Goal: Book appointment/travel/reservation

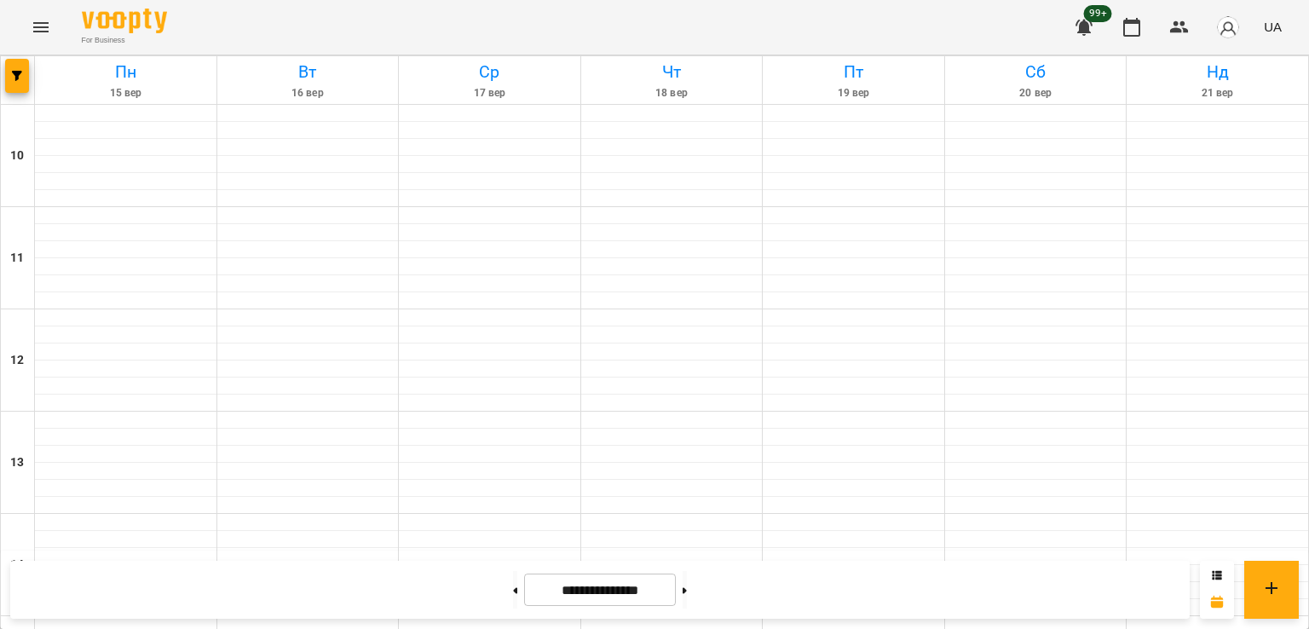
scroll to position [767, 0]
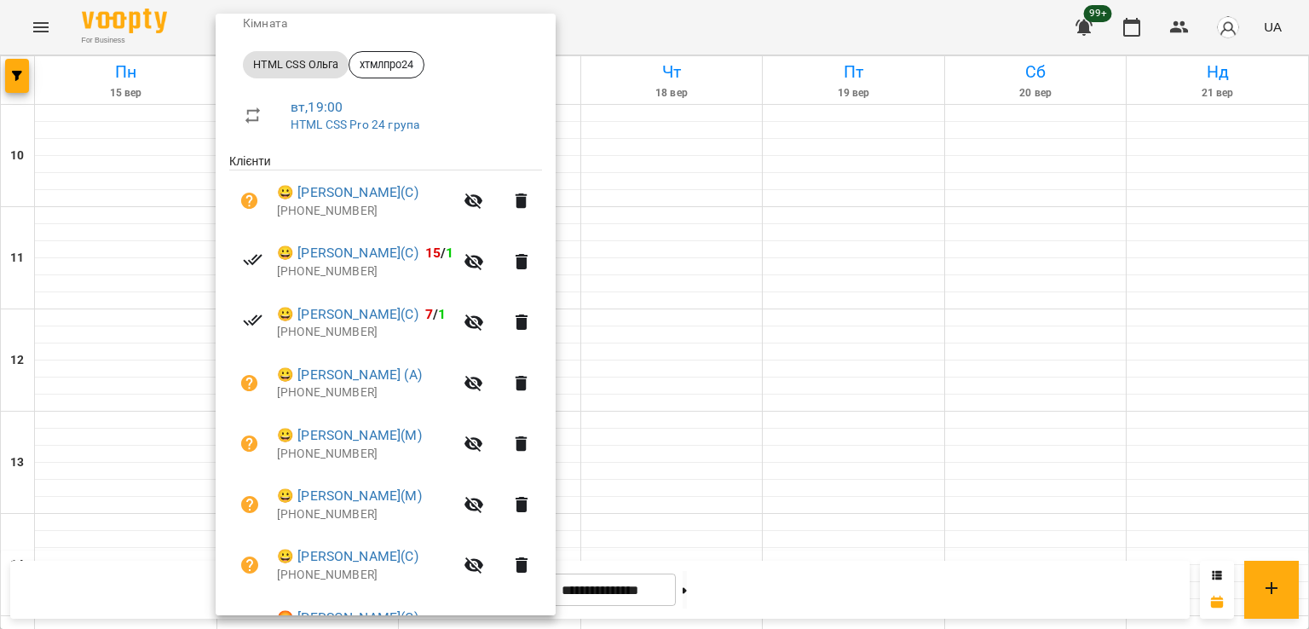
scroll to position [449, 0]
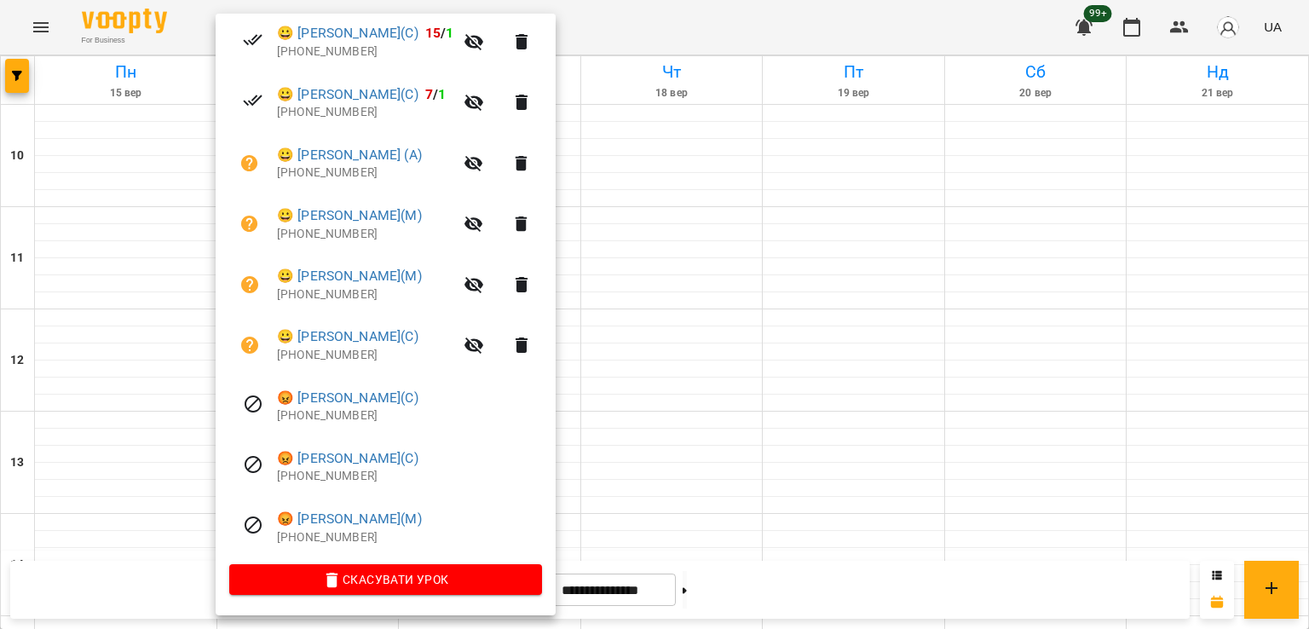
click at [681, 400] on div at bounding box center [654, 314] width 1309 height 629
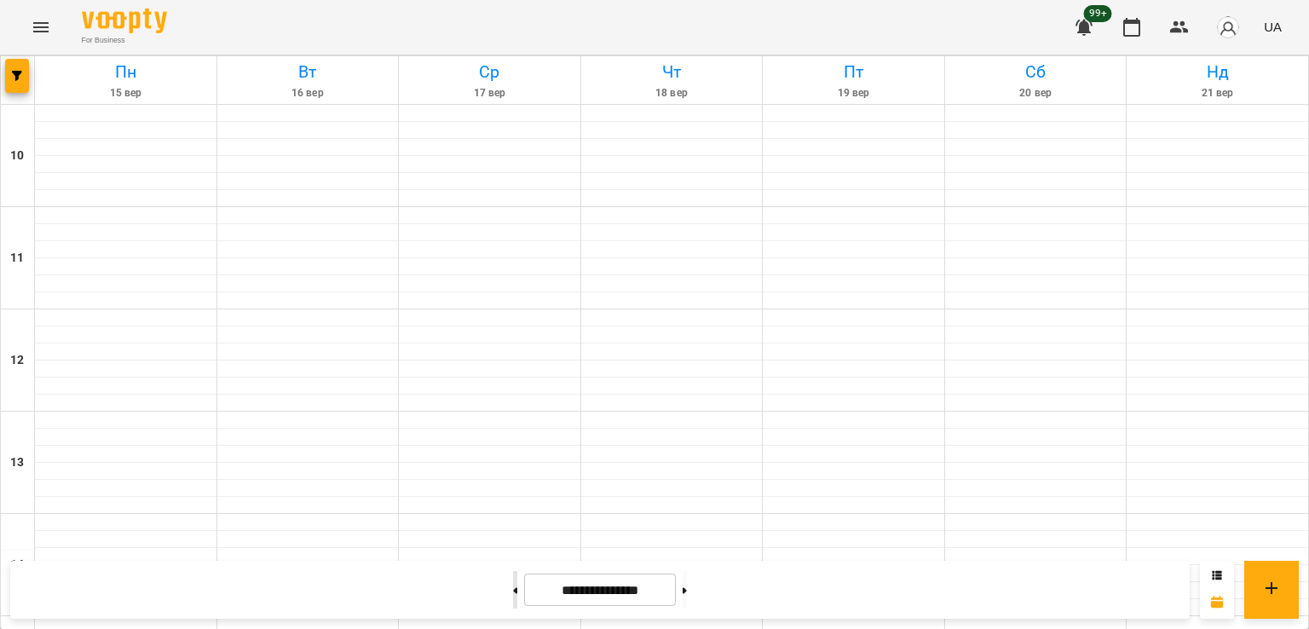
click at [514, 587] on icon at bounding box center [516, 590] width 4 height 6
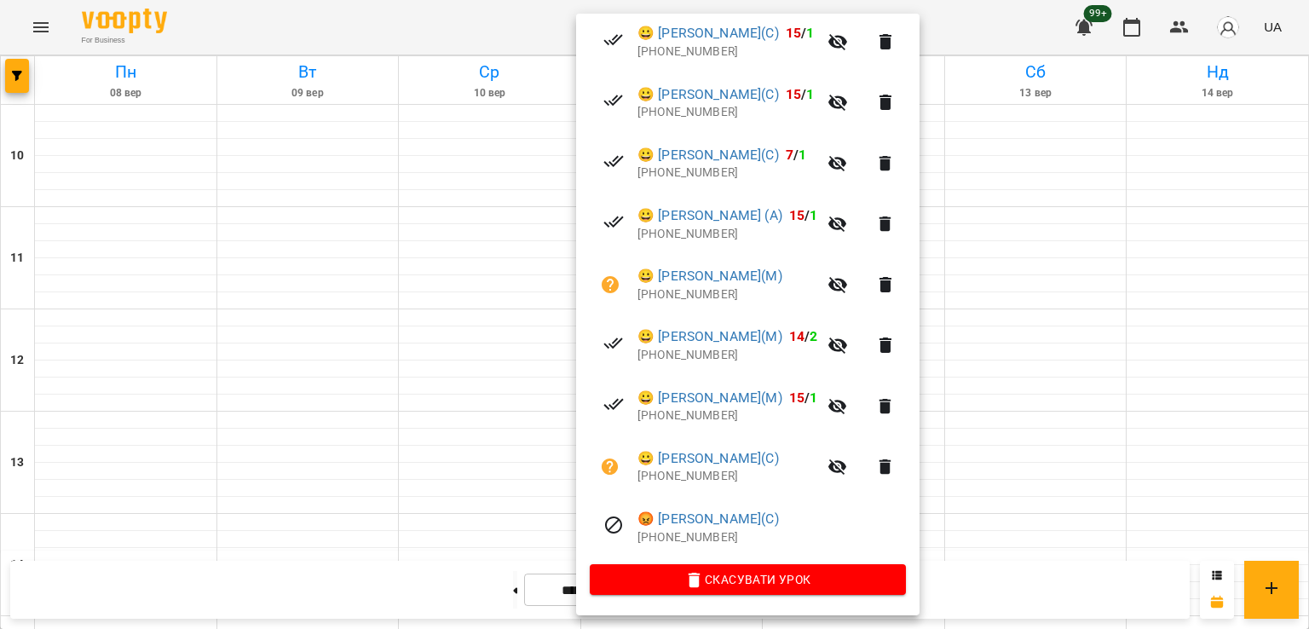
drag, startPoint x: 314, startPoint y: 331, endPoint x: 307, endPoint y: 314, distance: 19.5
click at [314, 331] on div at bounding box center [654, 314] width 1309 height 629
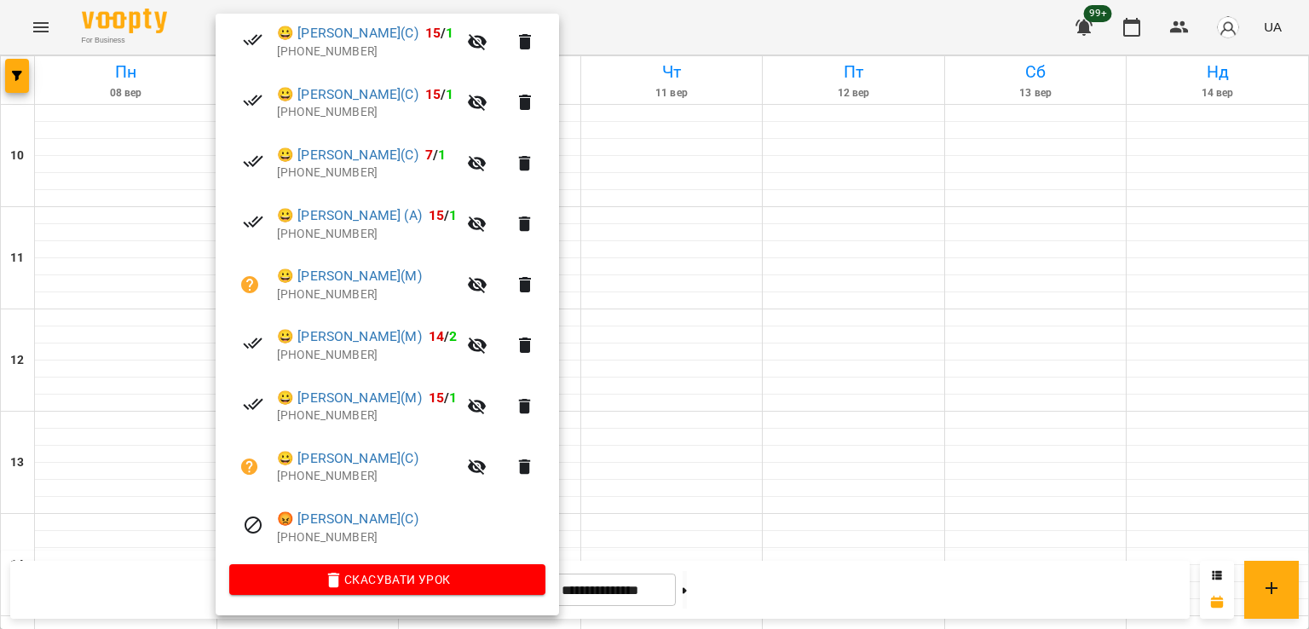
click at [699, 392] on div at bounding box center [654, 314] width 1309 height 629
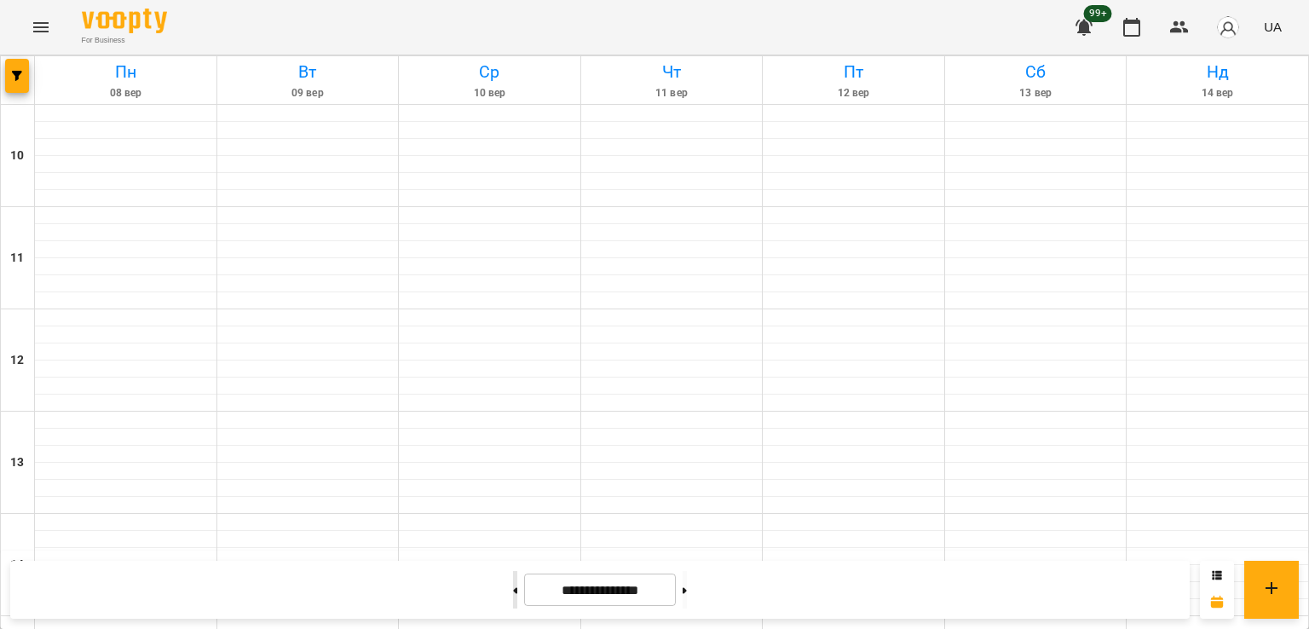
click at [513, 587] on button at bounding box center [515, 589] width 4 height 37
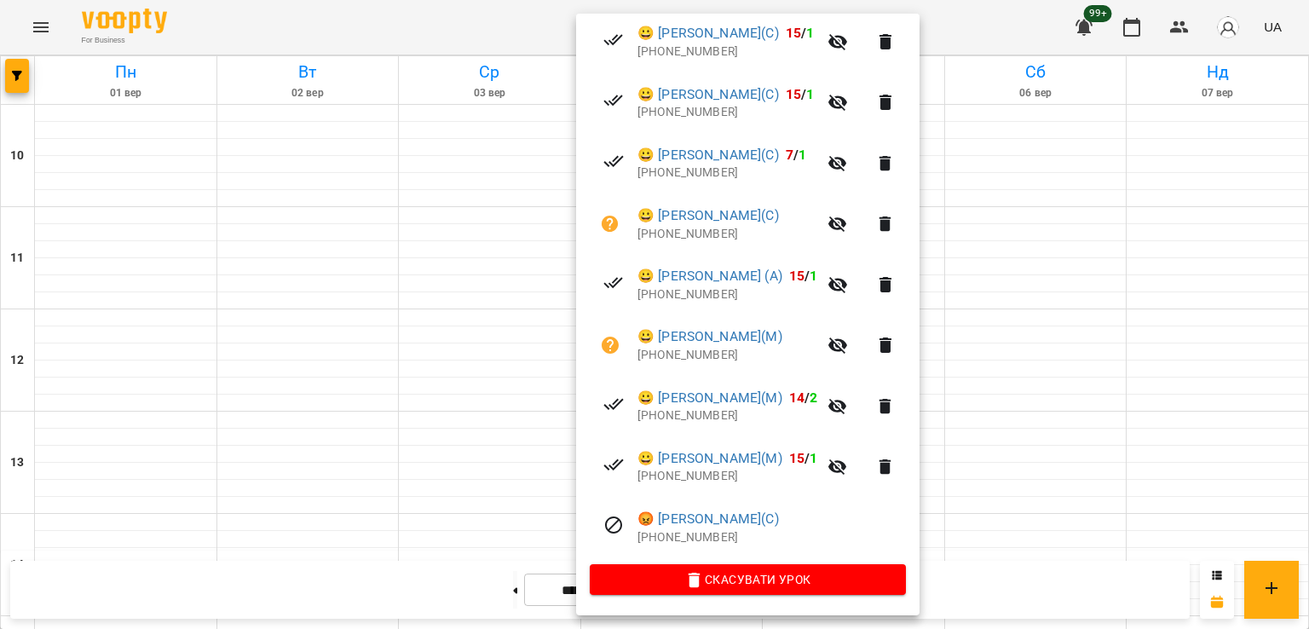
click at [297, 324] on div at bounding box center [654, 314] width 1309 height 629
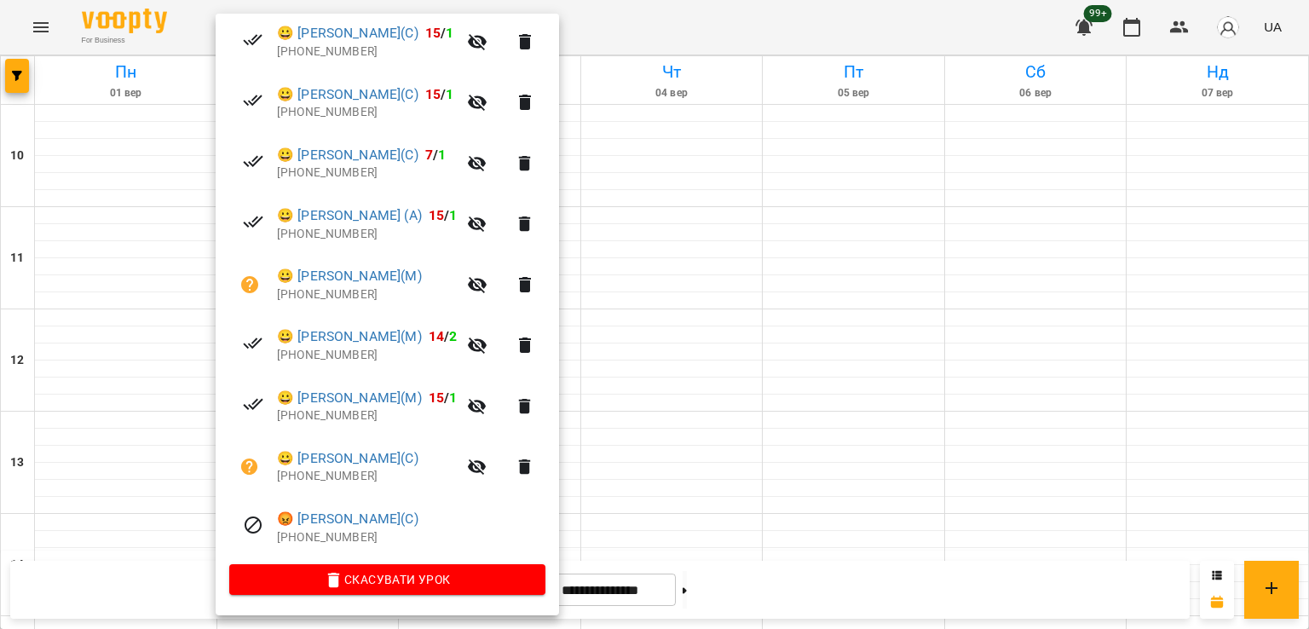
click at [667, 250] on div at bounding box center [654, 314] width 1309 height 629
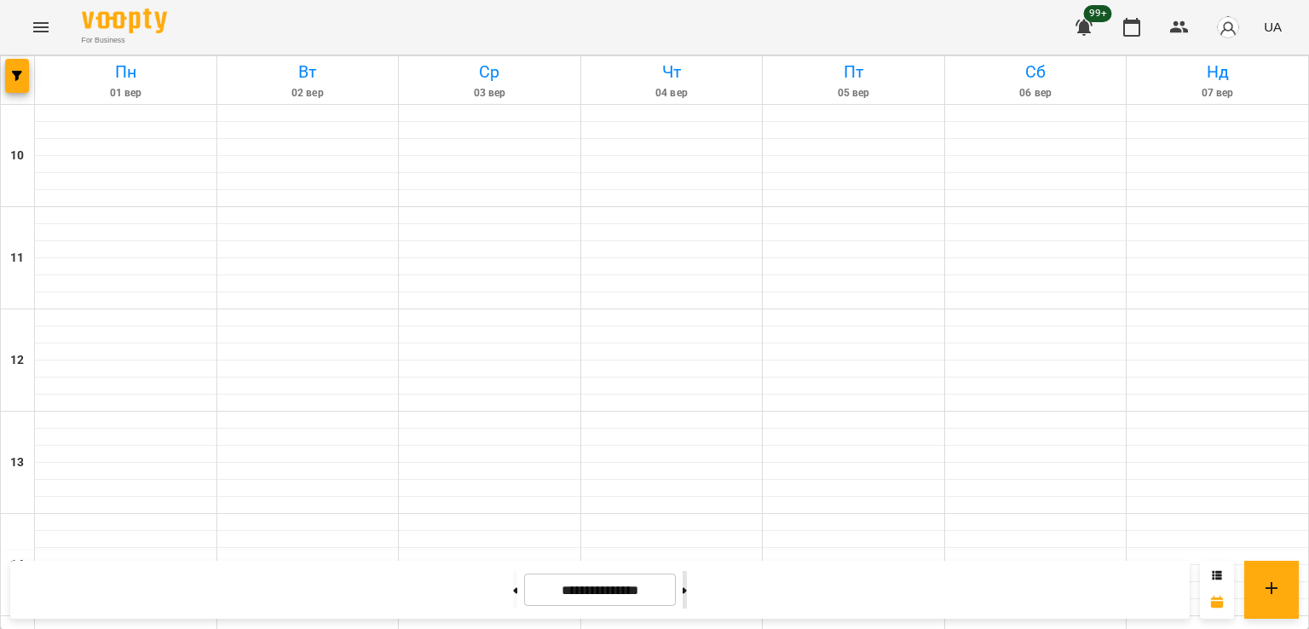
click at [687, 585] on button at bounding box center [684, 589] width 4 height 37
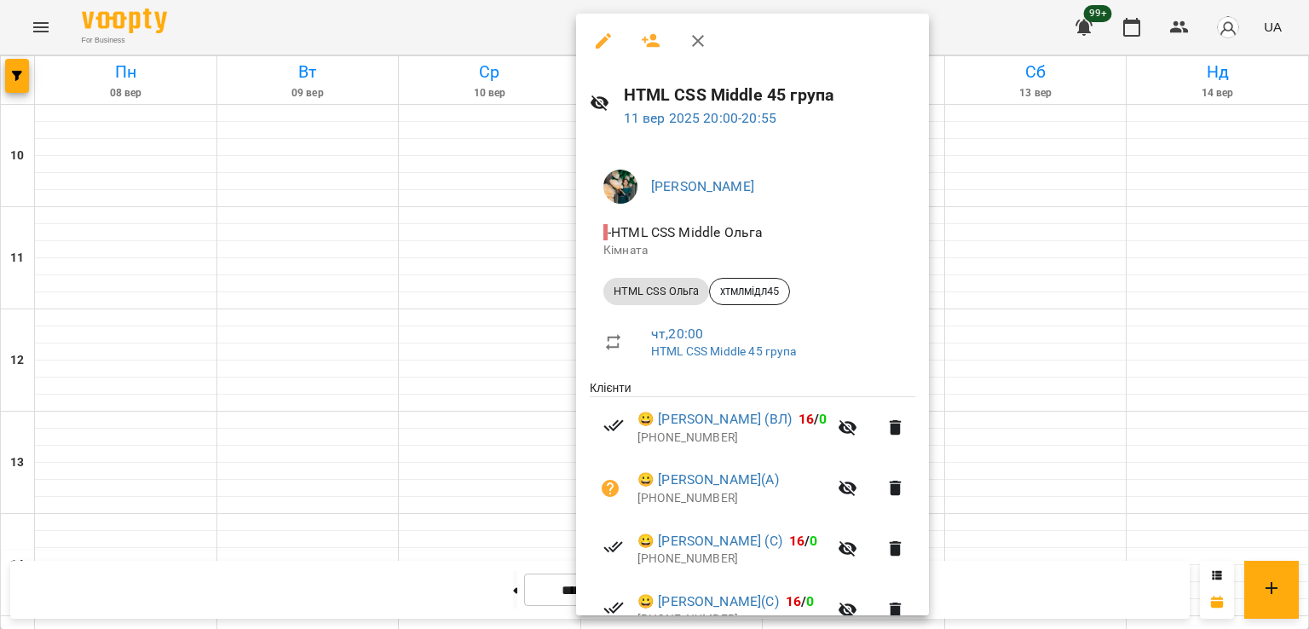
click at [514, 417] on div at bounding box center [654, 314] width 1309 height 629
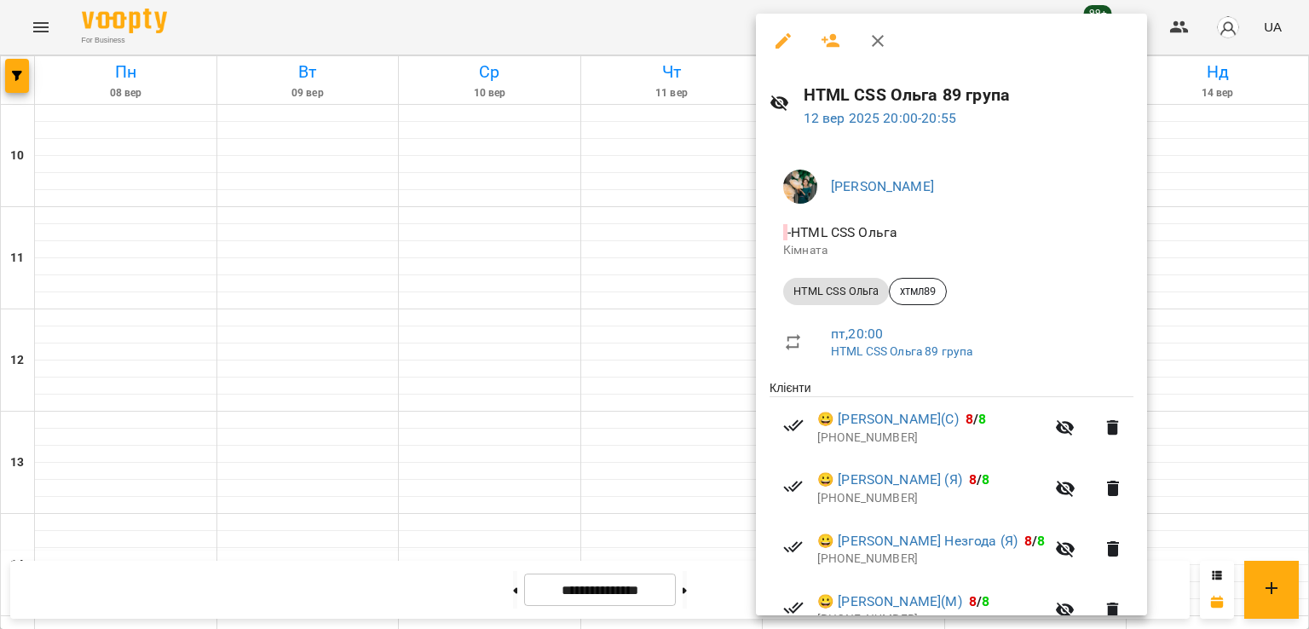
click at [584, 405] on div at bounding box center [654, 314] width 1309 height 629
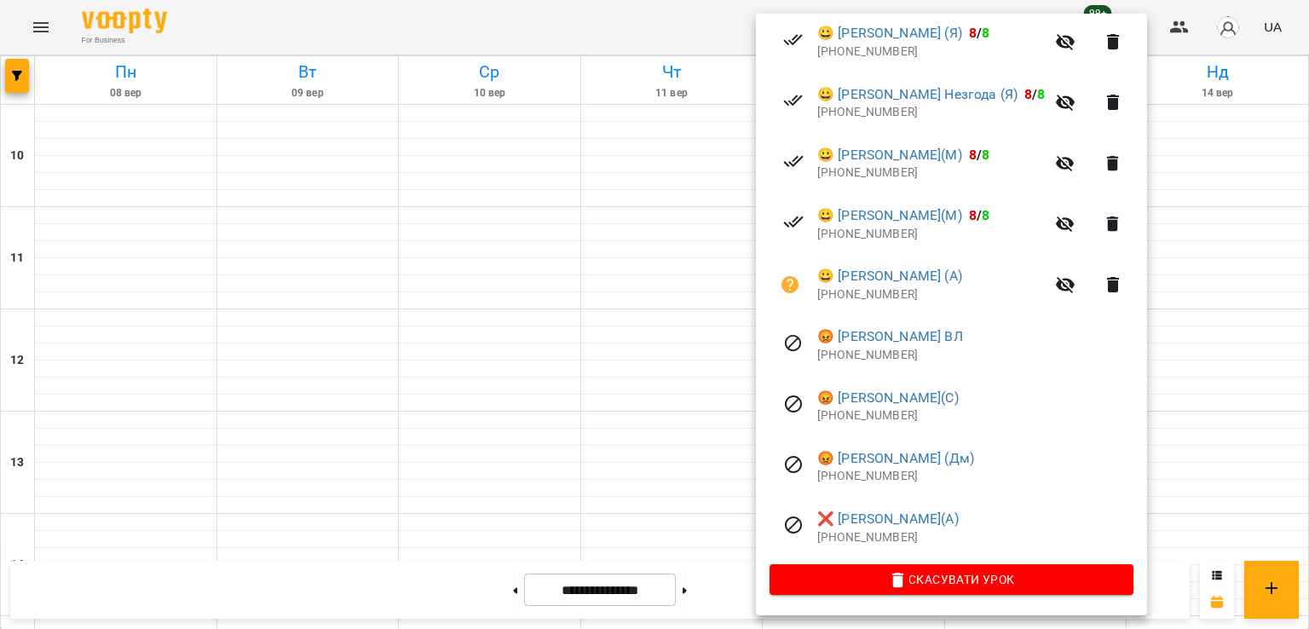
click at [491, 408] on div at bounding box center [654, 314] width 1309 height 629
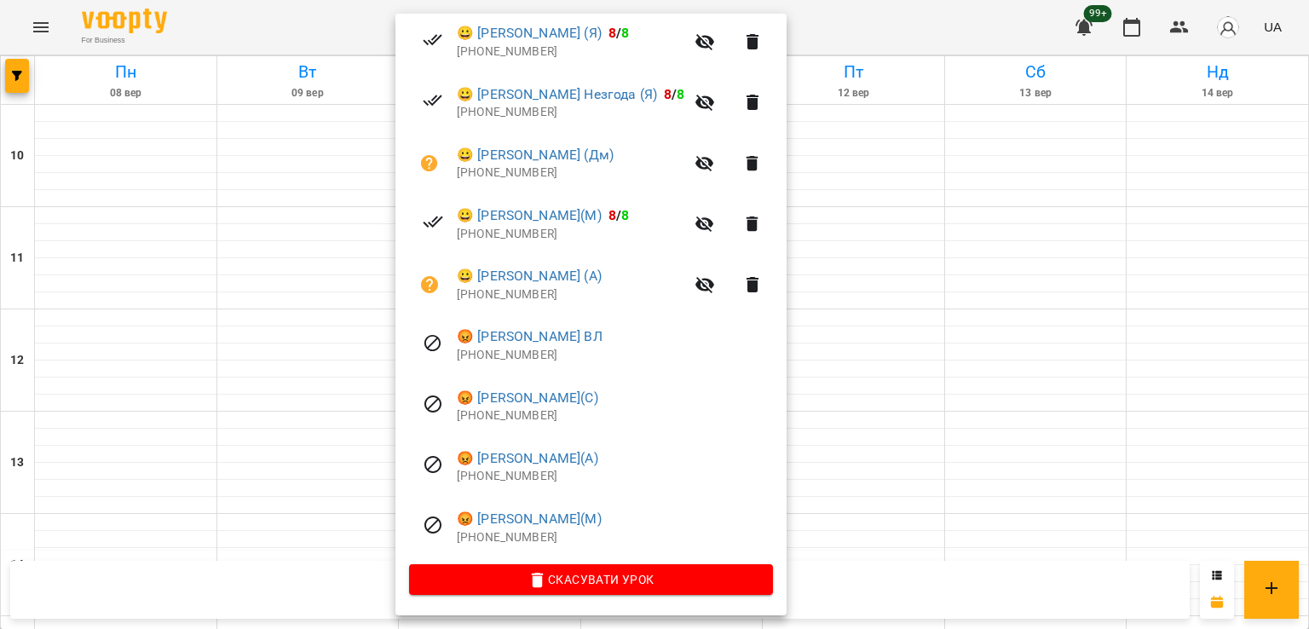
click at [165, 388] on div at bounding box center [654, 314] width 1309 height 629
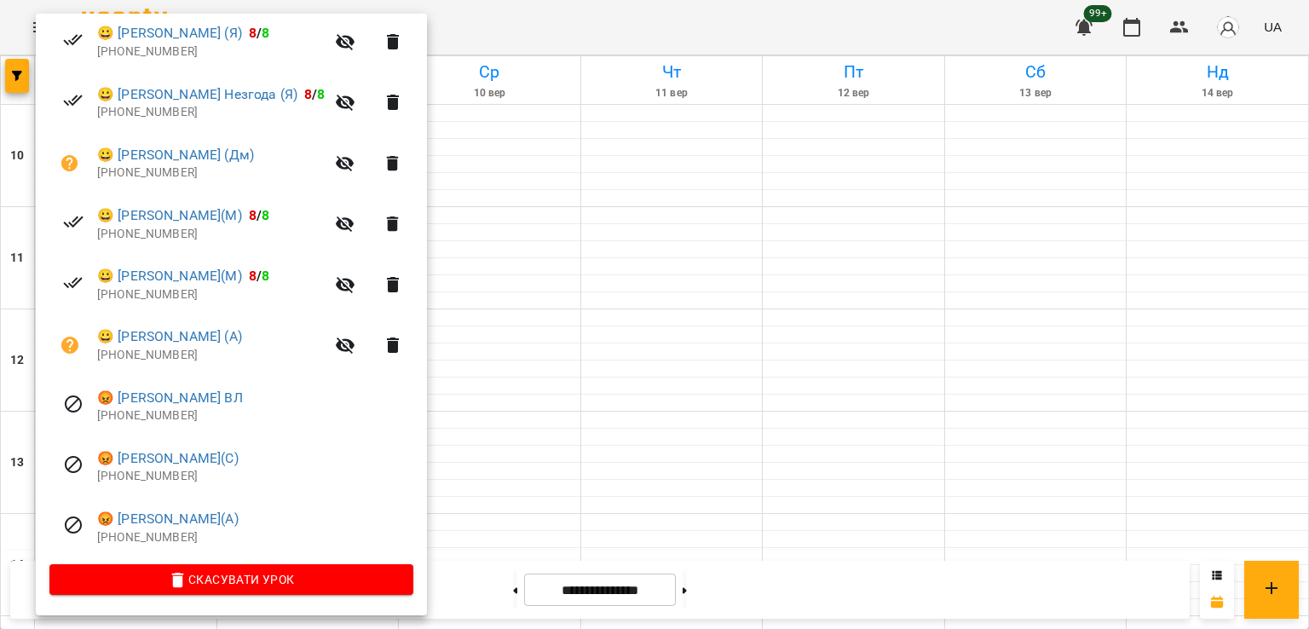
click at [739, 410] on div at bounding box center [654, 314] width 1309 height 629
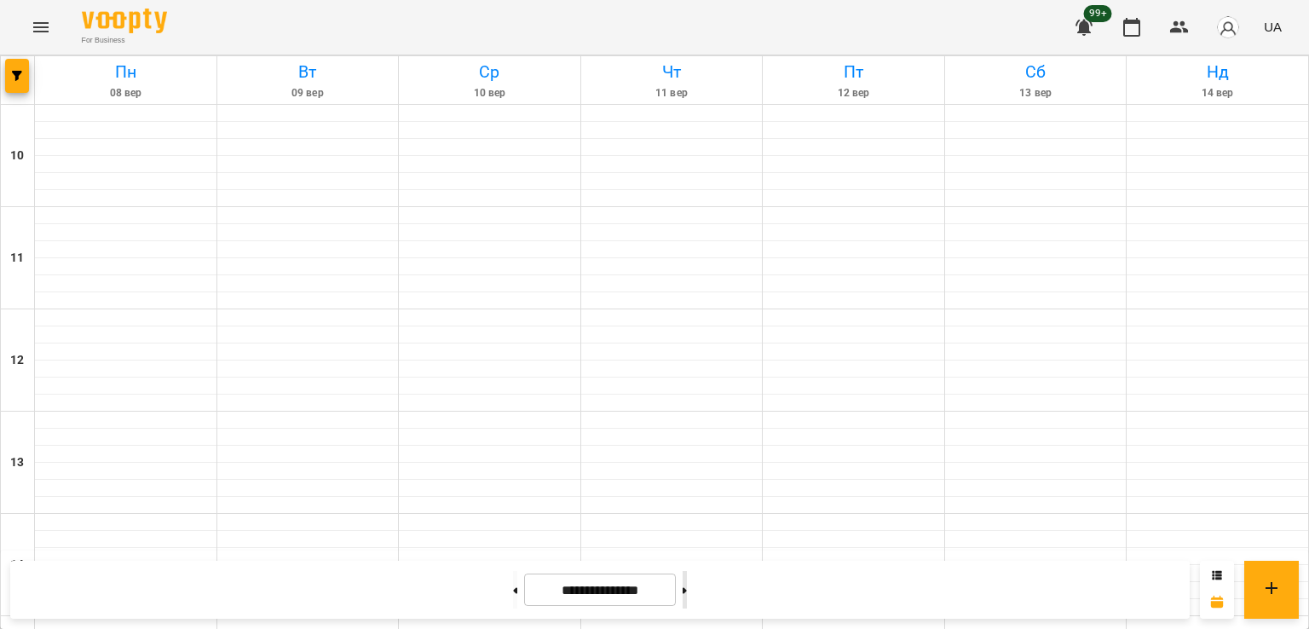
click at [687, 587] on button at bounding box center [684, 589] width 4 height 37
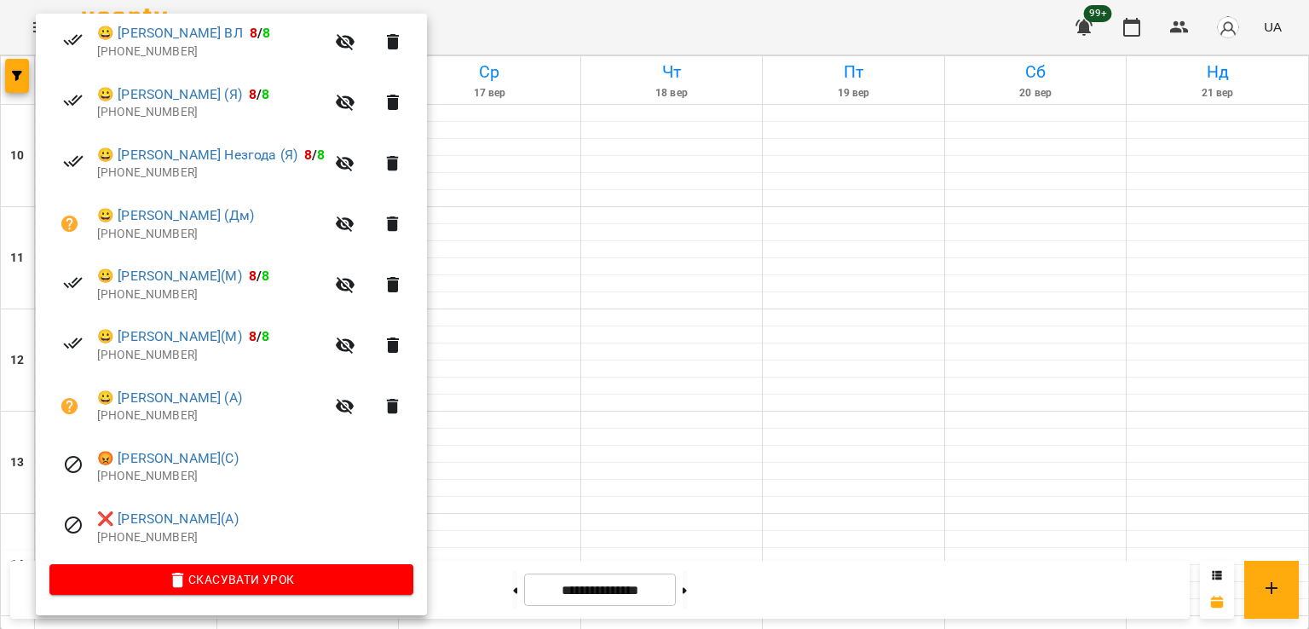
click at [562, 425] on div at bounding box center [654, 314] width 1309 height 629
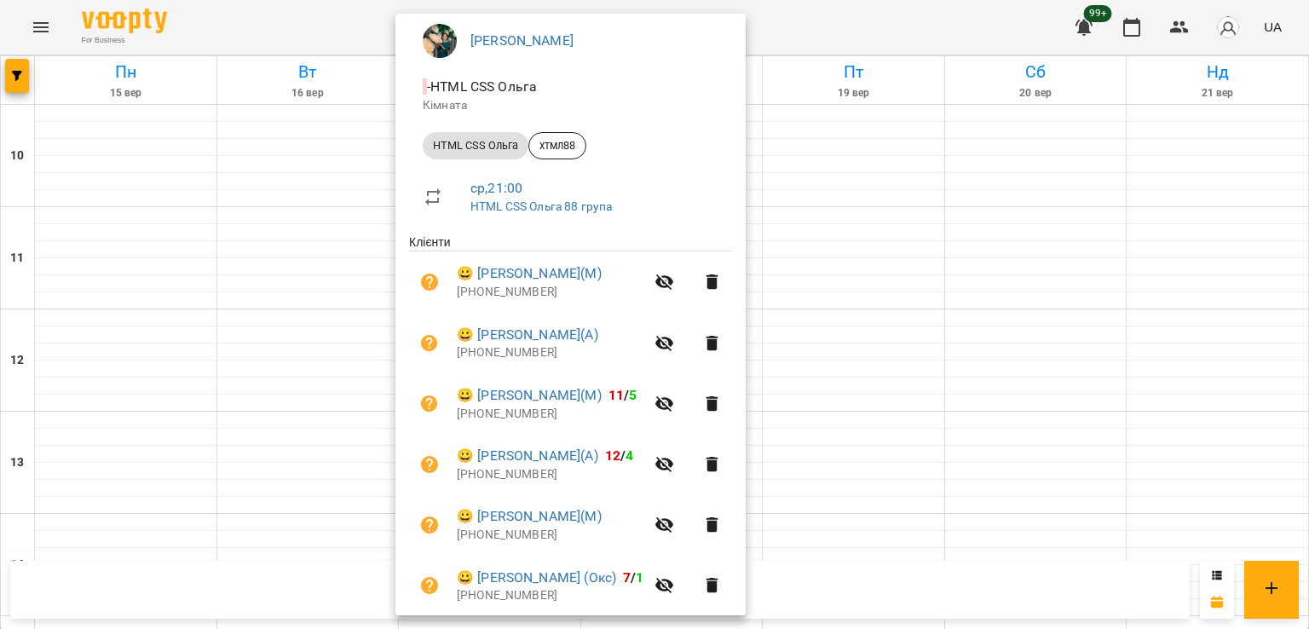
scroll to position [207, 0]
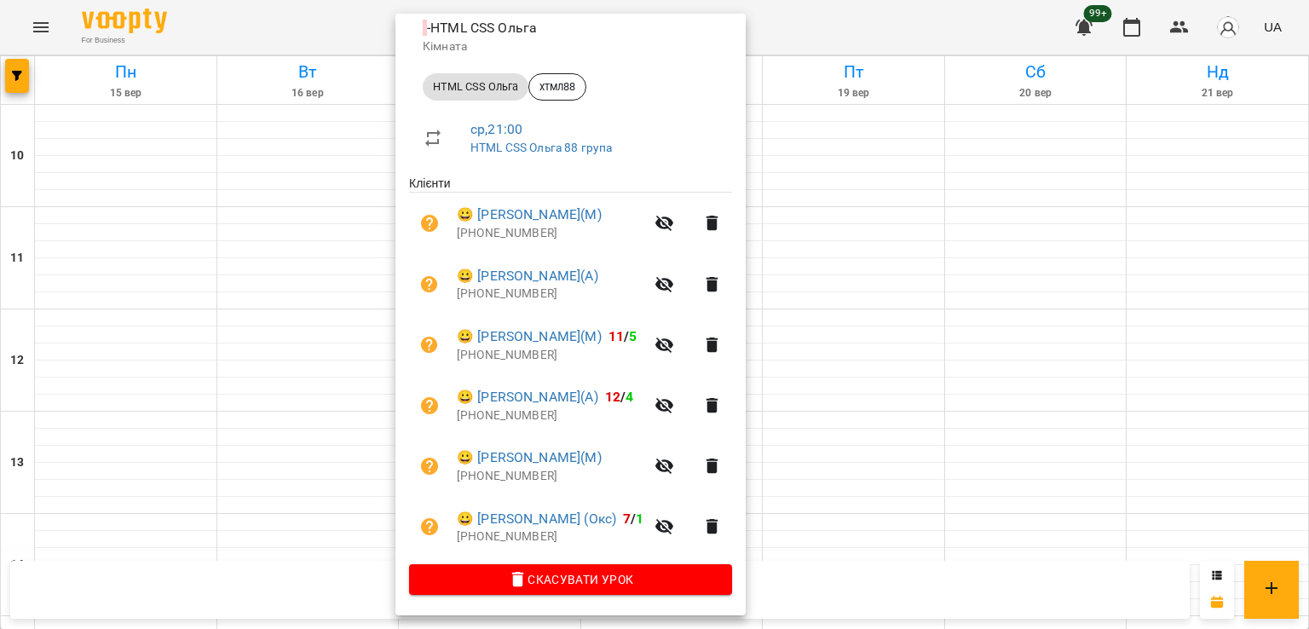
click at [217, 417] on div at bounding box center [654, 314] width 1309 height 629
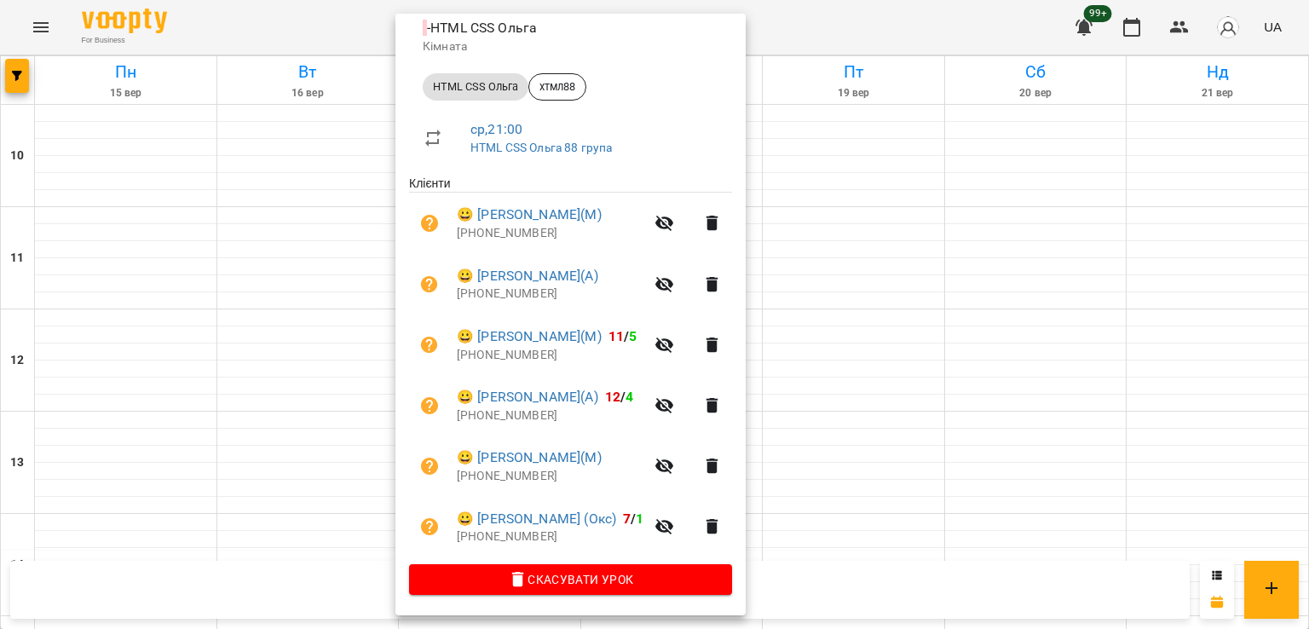
click at [298, 522] on div at bounding box center [654, 314] width 1309 height 629
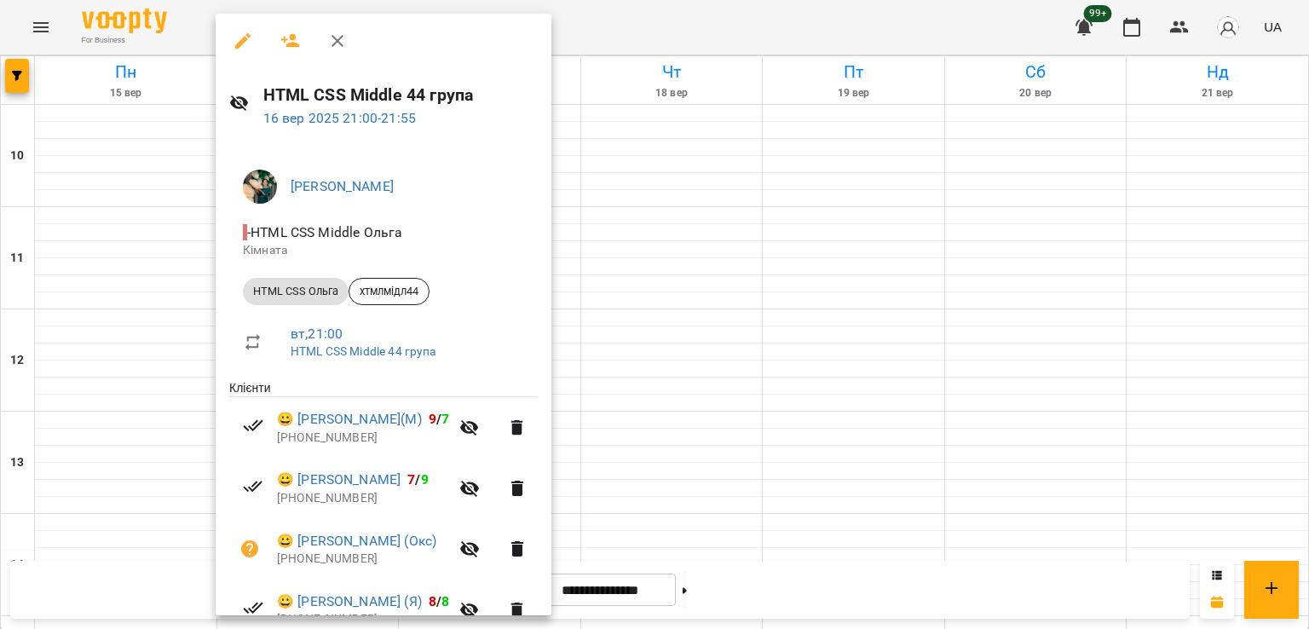
scroll to position [85, 0]
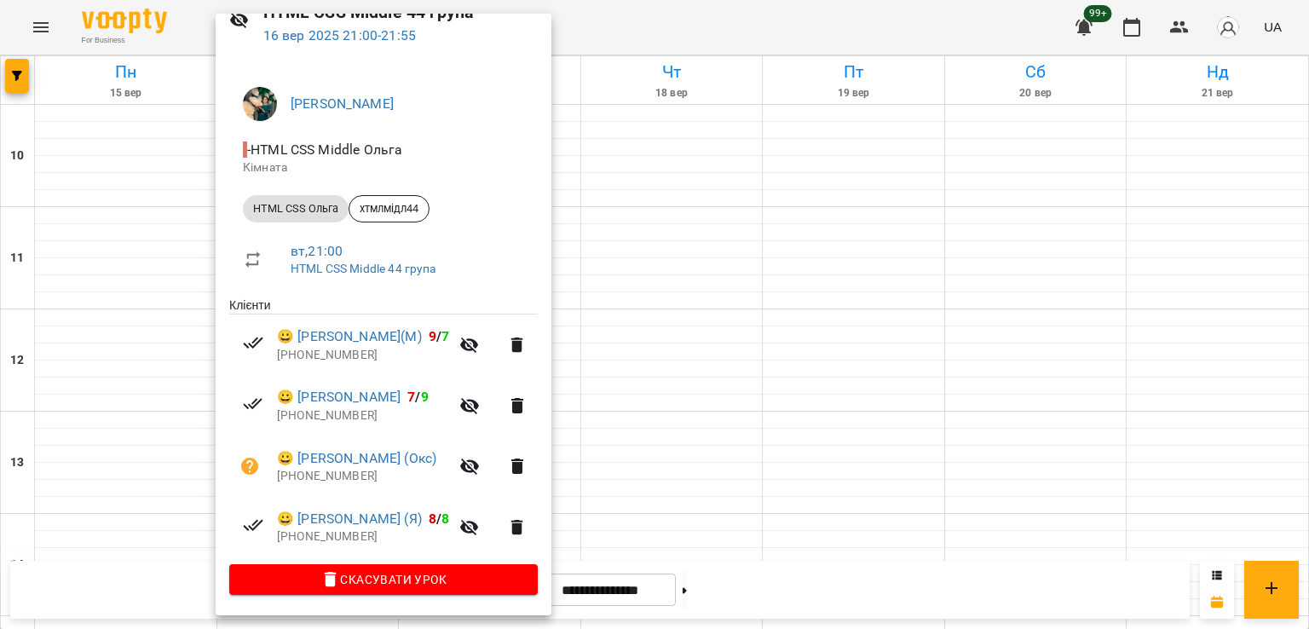
click at [757, 440] on div at bounding box center [654, 314] width 1309 height 629
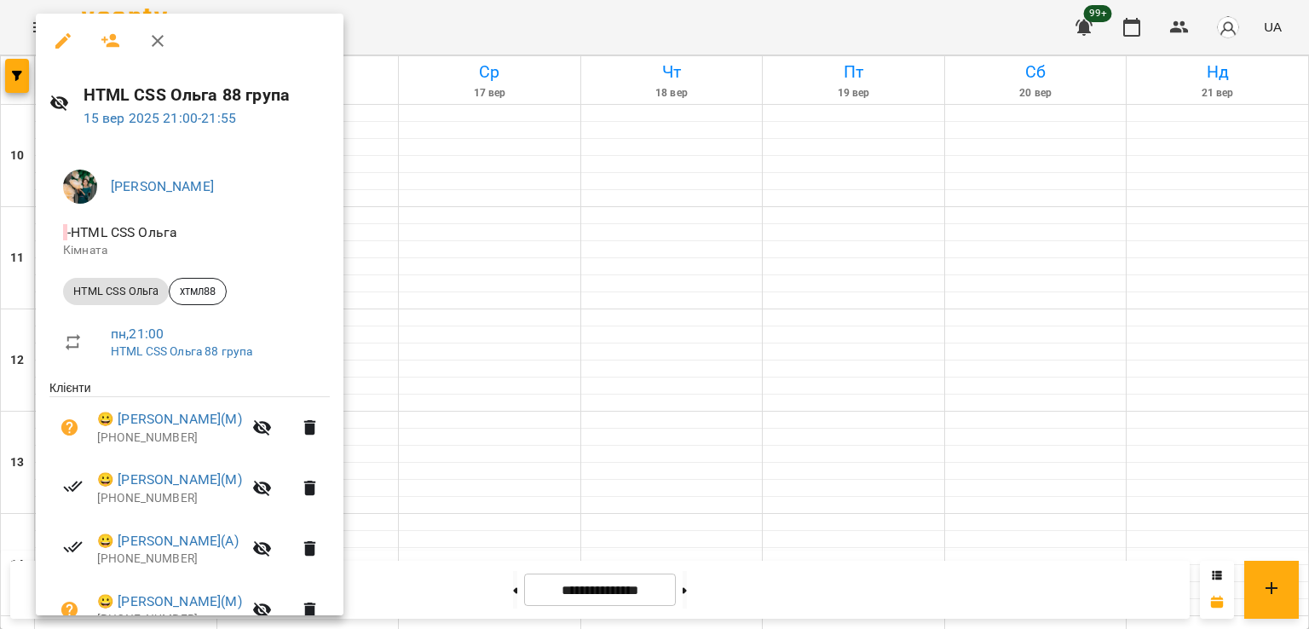
click at [434, 473] on div at bounding box center [654, 314] width 1309 height 629
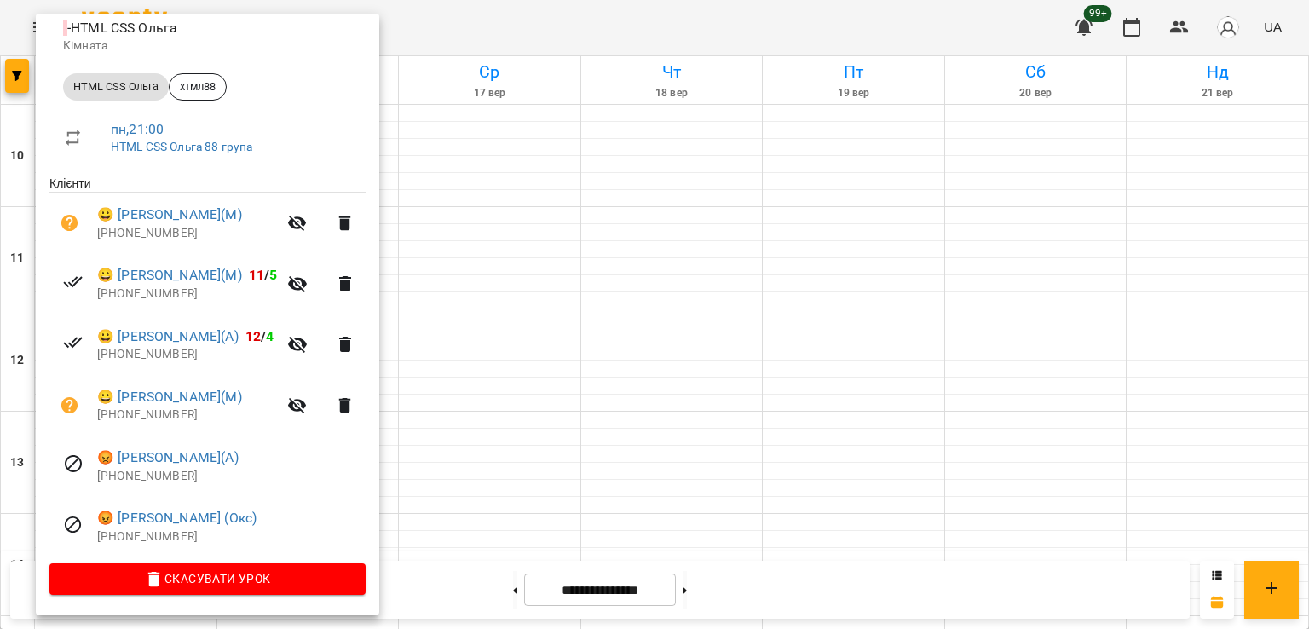
scroll to position [206, 0]
click at [452, 461] on div at bounding box center [654, 314] width 1309 height 629
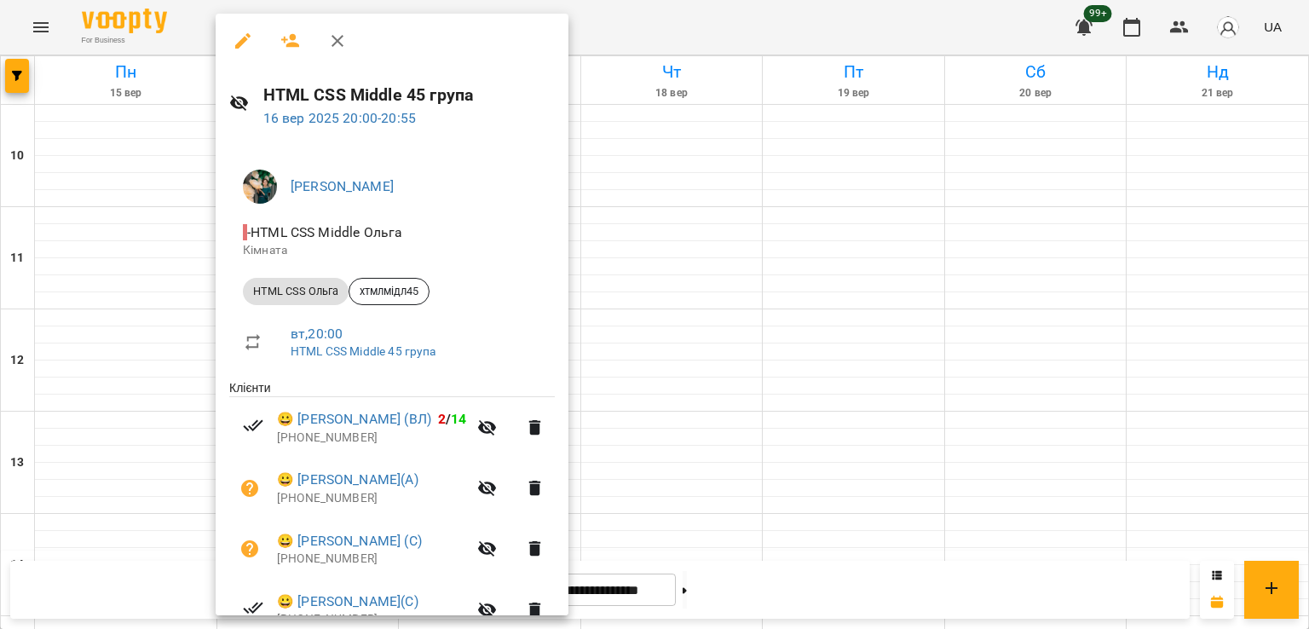
drag, startPoint x: 589, startPoint y: 432, endPoint x: 630, endPoint y: 445, distance: 43.7
click at [590, 432] on div at bounding box center [654, 314] width 1309 height 629
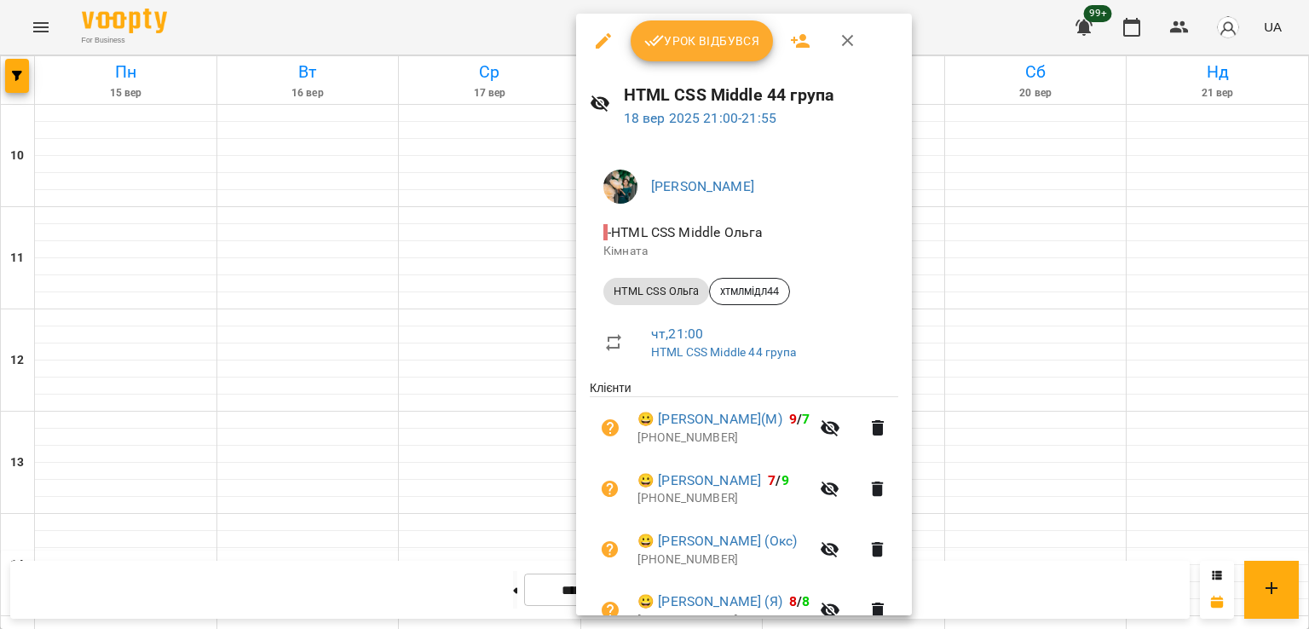
click at [317, 396] on div at bounding box center [654, 314] width 1309 height 629
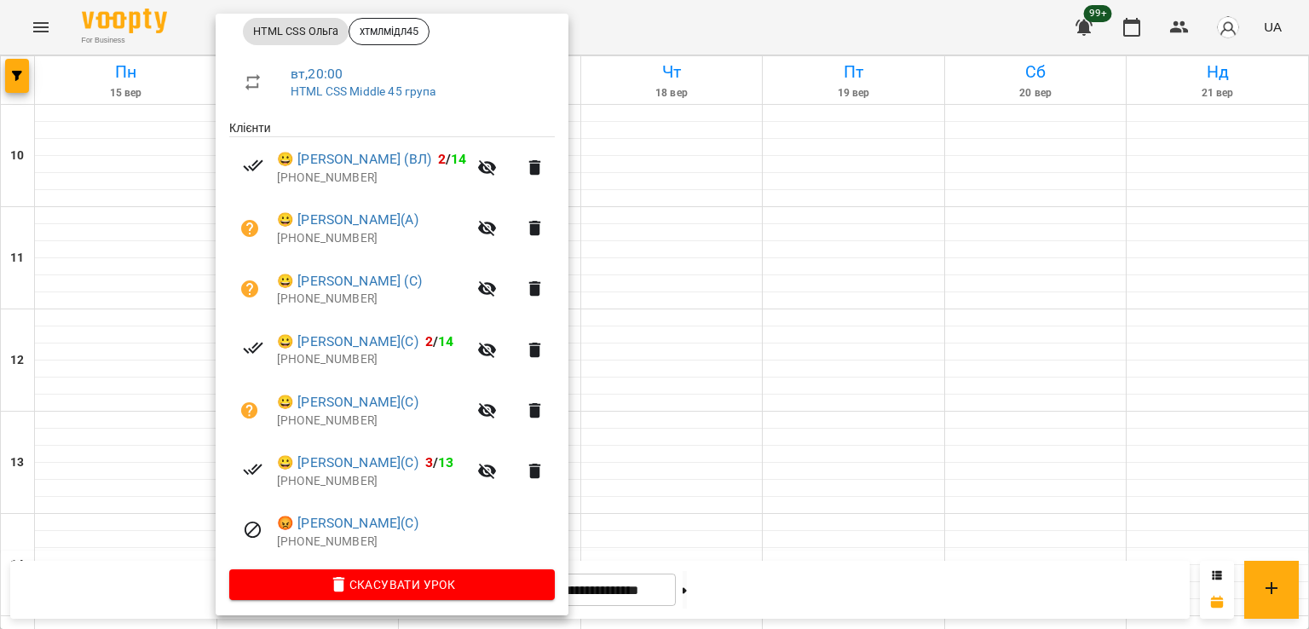
scroll to position [267, 0]
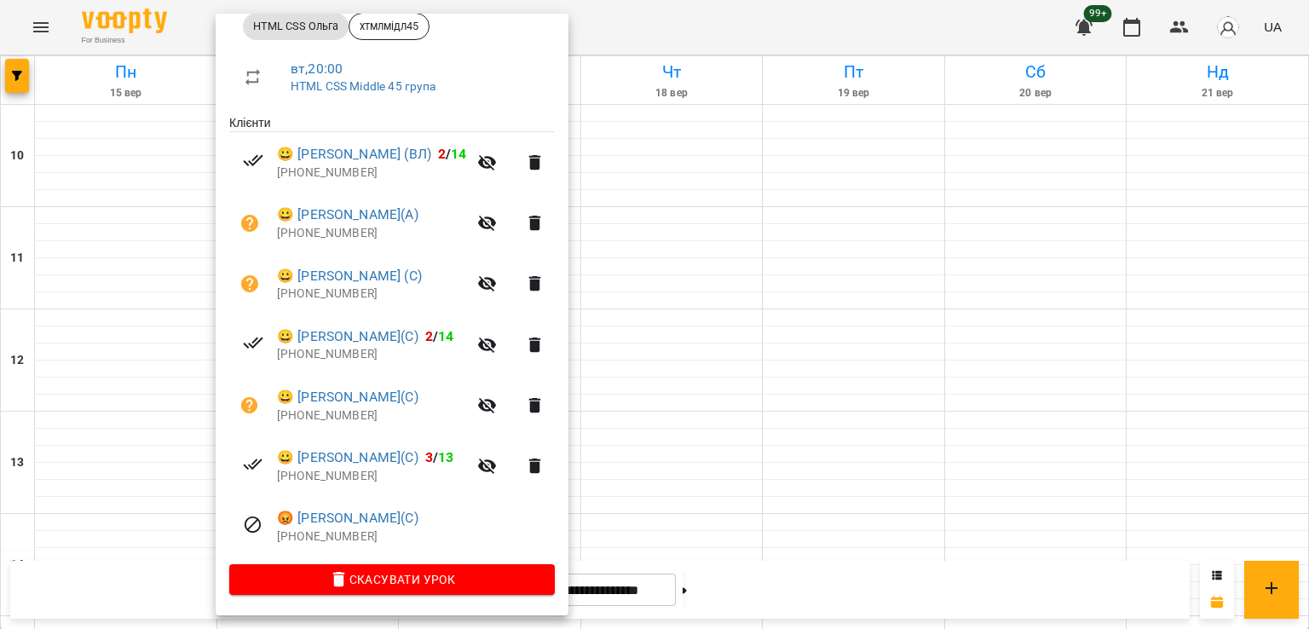
click at [661, 395] on div at bounding box center [654, 314] width 1309 height 629
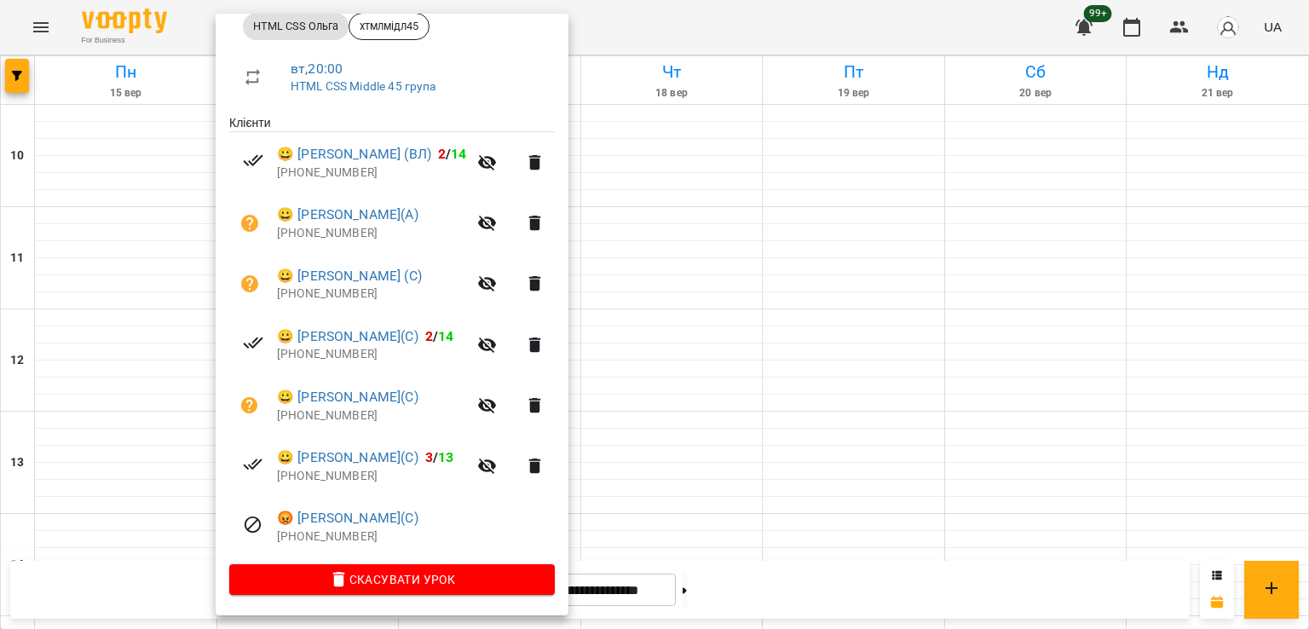
click at [733, 434] on div at bounding box center [654, 314] width 1309 height 629
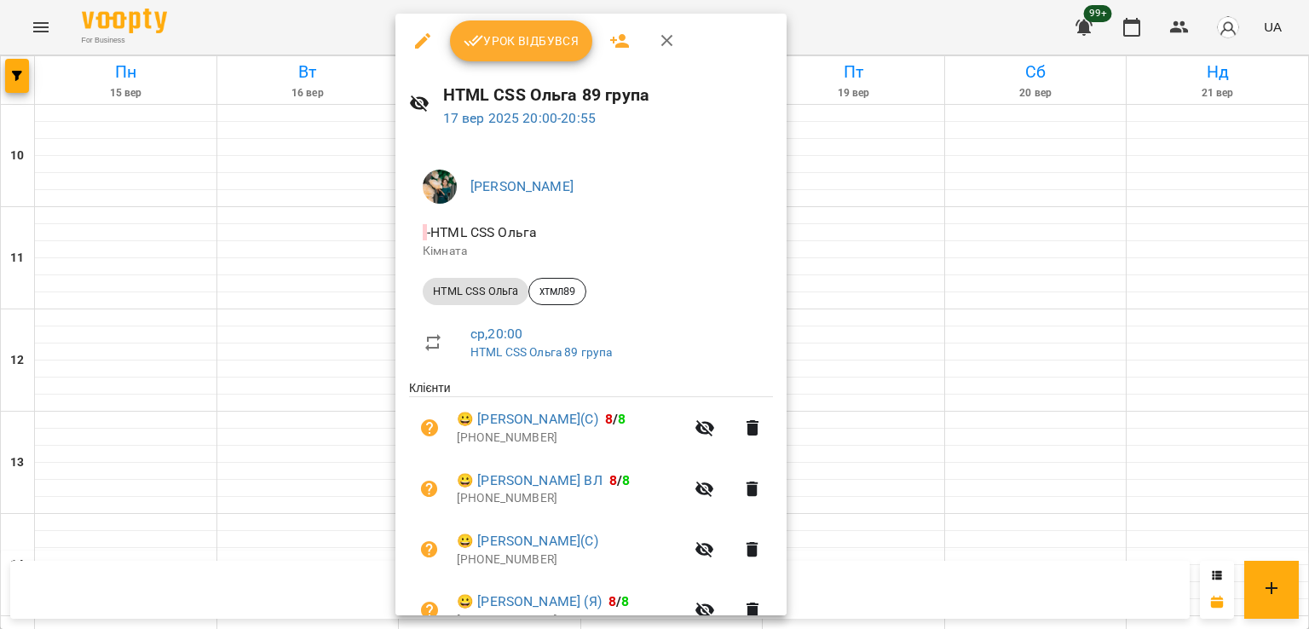
scroll to position [450, 0]
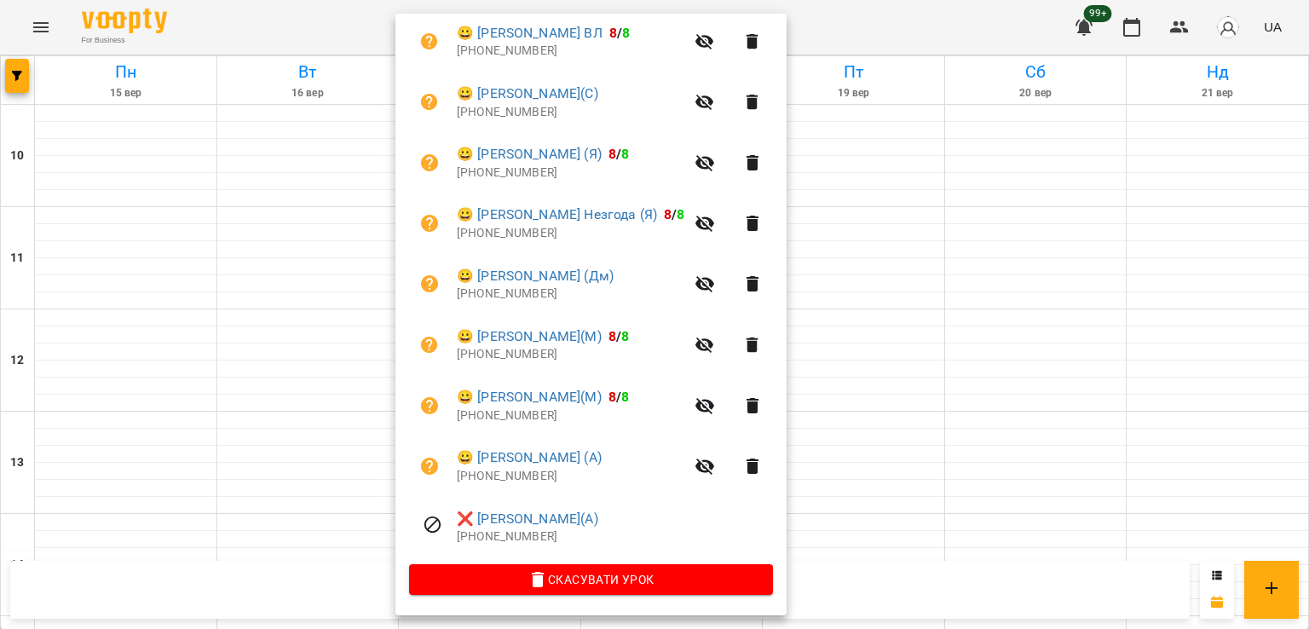
click at [319, 419] on div at bounding box center [654, 314] width 1309 height 629
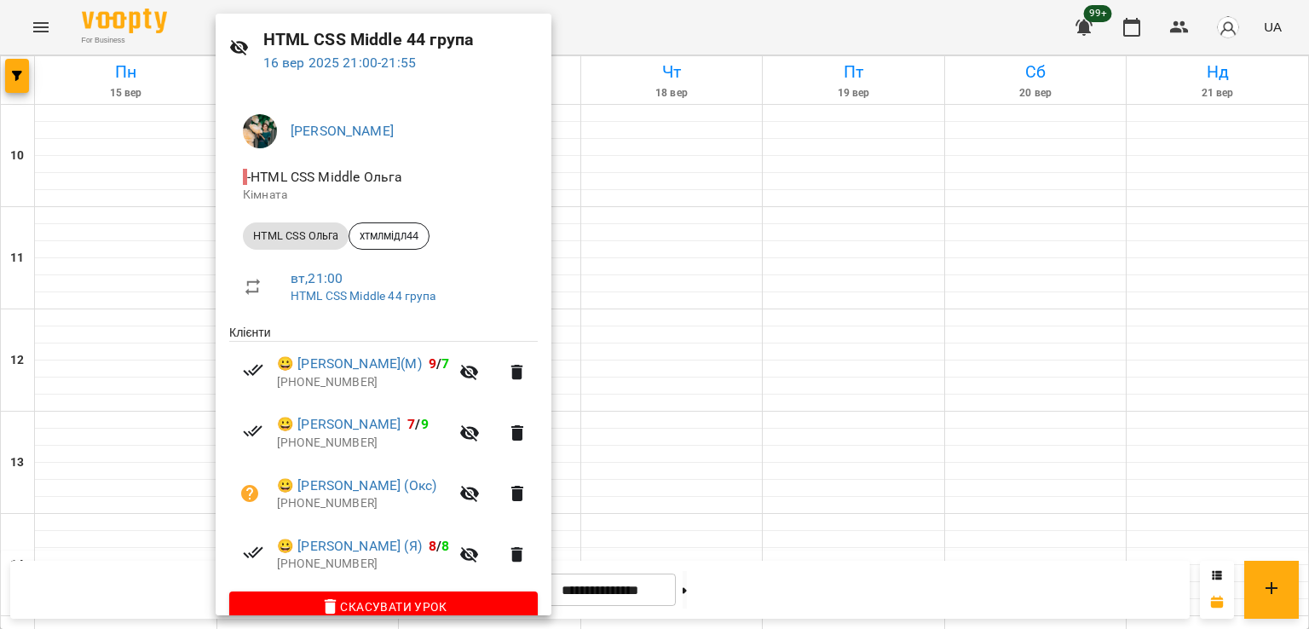
scroll to position [85, 0]
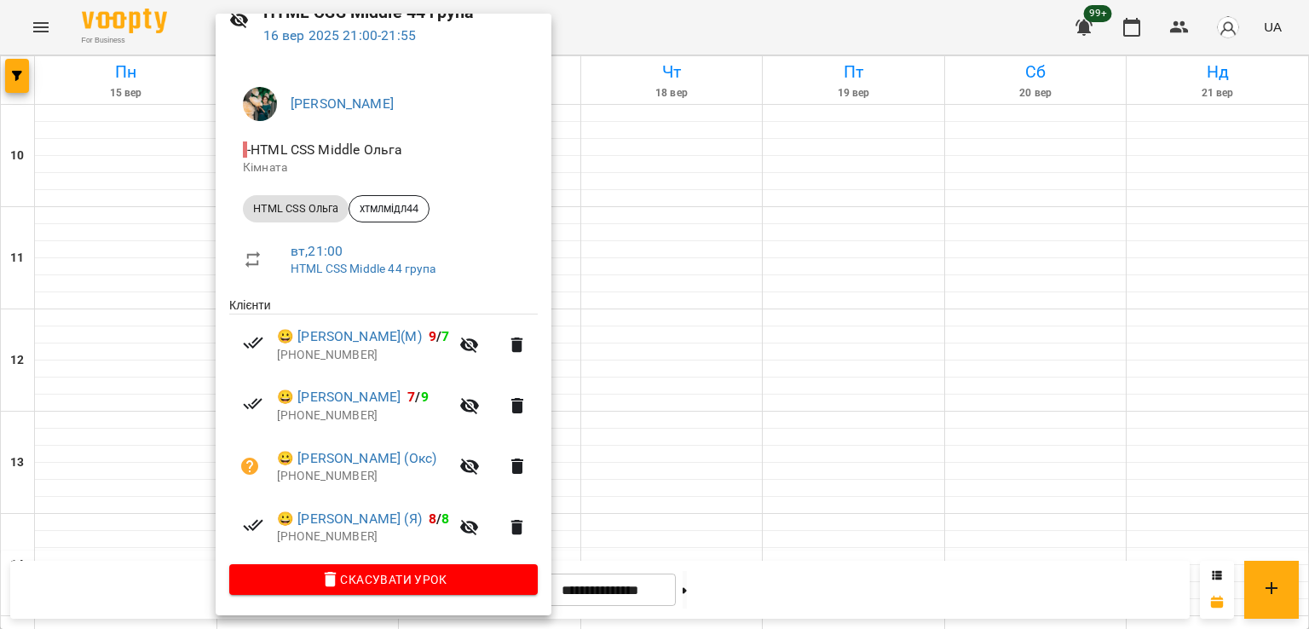
click at [667, 427] on div at bounding box center [654, 314] width 1309 height 629
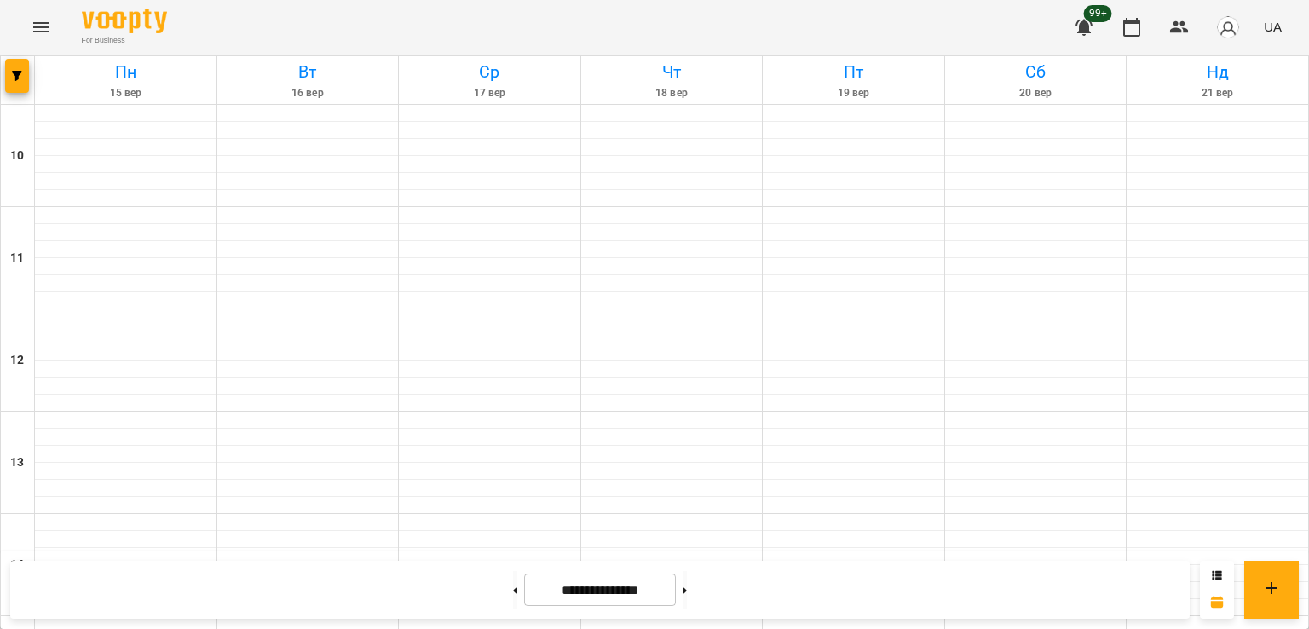
scroll to position [882, 0]
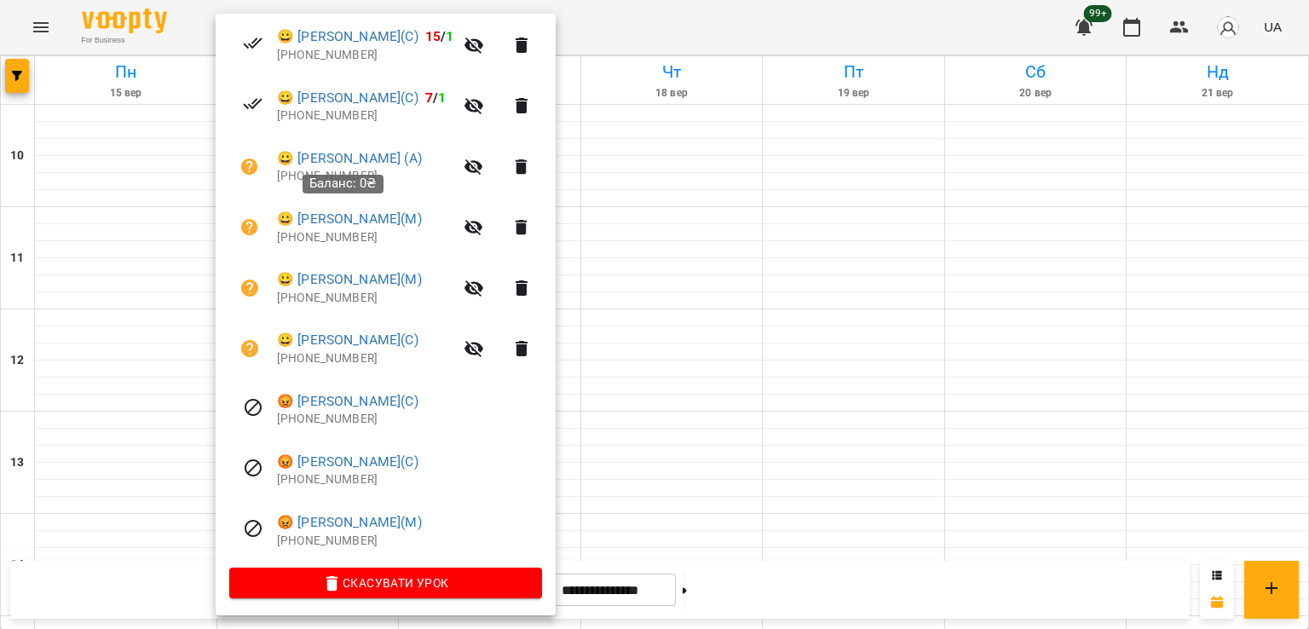
scroll to position [449, 0]
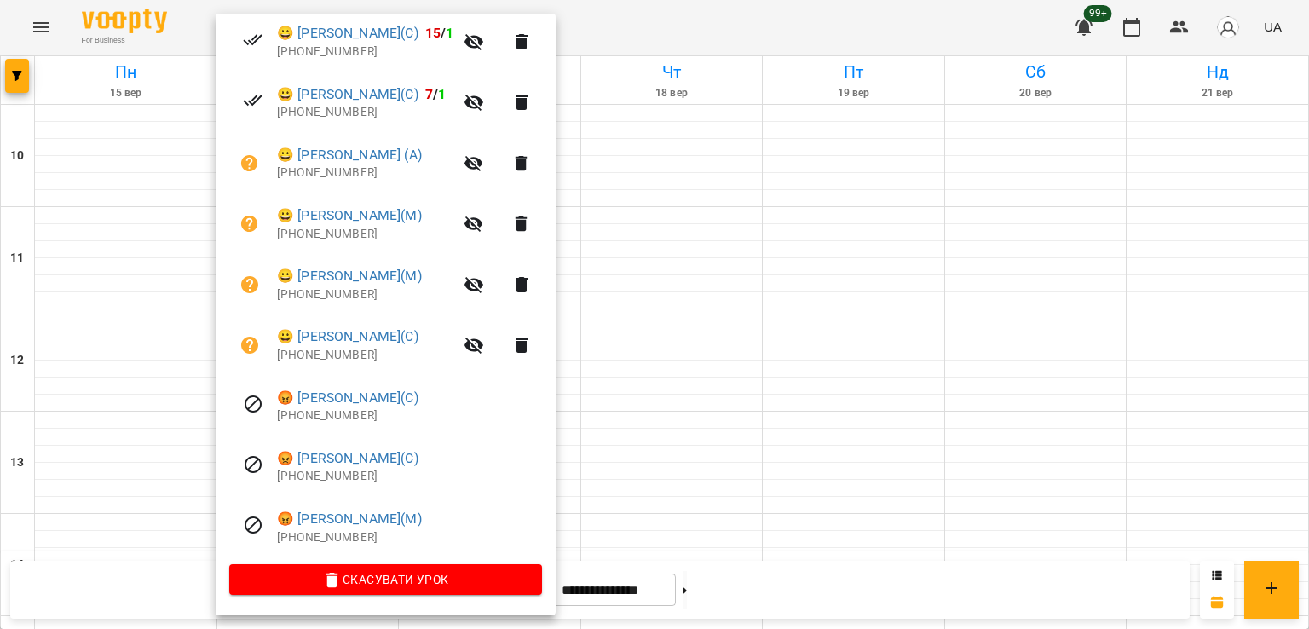
click at [15, 72] on div at bounding box center [654, 314] width 1309 height 629
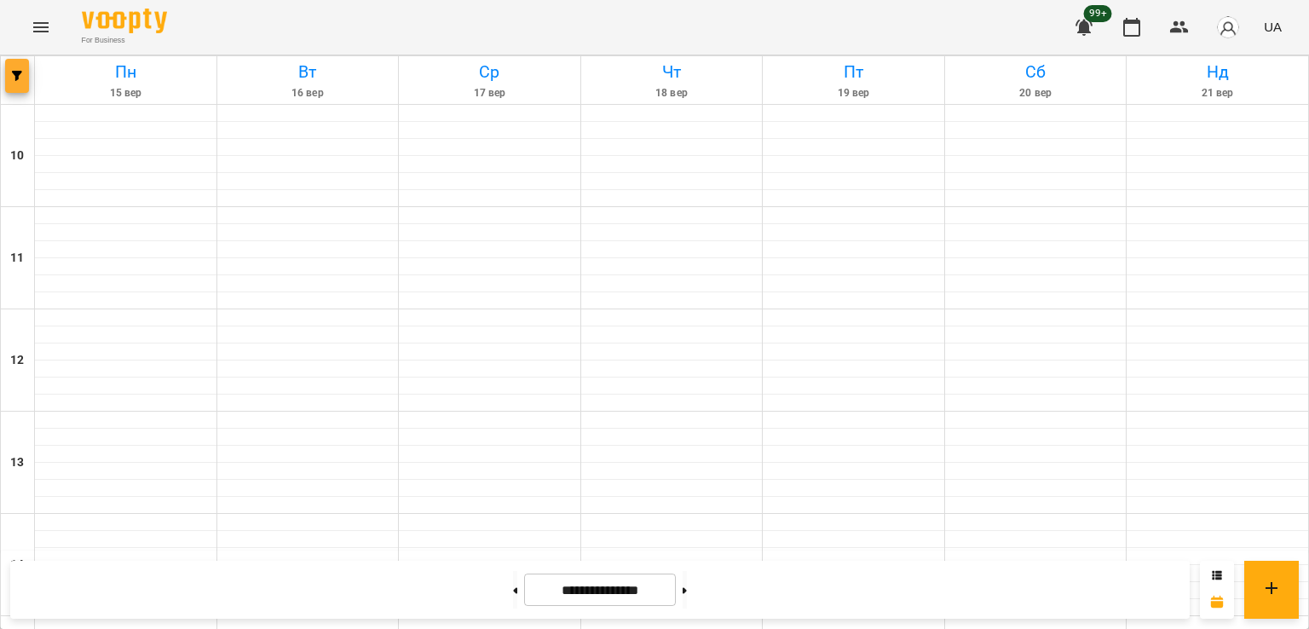
click at [20, 83] on button "button" at bounding box center [17, 76] width 24 height 34
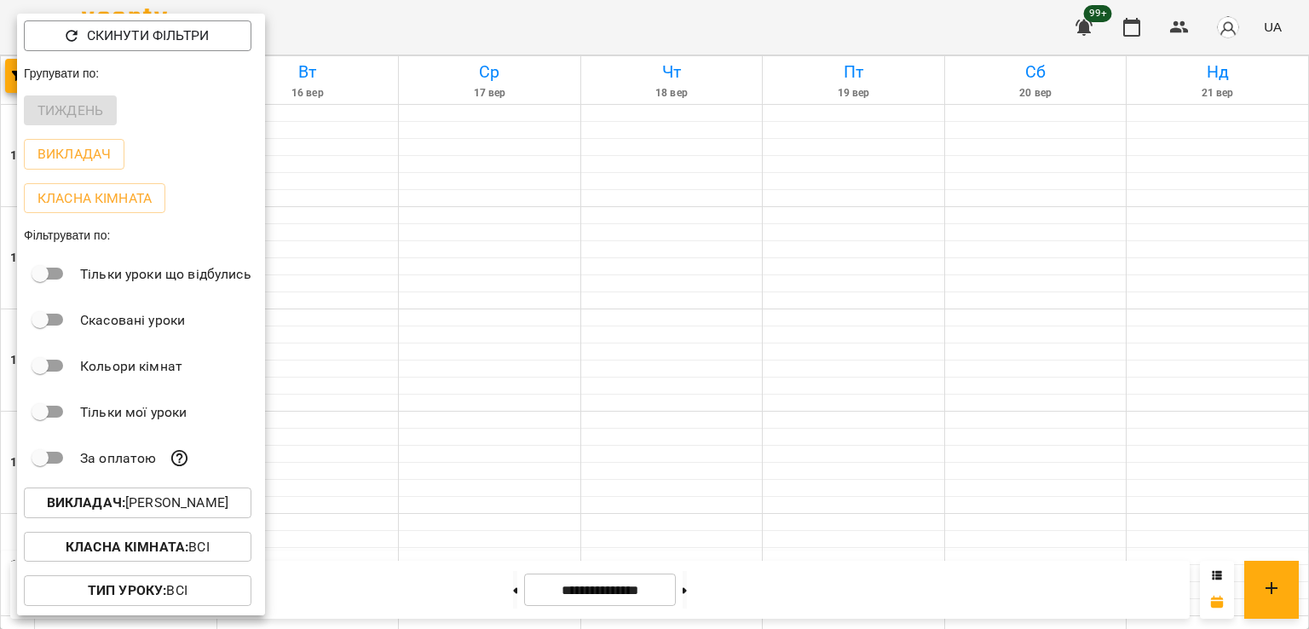
click at [158, 504] on p "Викладач : [PERSON_NAME]" at bounding box center [137, 502] width 181 height 20
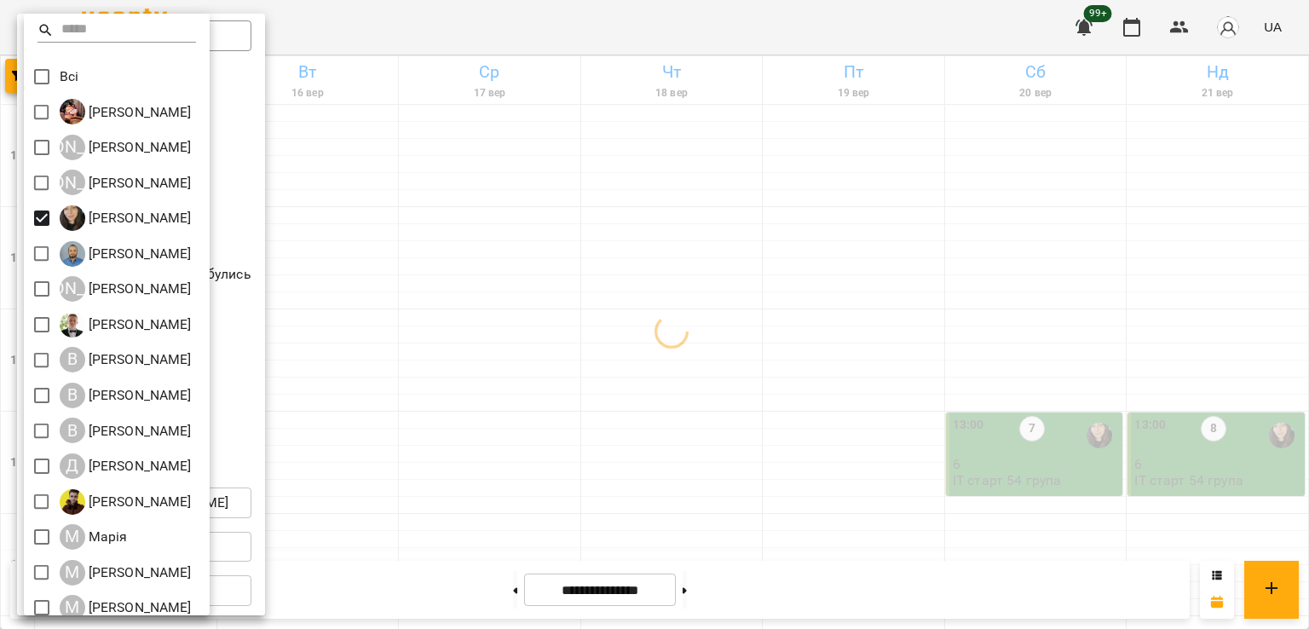
drag, startPoint x: 610, startPoint y: 325, endPoint x: 596, endPoint y: 331, distance: 14.9
click at [610, 325] on div at bounding box center [654, 314] width 1309 height 629
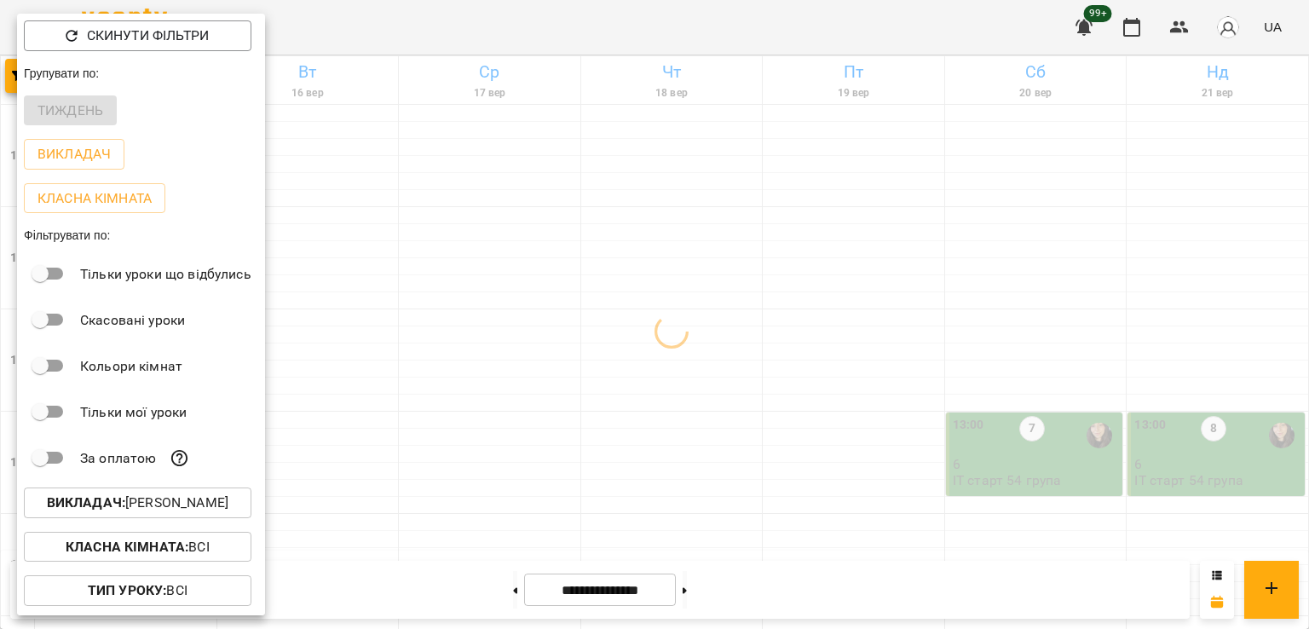
click at [504, 348] on div at bounding box center [654, 314] width 1309 height 629
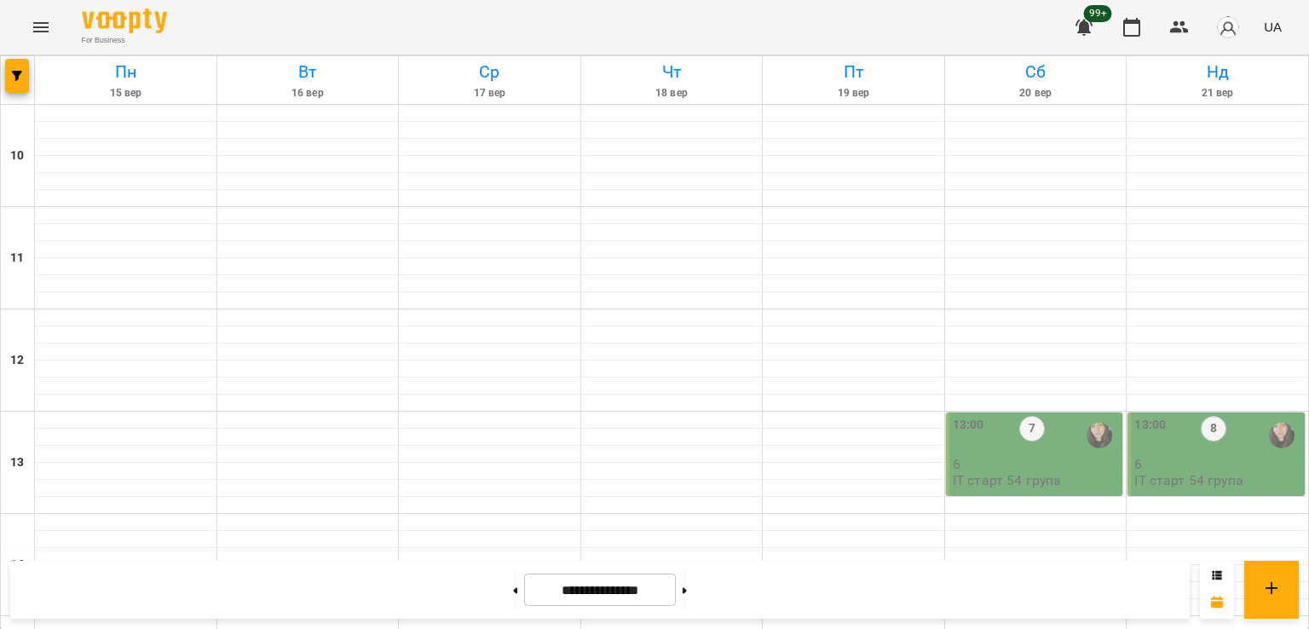
scroll to position [626, 0]
click at [12, 68] on button "button" at bounding box center [17, 76] width 24 height 34
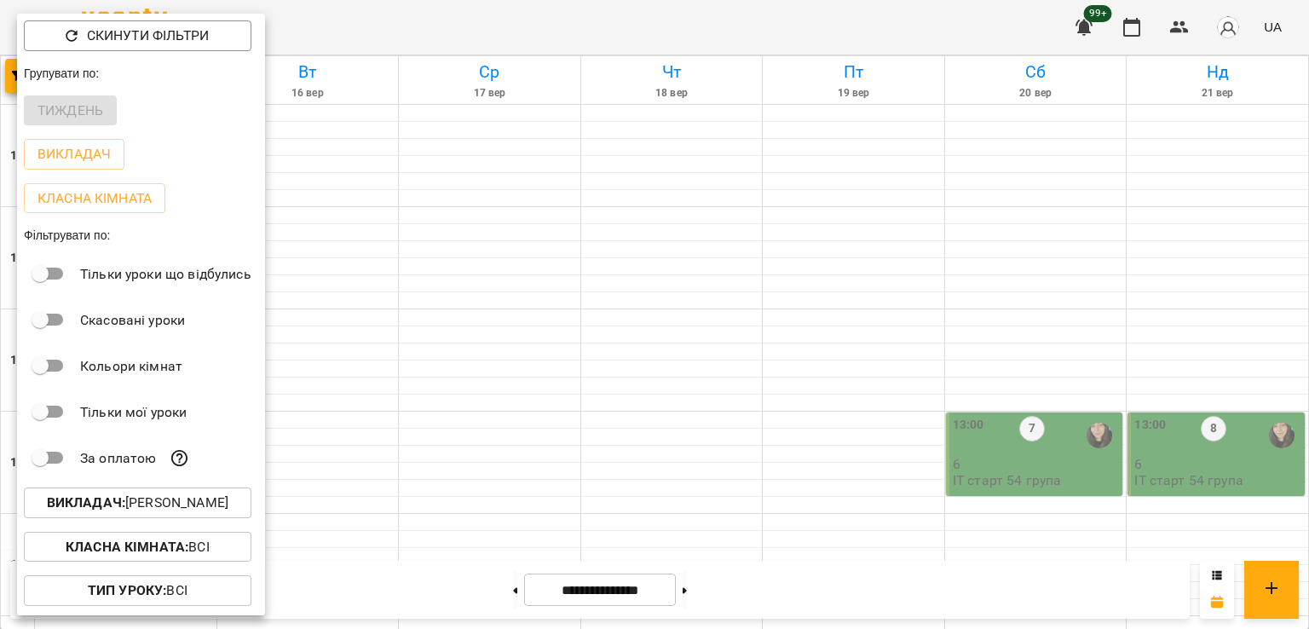
click at [198, 505] on p "Викладач : [PERSON_NAME]" at bounding box center [137, 502] width 181 height 20
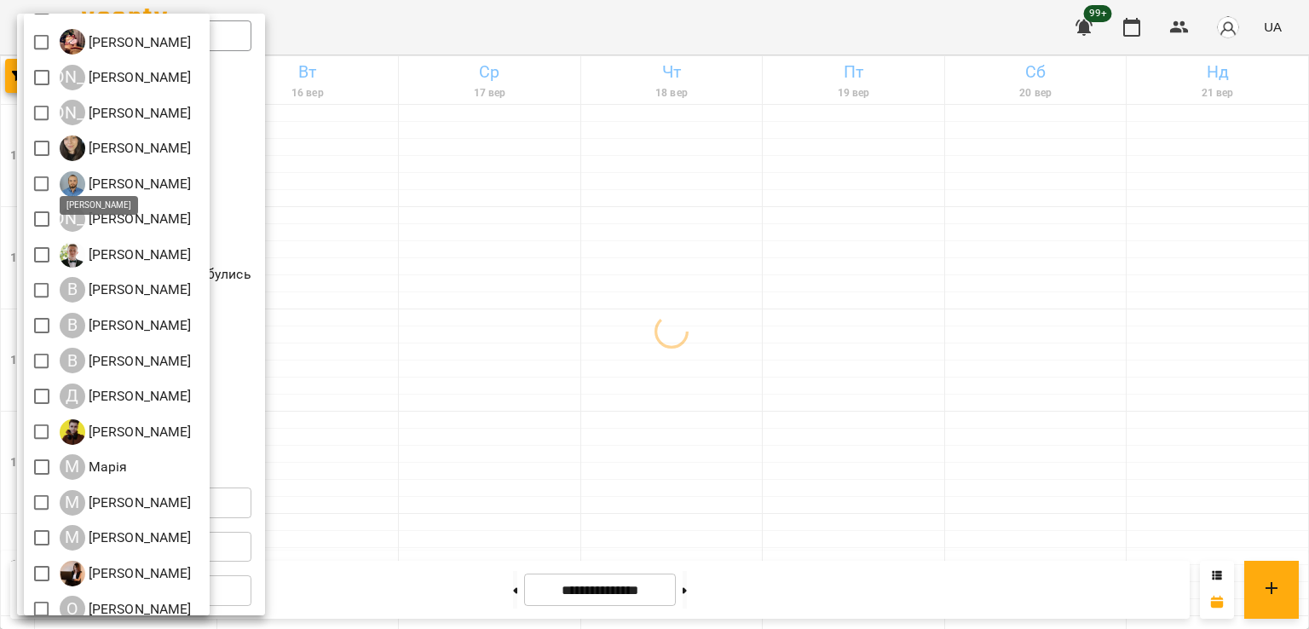
scroll to position [226, 0]
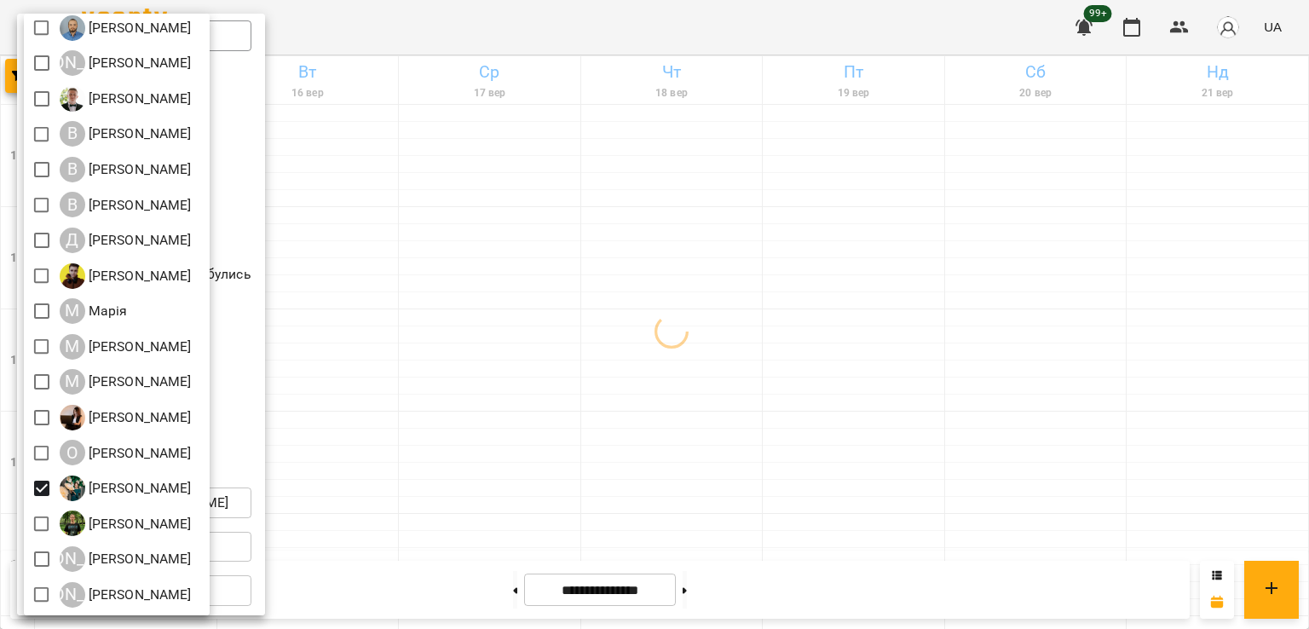
drag, startPoint x: 566, startPoint y: 384, endPoint x: 594, endPoint y: 404, distance: 34.3
click at [568, 386] on div at bounding box center [654, 314] width 1309 height 629
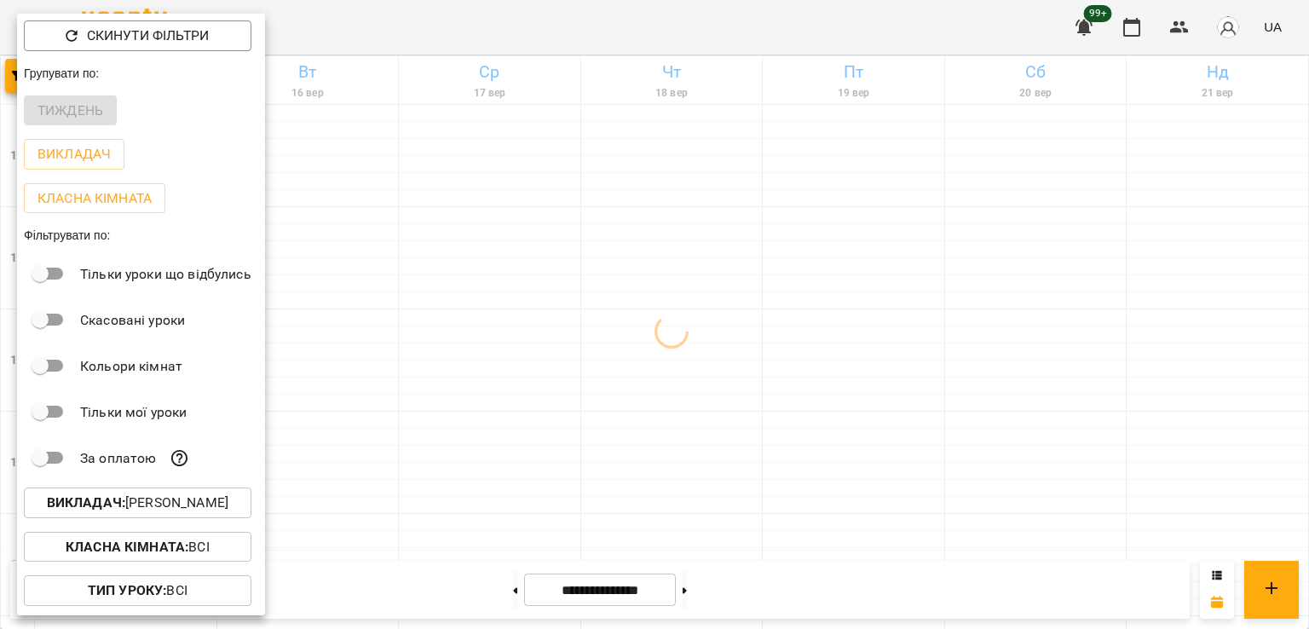
click at [752, 481] on div at bounding box center [654, 314] width 1309 height 629
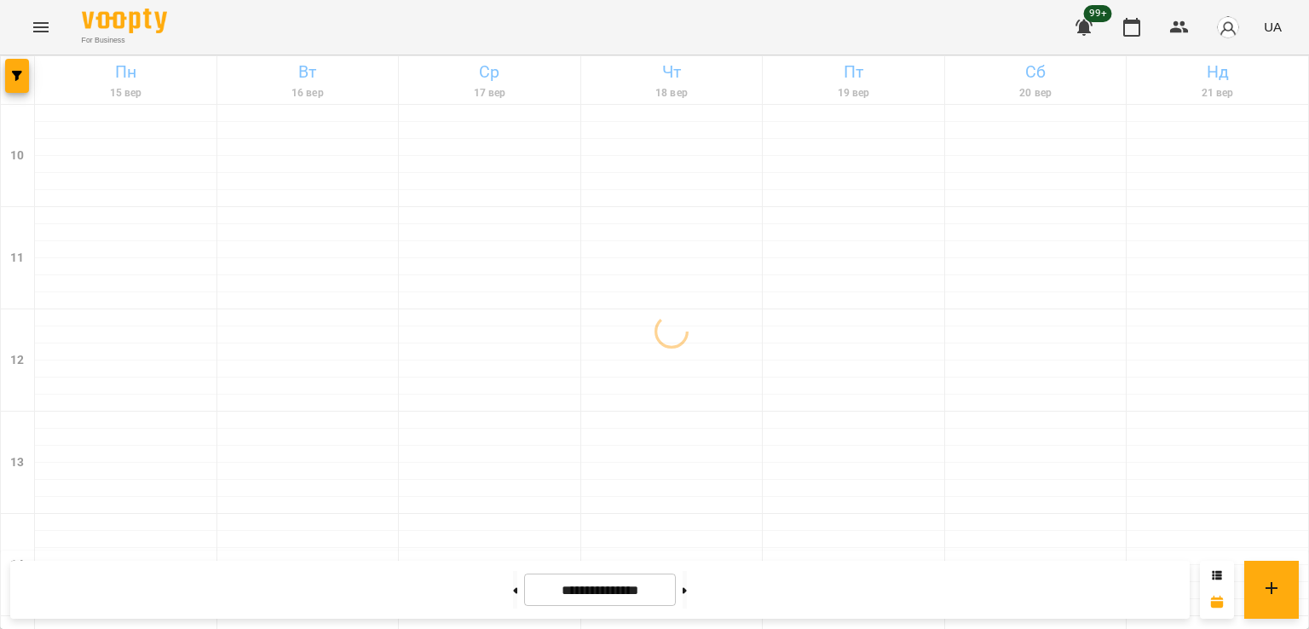
scroll to position [797, 0]
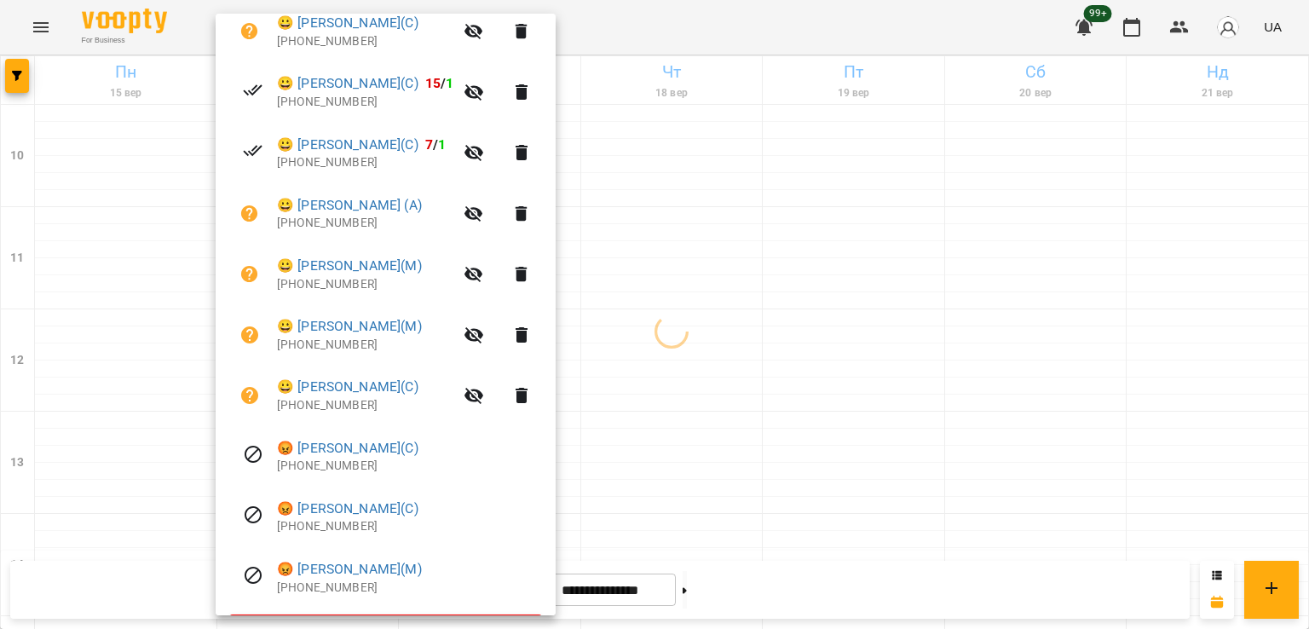
scroll to position [426, 0]
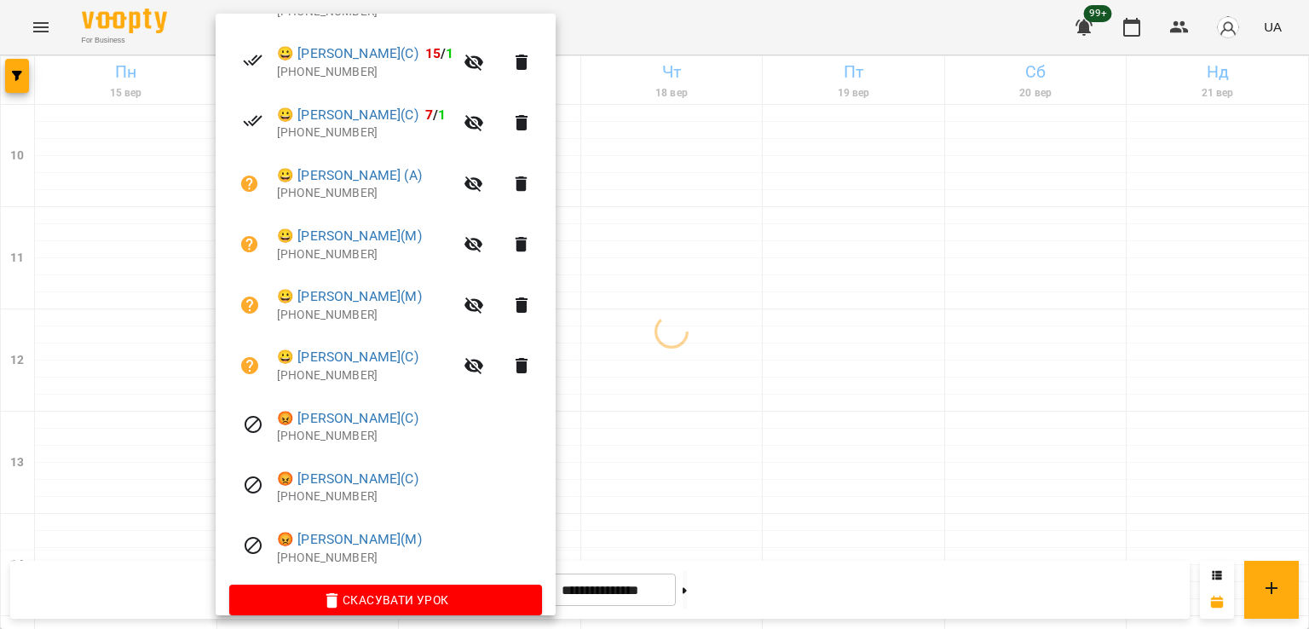
click at [687, 389] on div at bounding box center [654, 314] width 1309 height 629
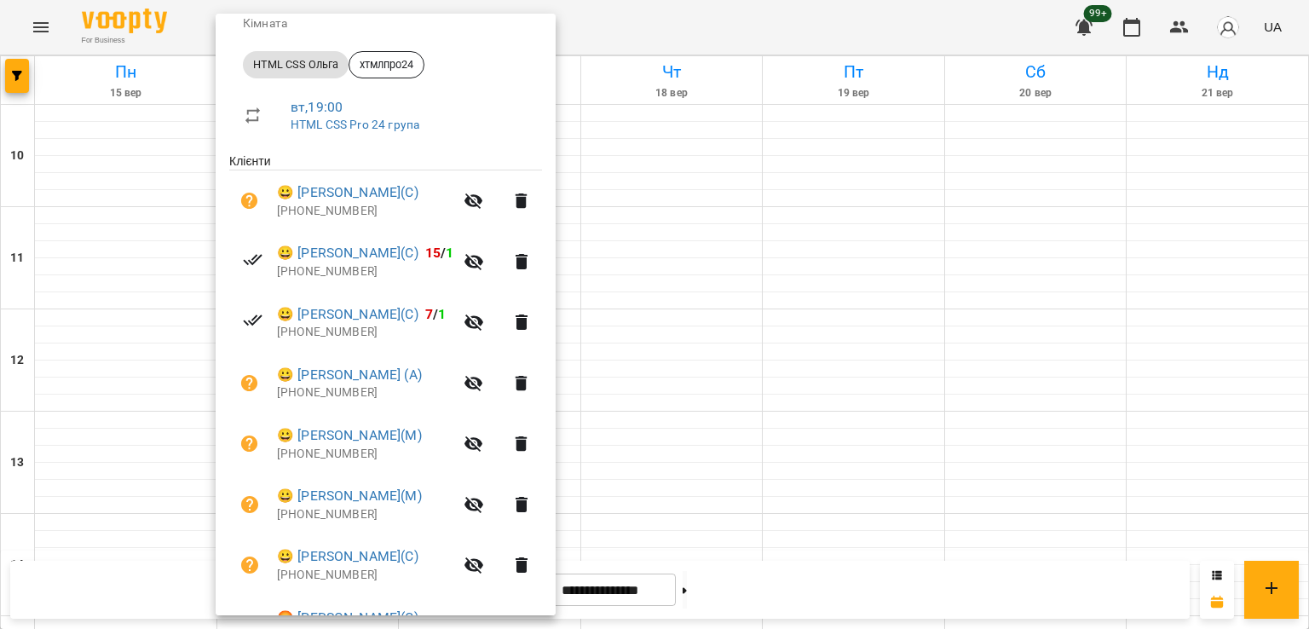
scroll to position [449, 0]
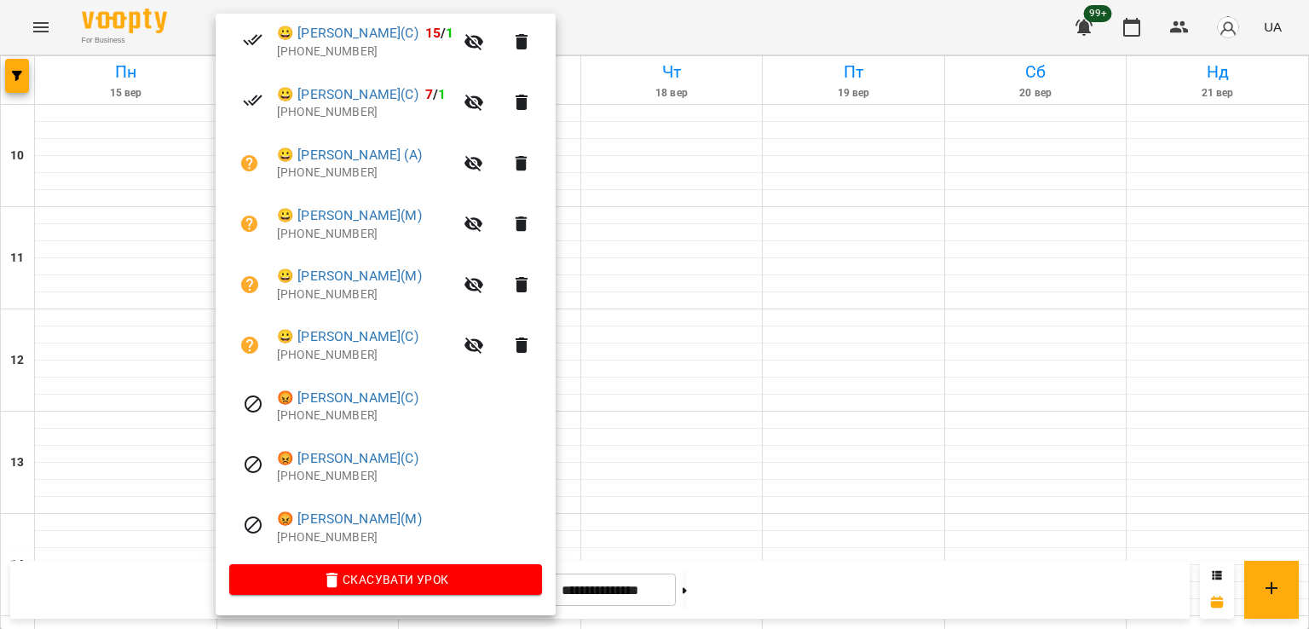
click at [649, 384] on div at bounding box center [654, 314] width 1309 height 629
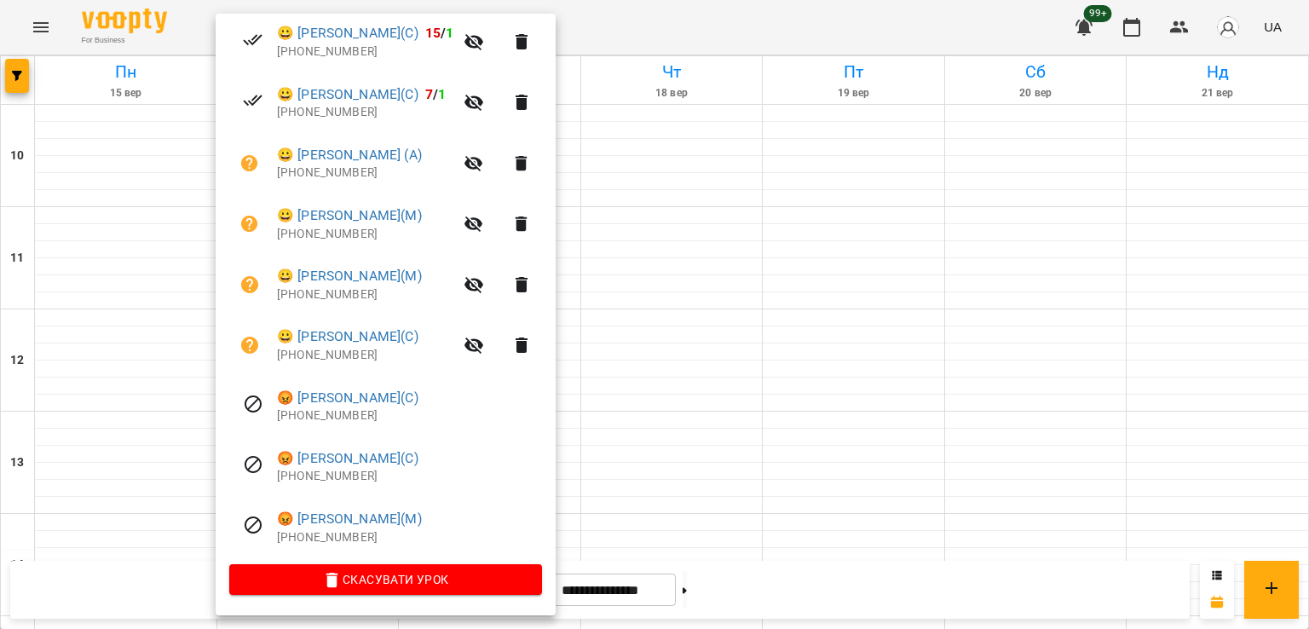
drag, startPoint x: 653, startPoint y: 400, endPoint x: 627, endPoint y: 394, distance: 26.2
click at [651, 399] on div at bounding box center [654, 314] width 1309 height 629
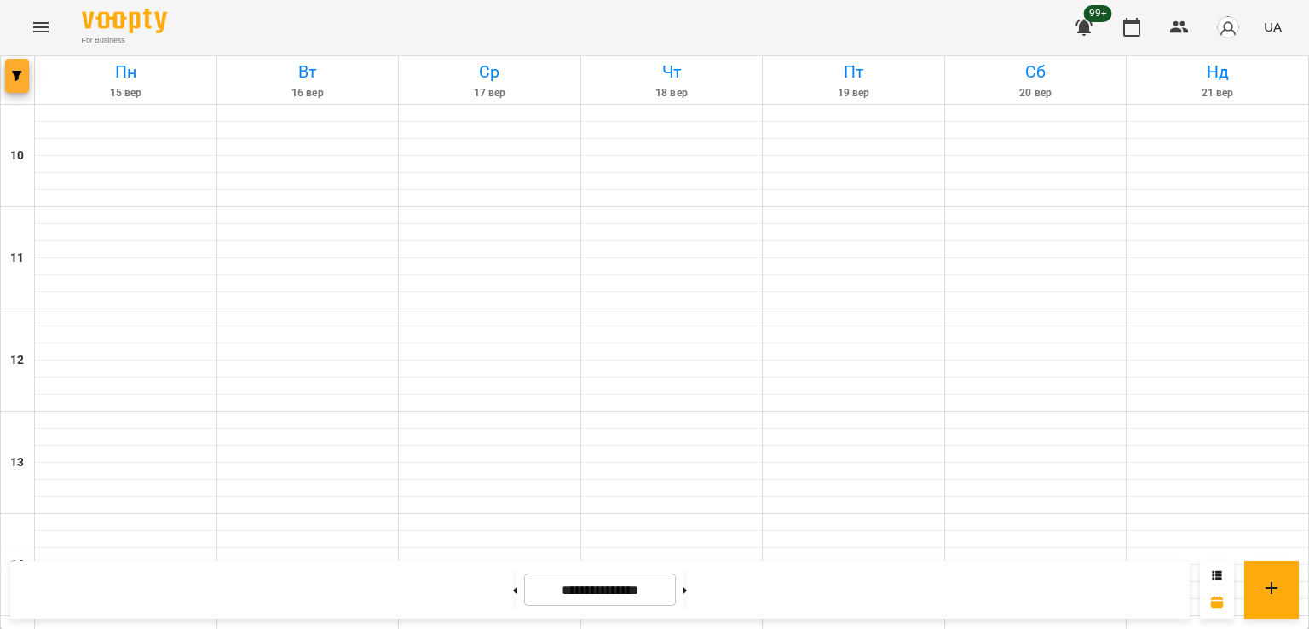
click at [14, 75] on icon "button" at bounding box center [17, 76] width 10 height 10
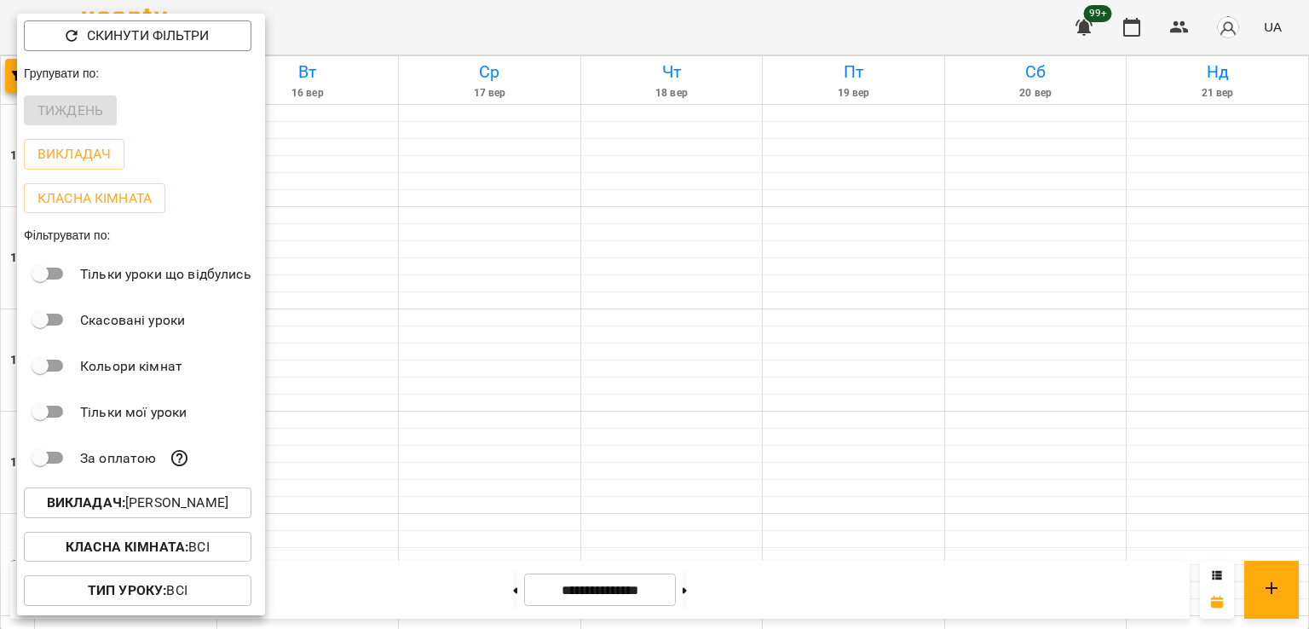
click at [126, 489] on div "Викладач : [PERSON_NAME]" at bounding box center [141, 502] width 248 height 44
click at [127, 495] on button "Викладач : [PERSON_NAME]" at bounding box center [137, 502] width 227 height 31
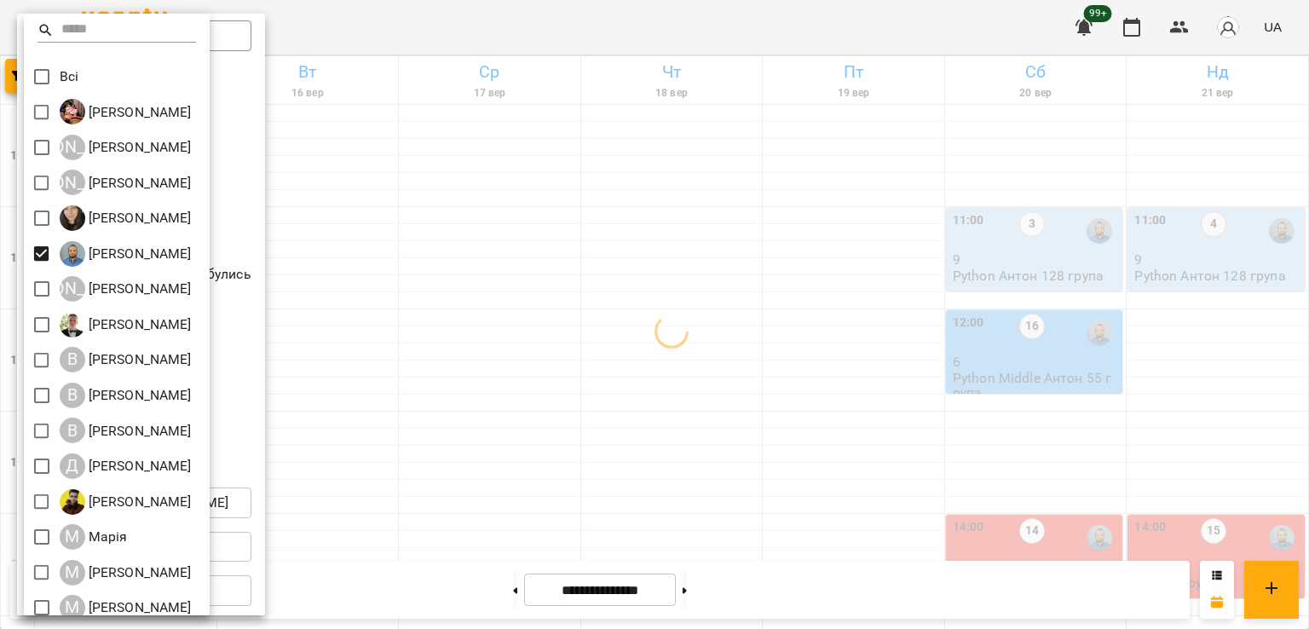
click at [528, 287] on div at bounding box center [654, 314] width 1309 height 629
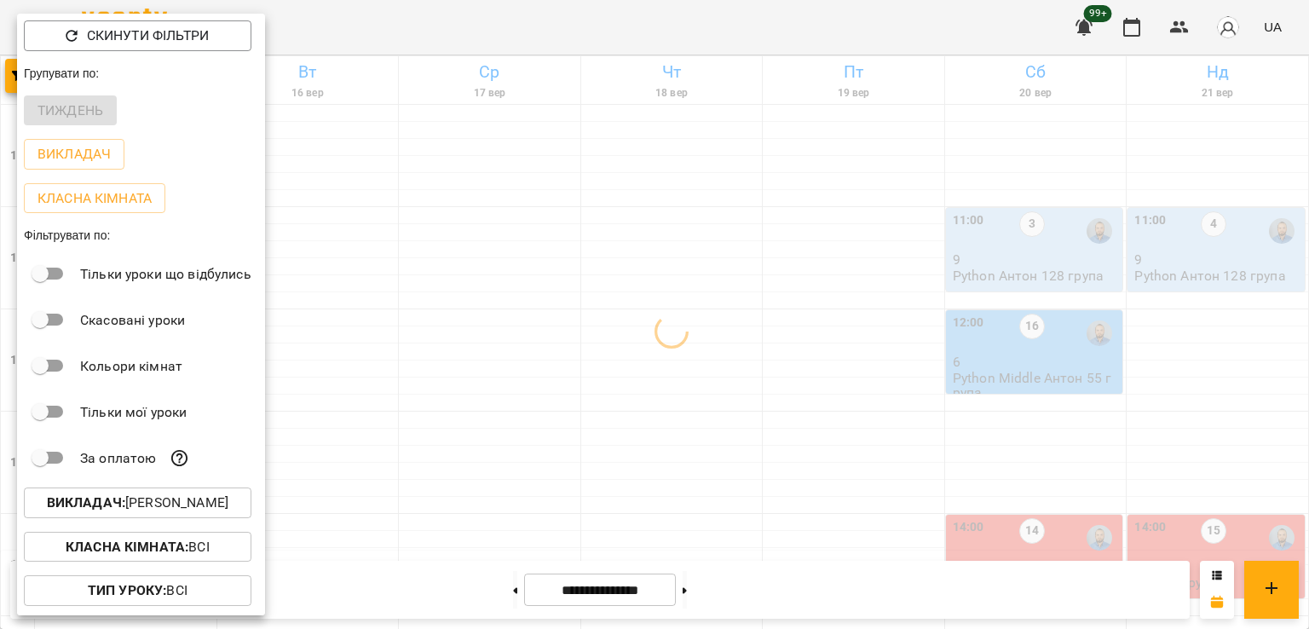
click at [474, 279] on div at bounding box center [654, 314] width 1309 height 629
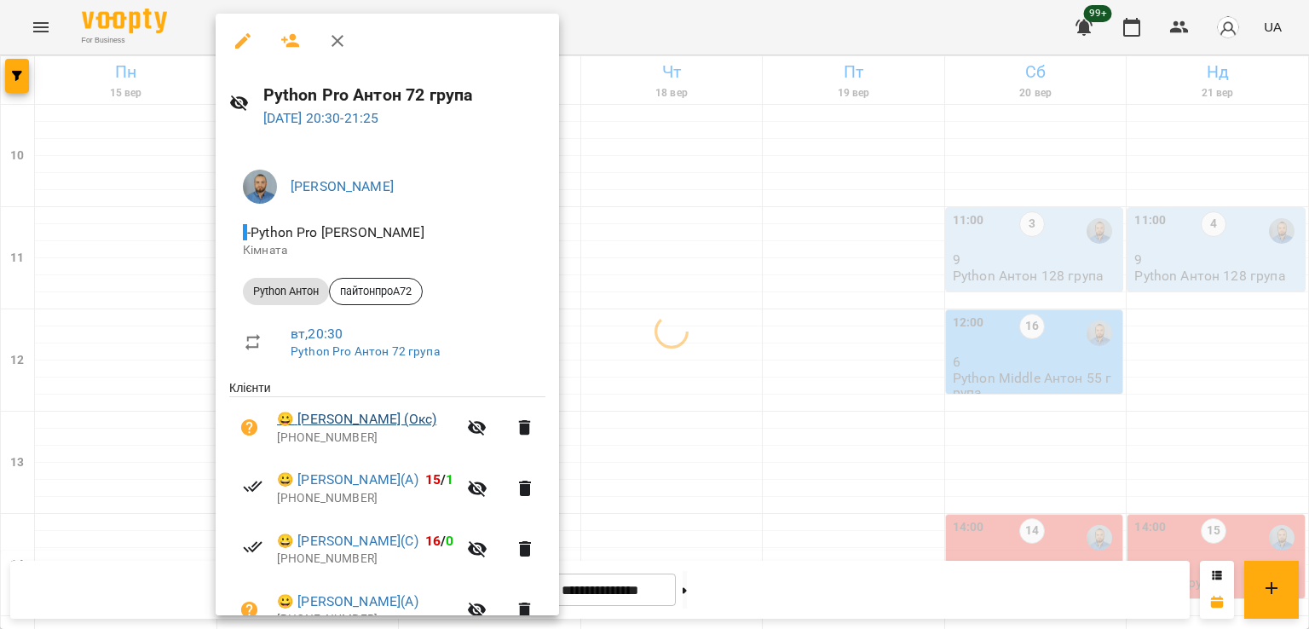
scroll to position [267, 0]
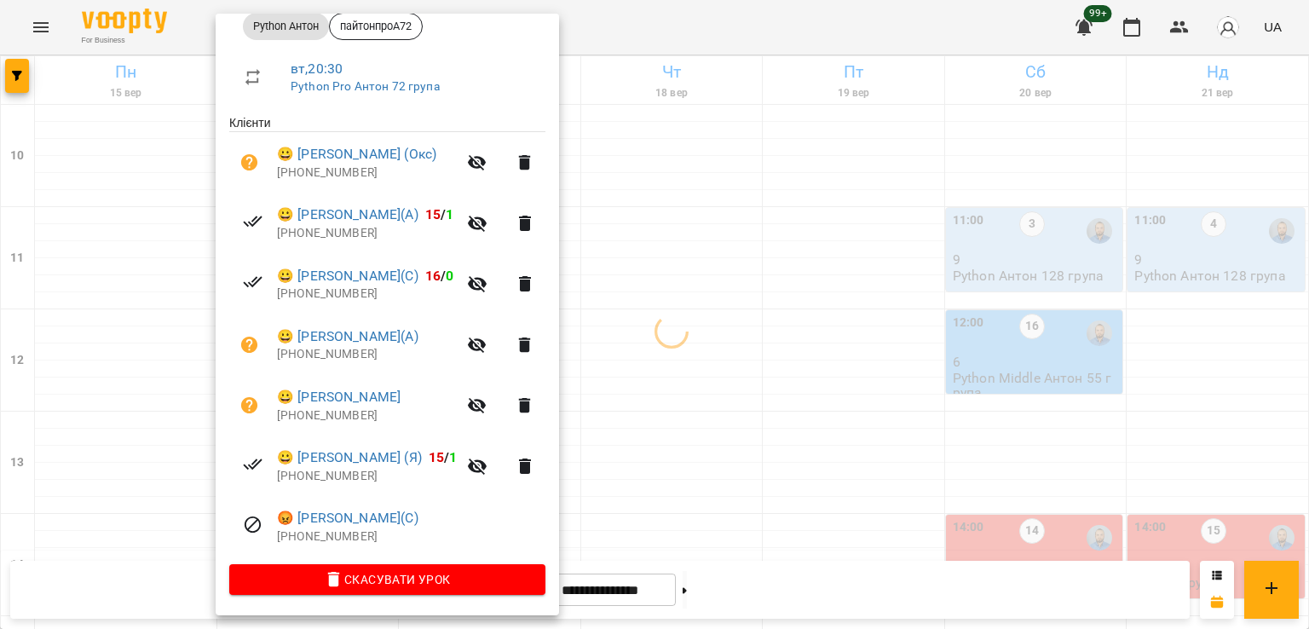
click at [159, 433] on div at bounding box center [654, 314] width 1309 height 629
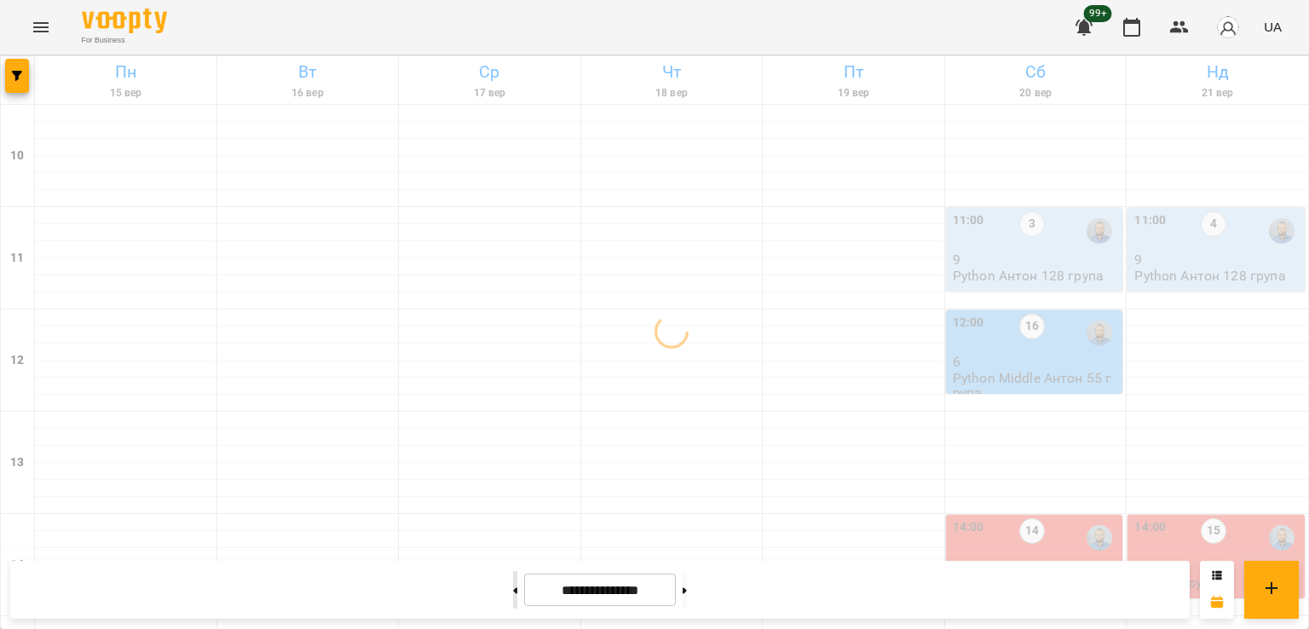
click at [513, 590] on button at bounding box center [515, 589] width 4 height 37
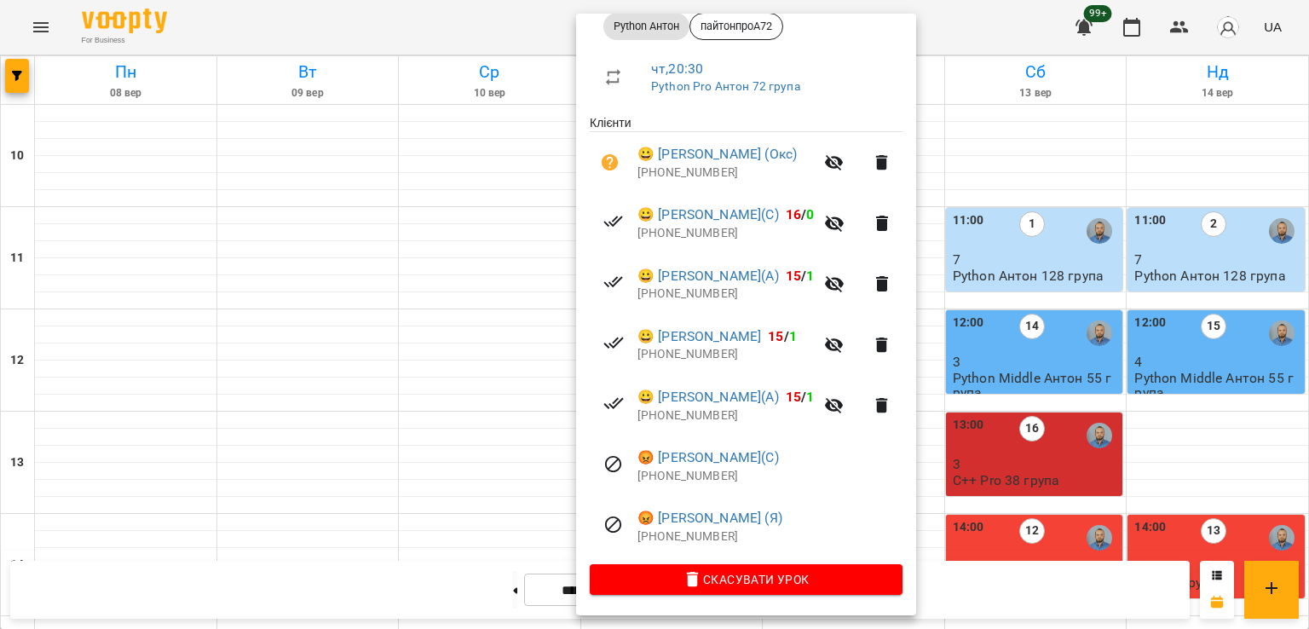
click at [450, 416] on div at bounding box center [654, 314] width 1309 height 629
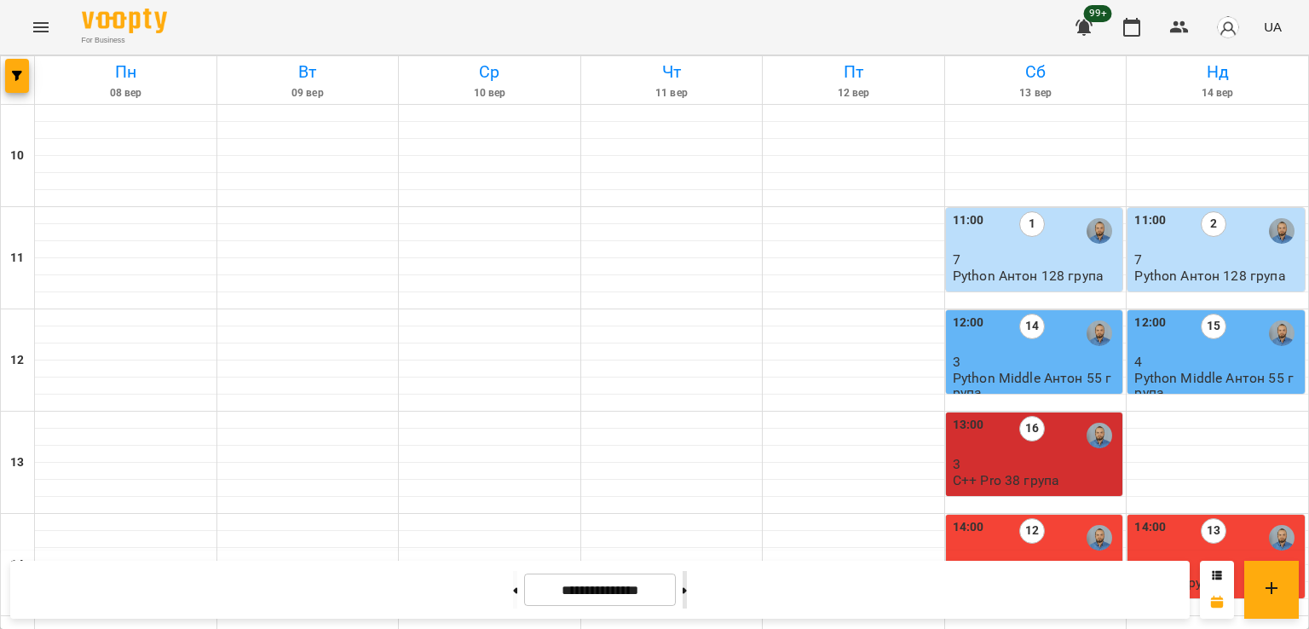
click at [687, 596] on button at bounding box center [684, 589] width 4 height 37
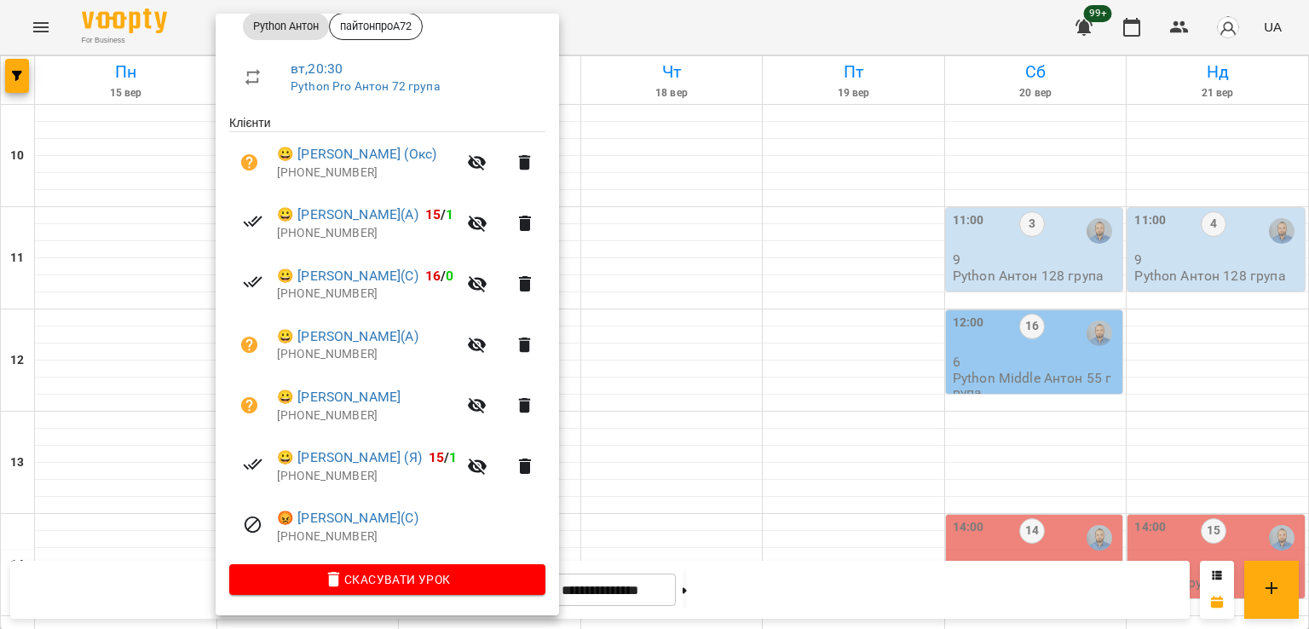
click at [653, 270] on div at bounding box center [654, 314] width 1309 height 629
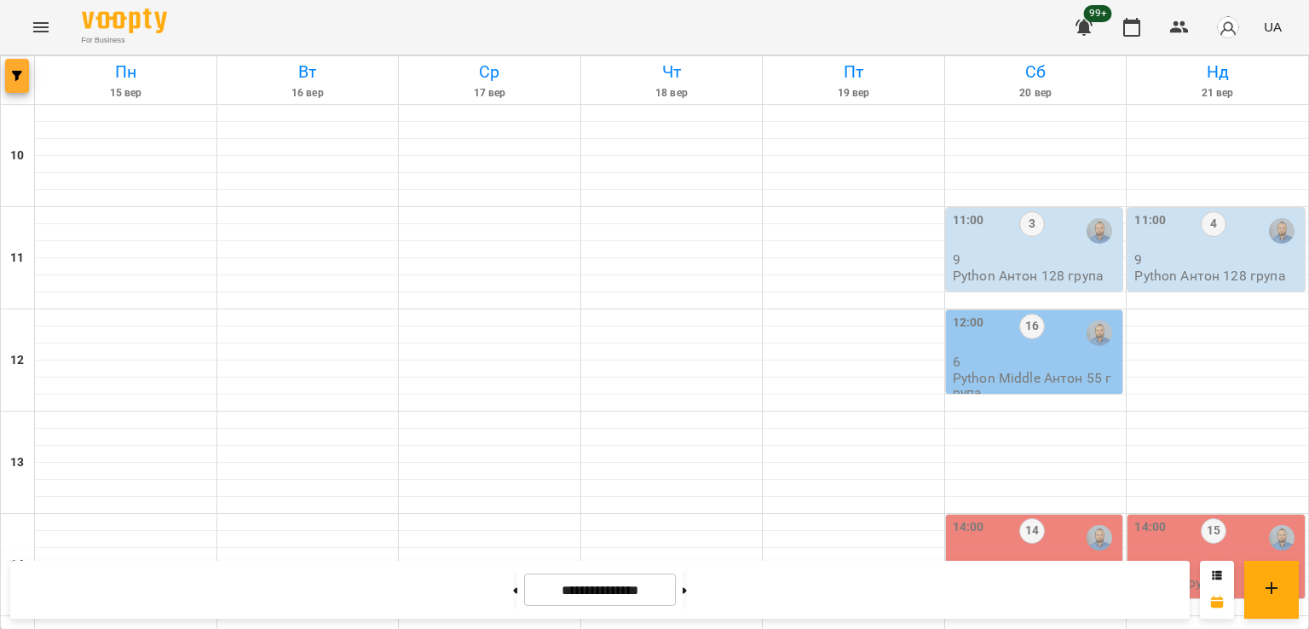
click at [16, 74] on icon "button" at bounding box center [17, 76] width 10 height 10
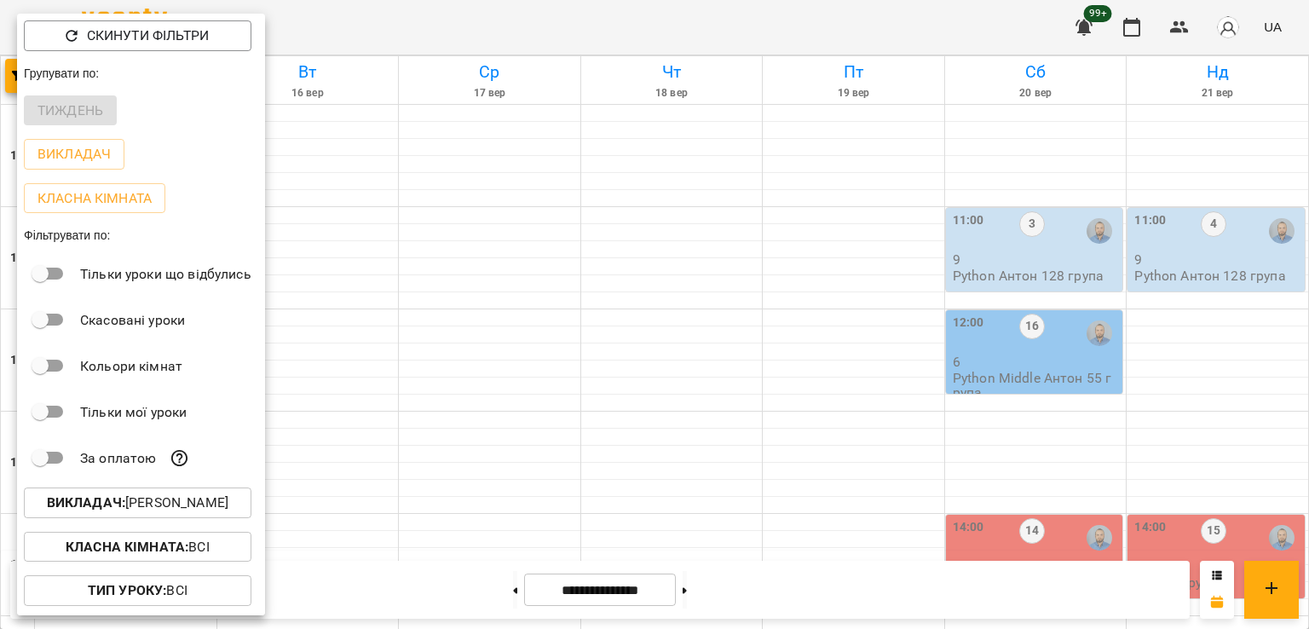
click at [200, 505] on p "Викладач : [PERSON_NAME]" at bounding box center [137, 502] width 181 height 20
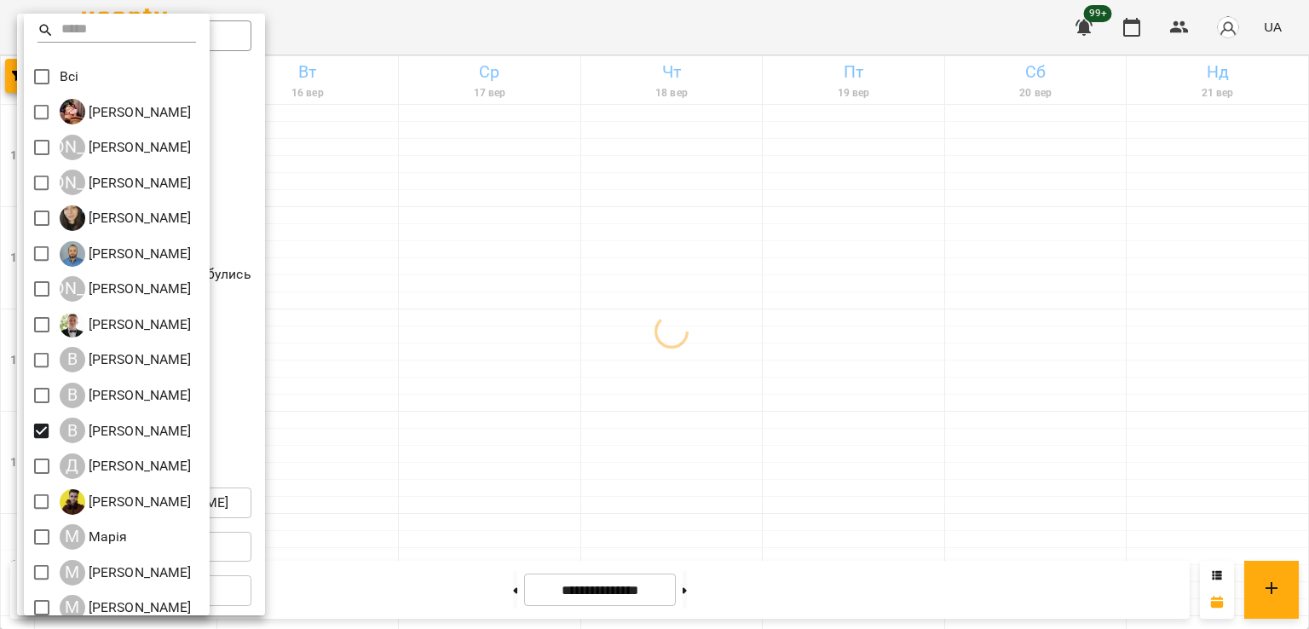
drag, startPoint x: 624, startPoint y: 355, endPoint x: 681, endPoint y: 348, distance: 56.7
click at [633, 353] on div at bounding box center [654, 314] width 1309 height 629
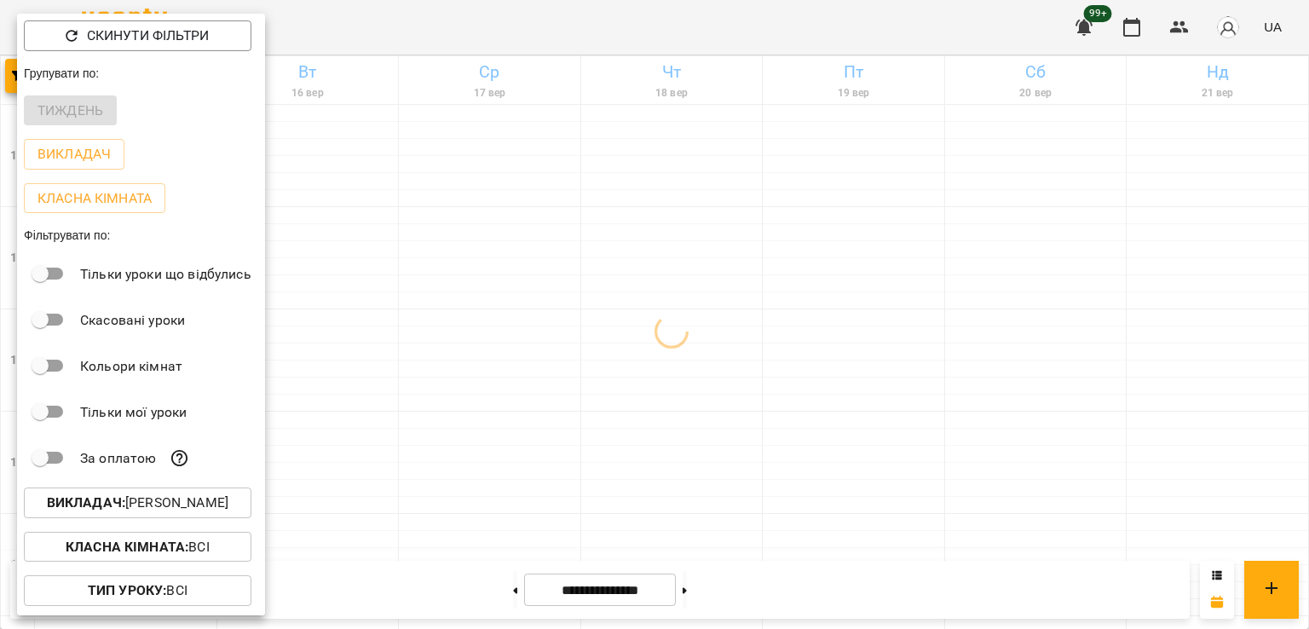
click at [675, 364] on div at bounding box center [654, 314] width 1309 height 629
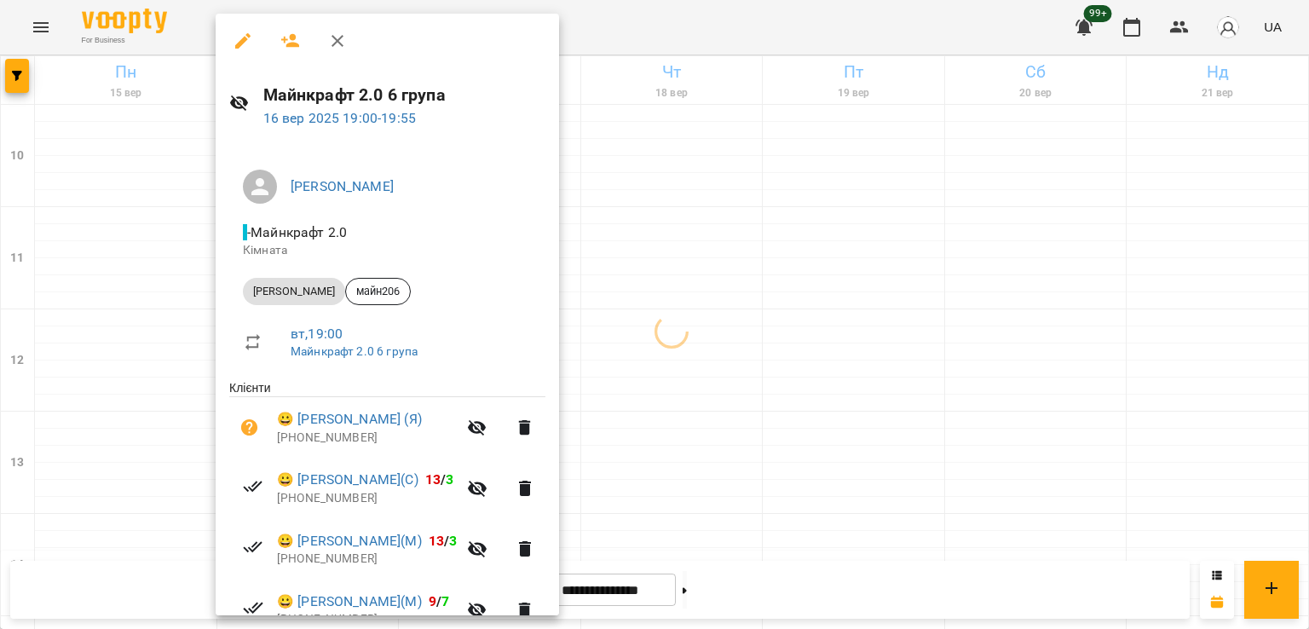
scroll to position [206, 0]
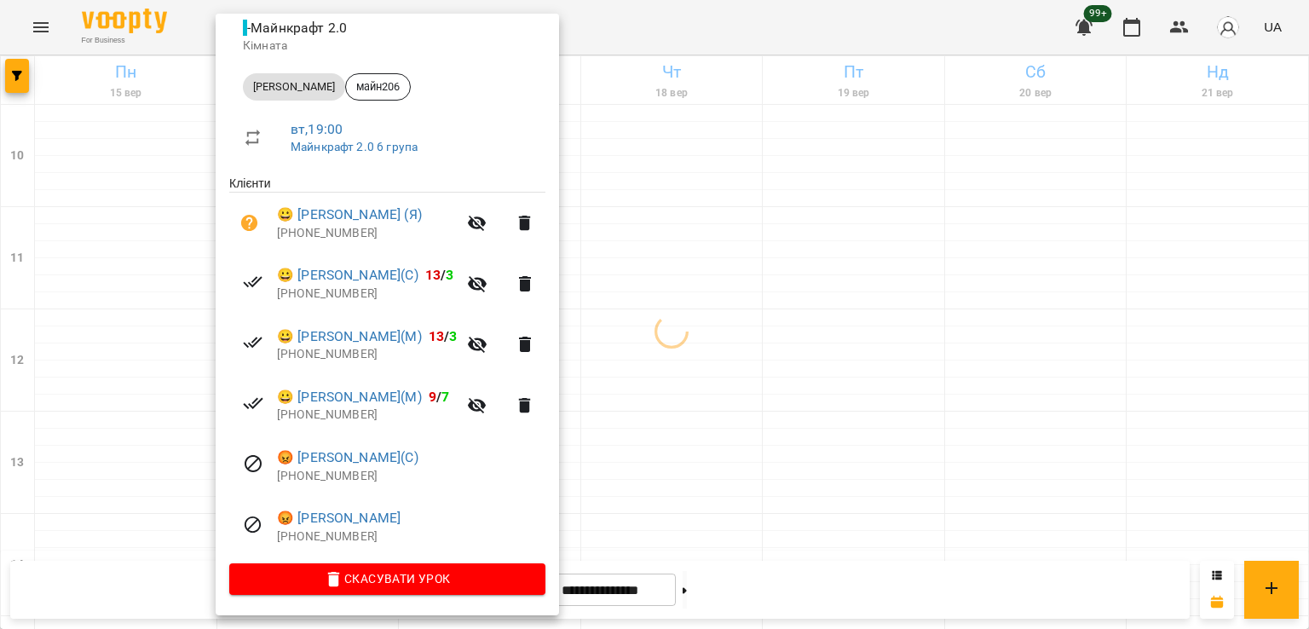
click at [692, 268] on div at bounding box center [654, 314] width 1309 height 629
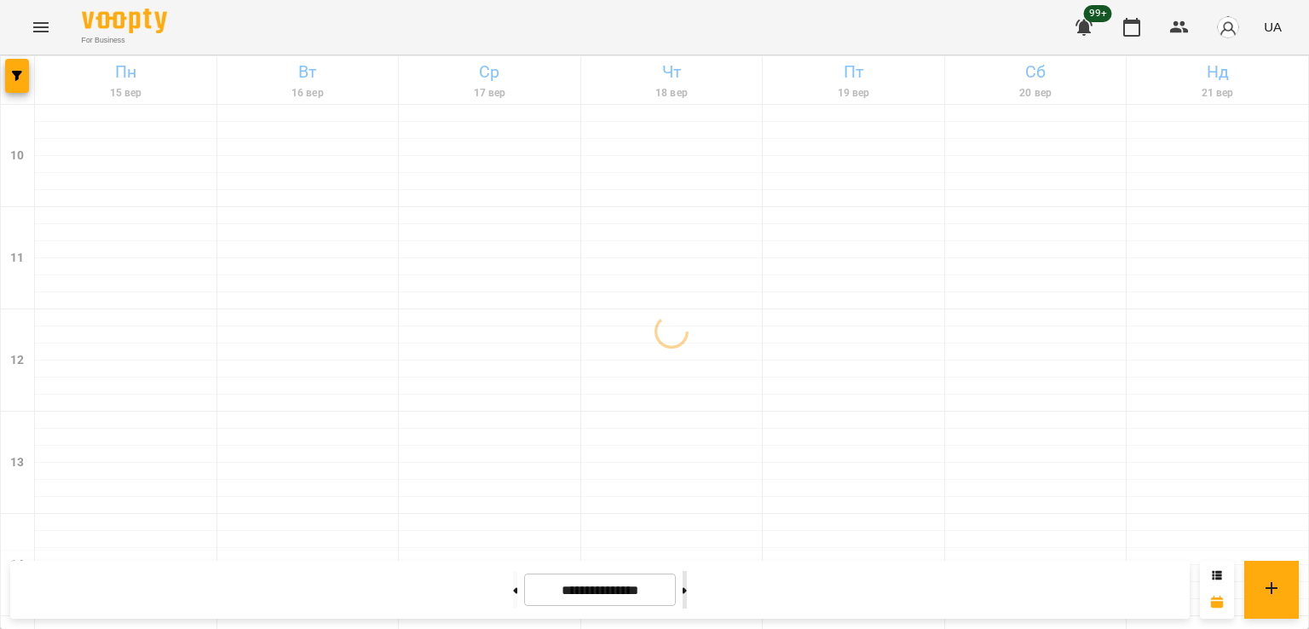
click at [687, 598] on button at bounding box center [684, 589] width 4 height 37
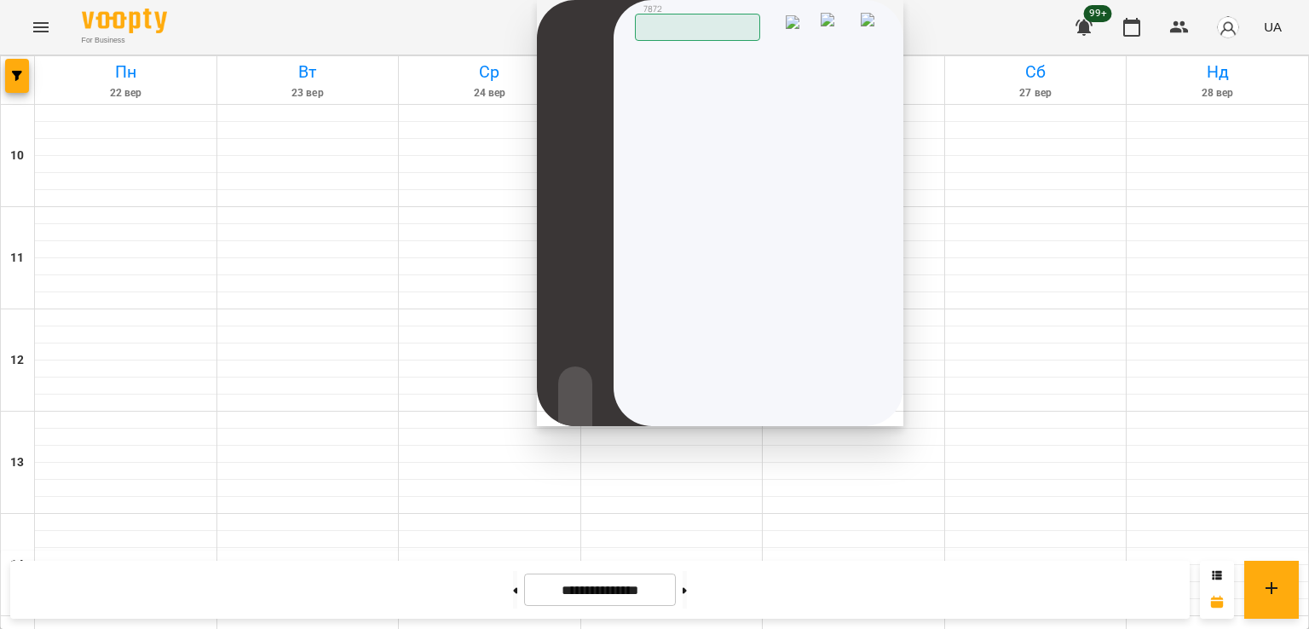
click at [866, 20] on img at bounding box center [872, 26] width 24 height 26
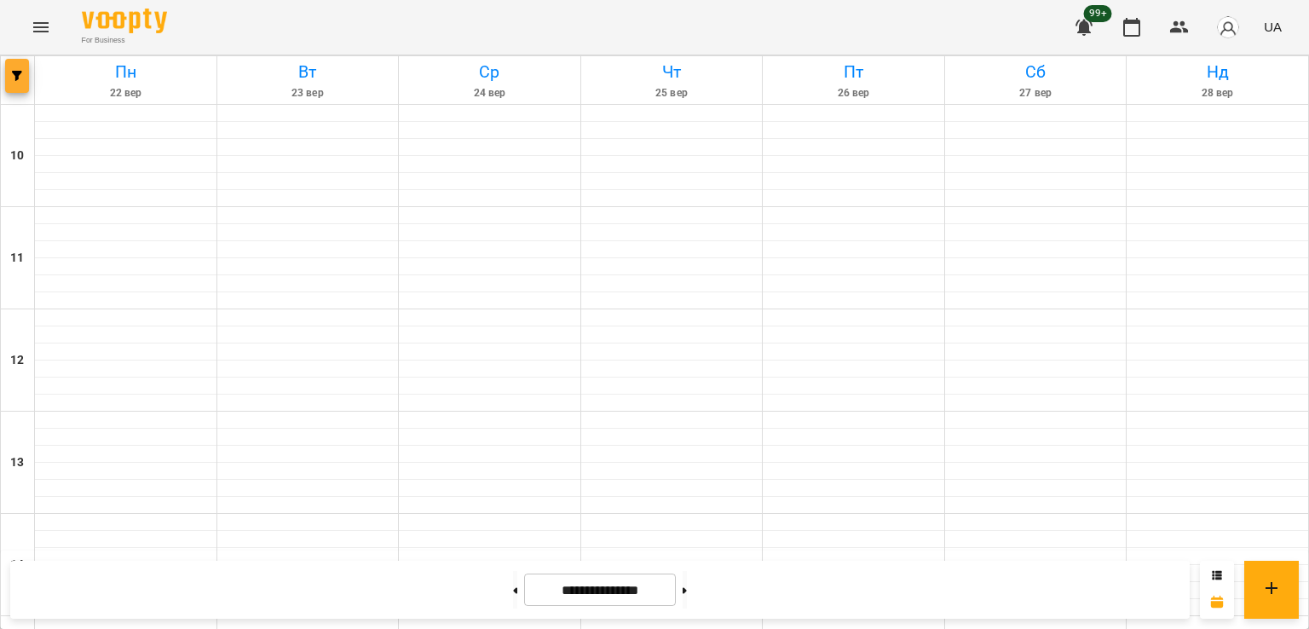
drag, startPoint x: 2, startPoint y: 74, endPoint x: 13, endPoint y: 81, distance: 13.0
click at [3, 73] on div at bounding box center [18, 80] width 34 height 48
click at [14, 81] on button "button" at bounding box center [17, 76] width 24 height 34
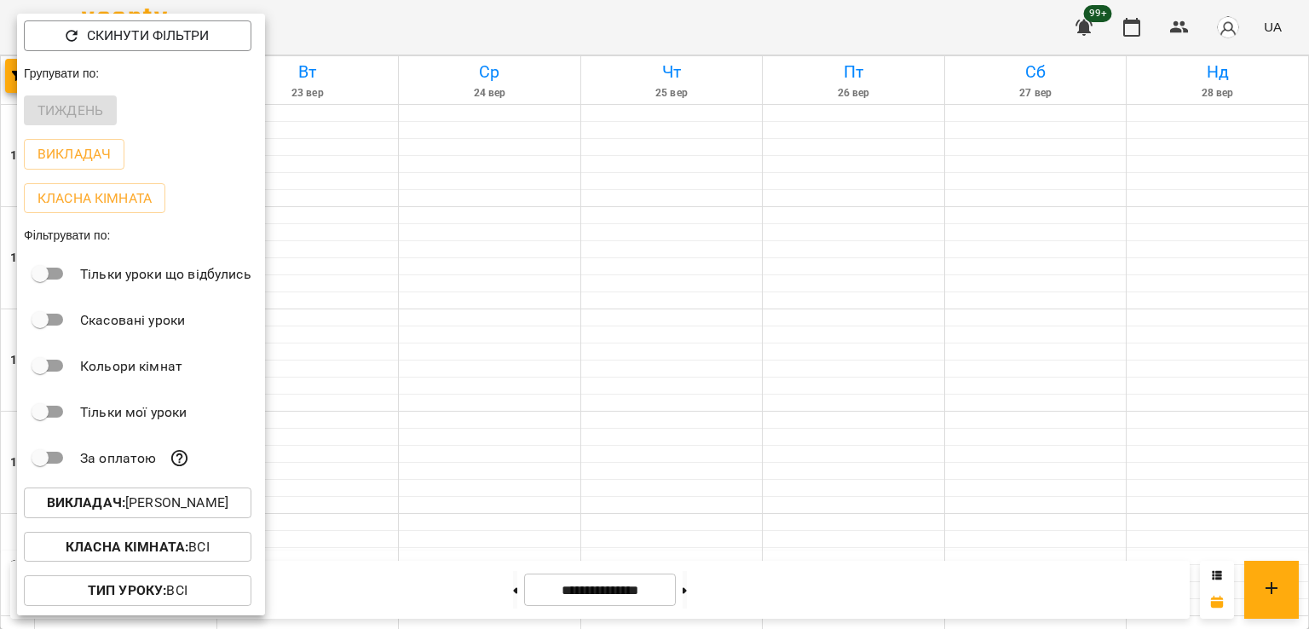
click at [184, 509] on p "Викладач : [PERSON_NAME]" at bounding box center [137, 502] width 181 height 20
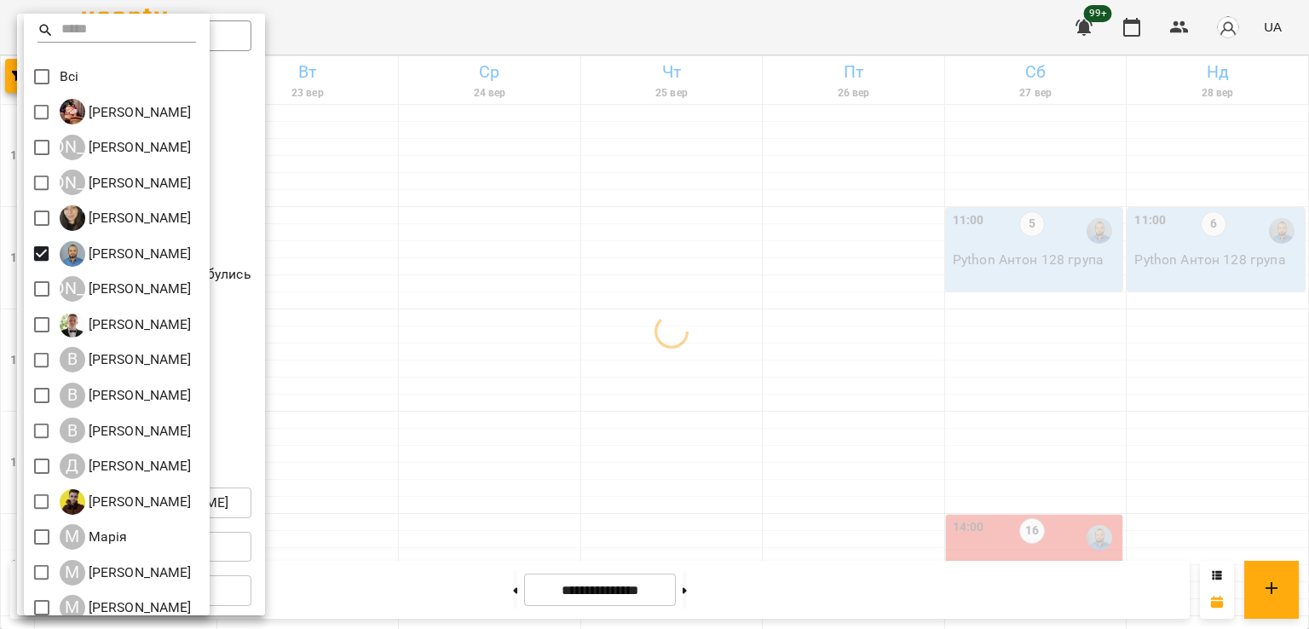
click at [636, 394] on div at bounding box center [654, 314] width 1309 height 629
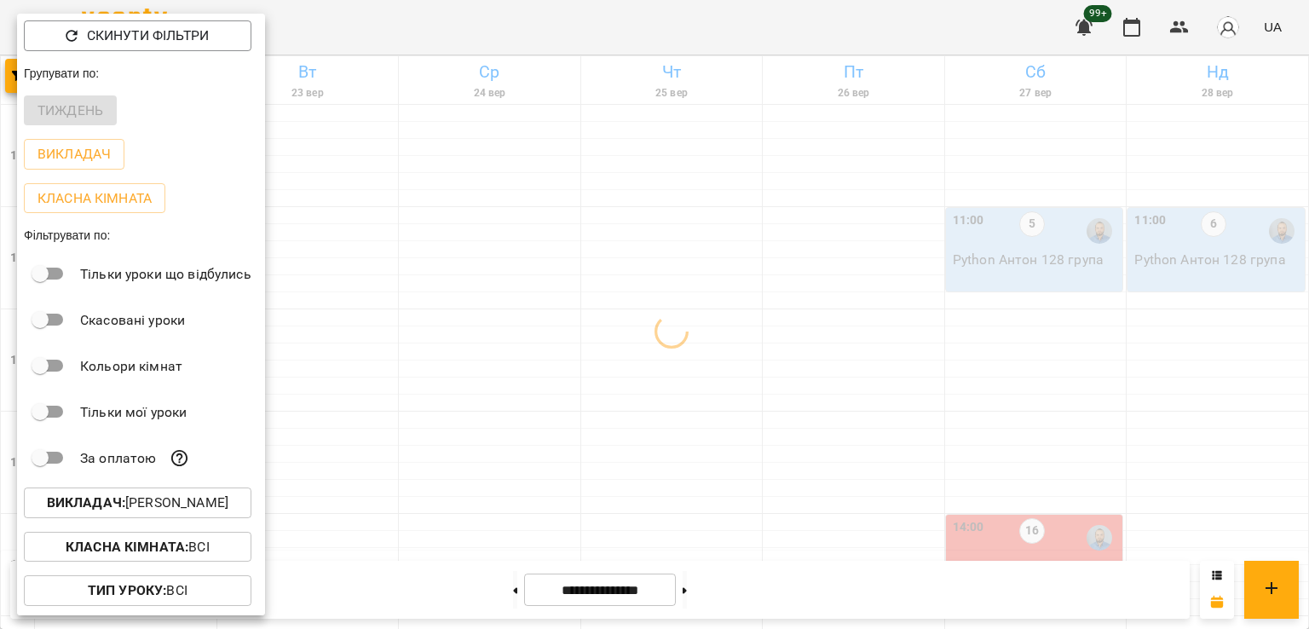
click at [833, 279] on div at bounding box center [654, 314] width 1309 height 629
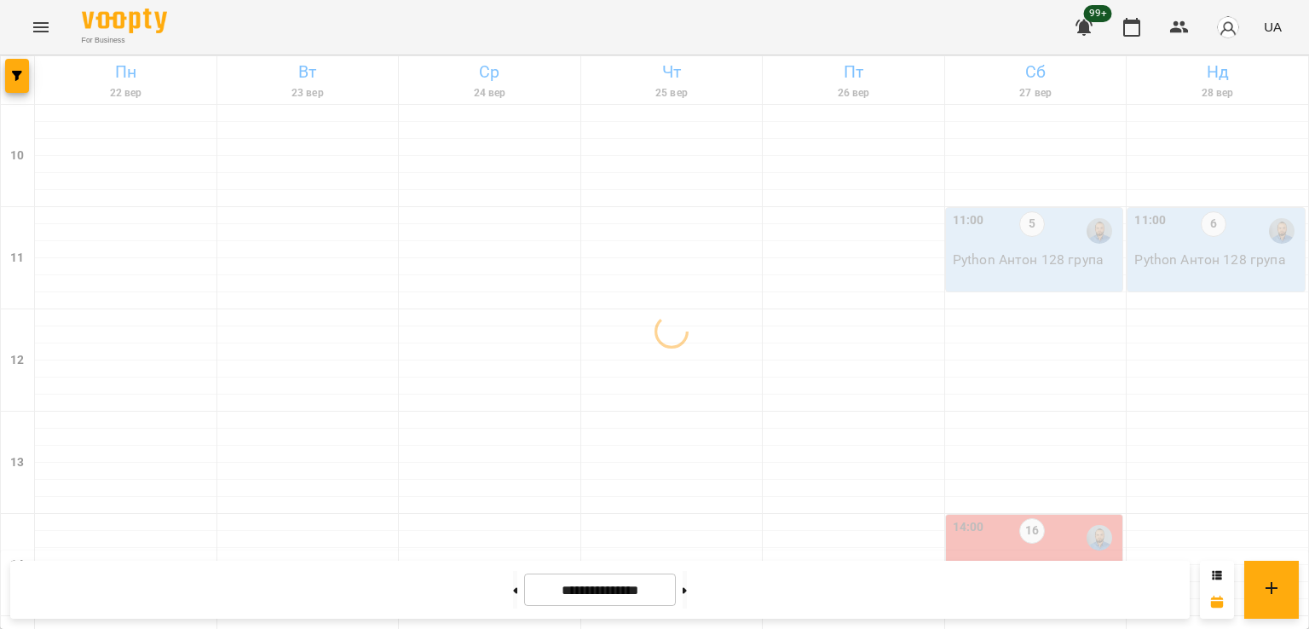
scroll to position [711, 0]
click at [513, 594] on button at bounding box center [515, 589] width 4 height 37
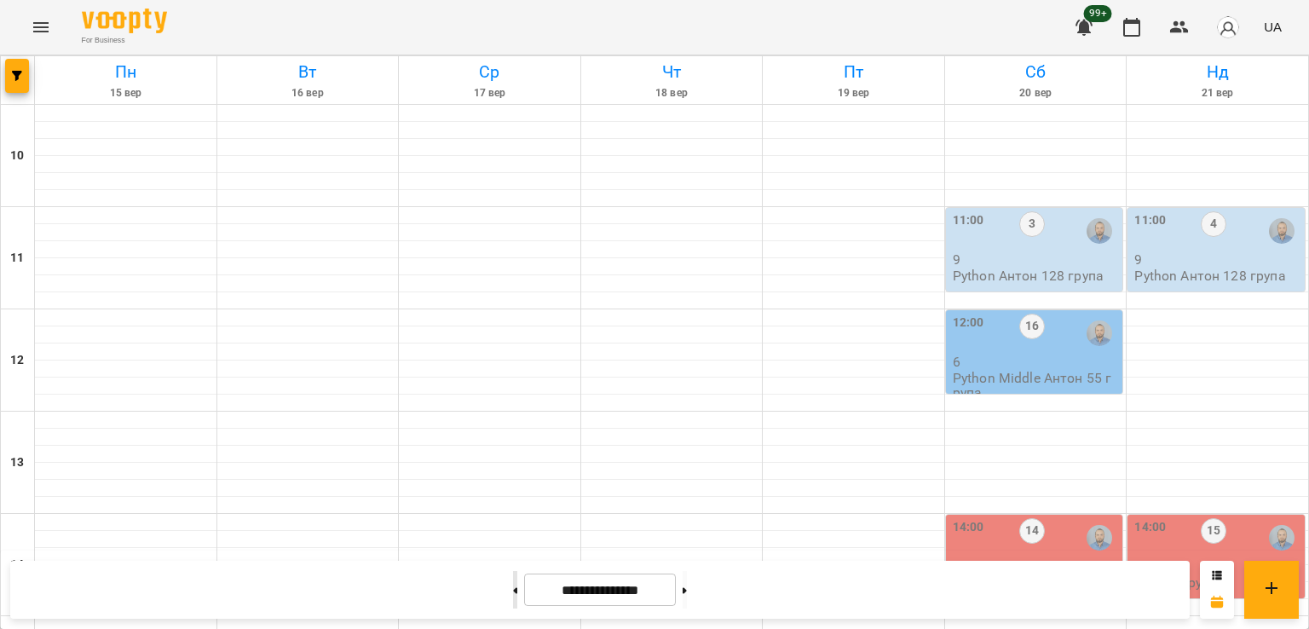
click at [513, 596] on button at bounding box center [515, 589] width 4 height 37
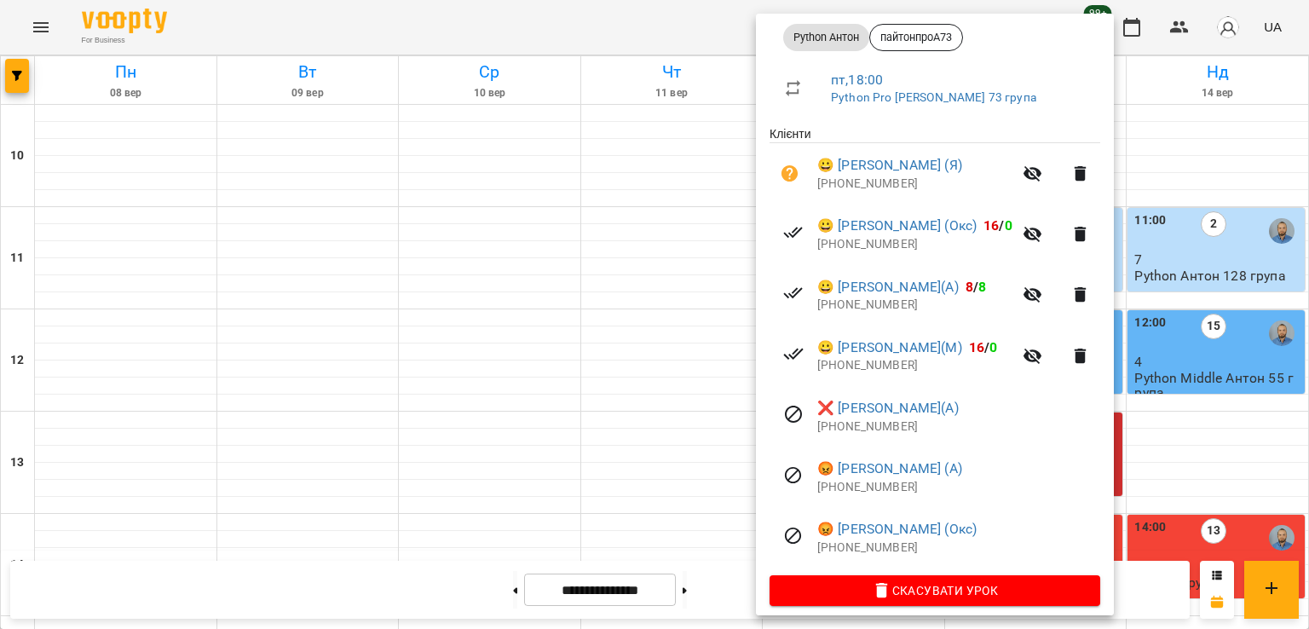
scroll to position [267, 0]
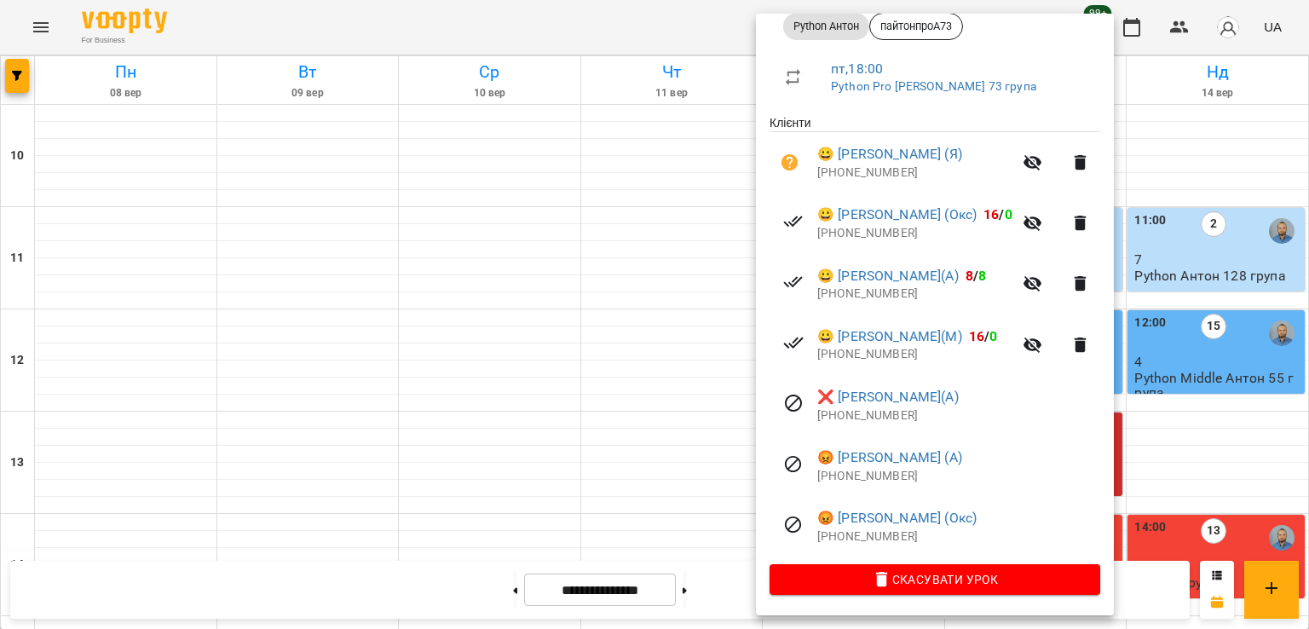
click at [665, 372] on div at bounding box center [654, 314] width 1309 height 629
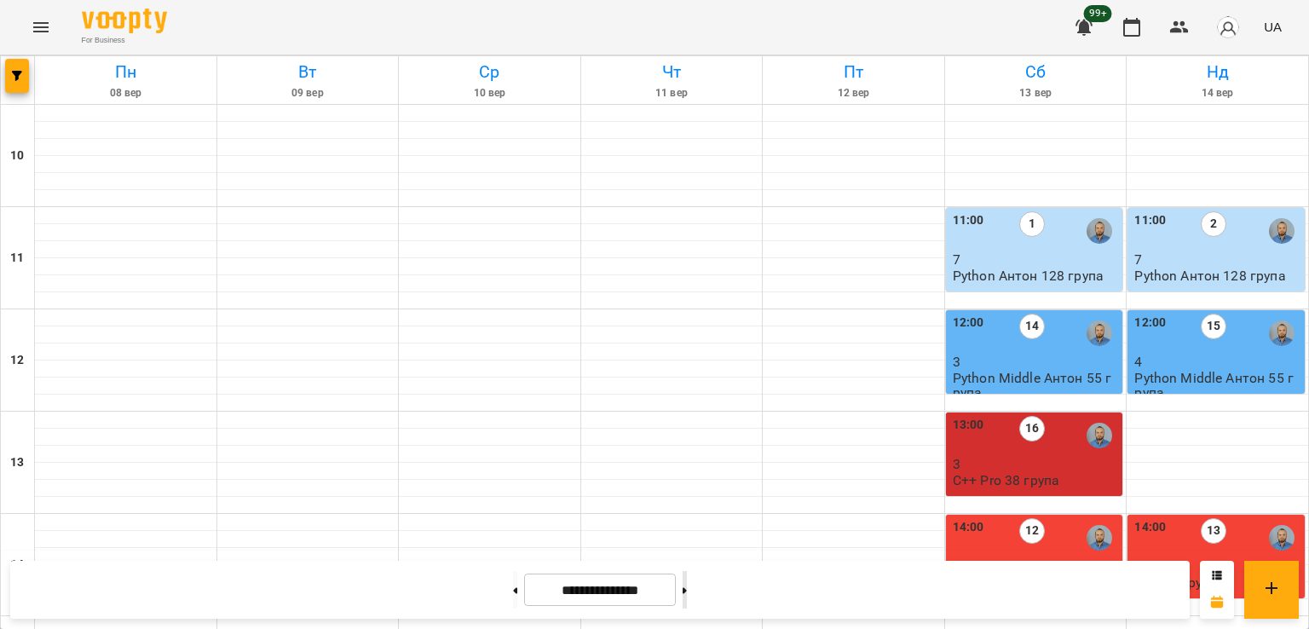
click at [687, 582] on button at bounding box center [684, 589] width 4 height 37
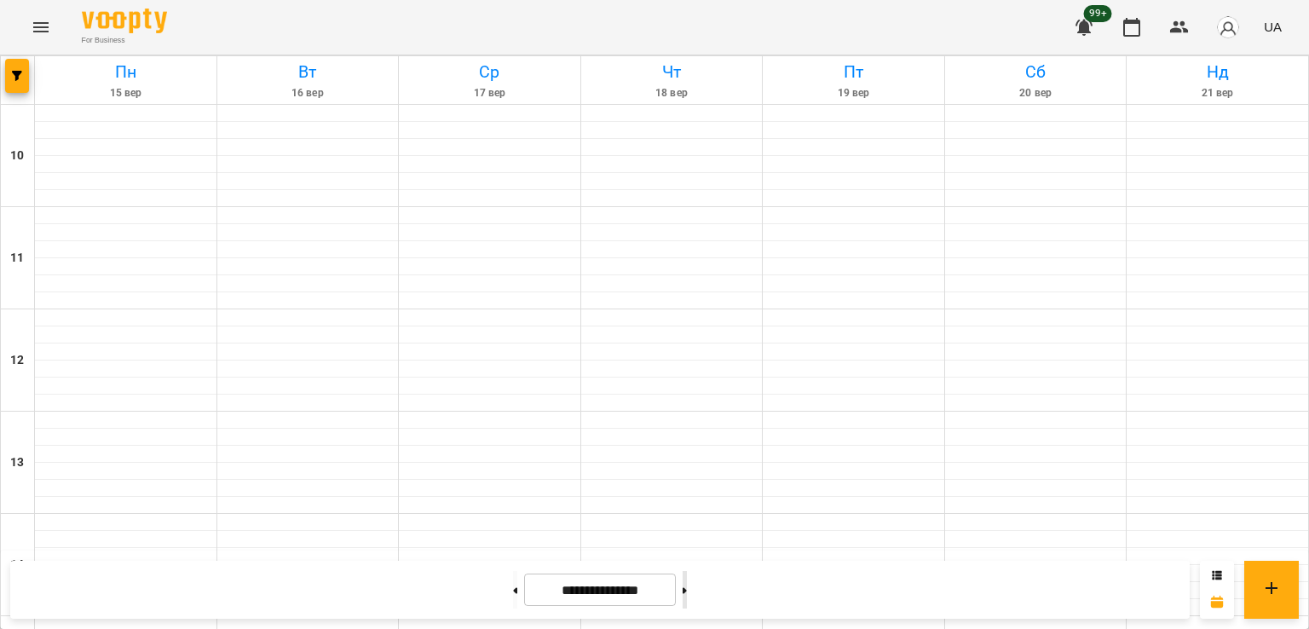
click at [687, 582] on button at bounding box center [684, 589] width 4 height 37
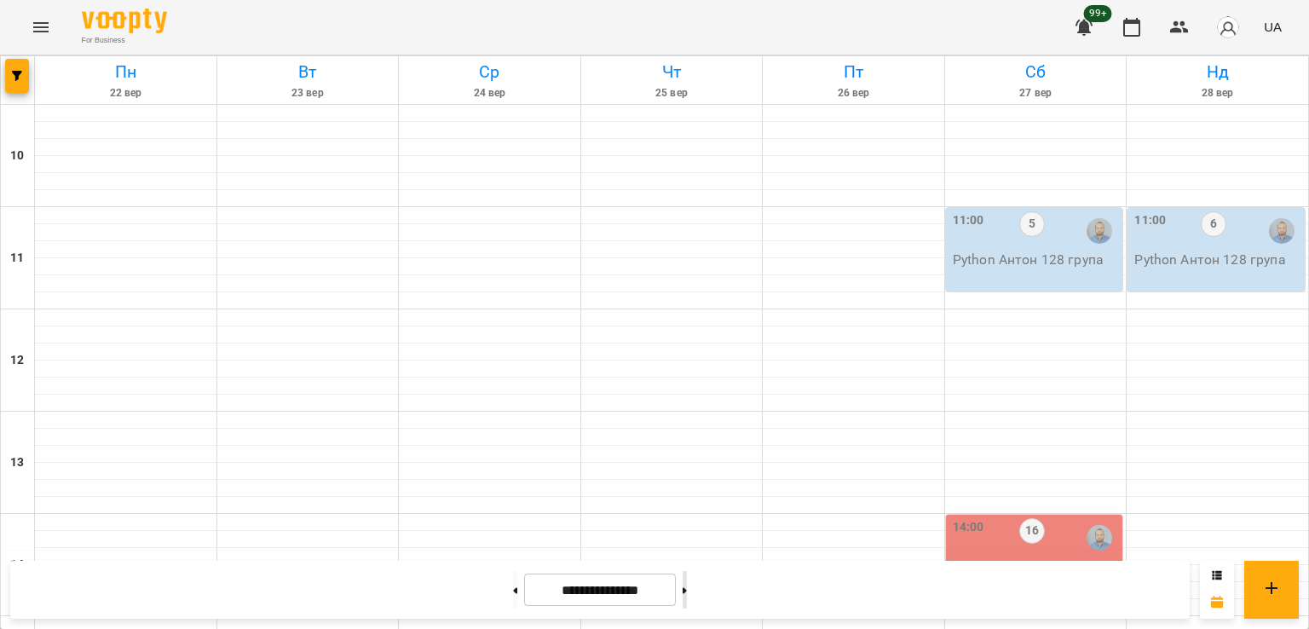
click at [687, 601] on button at bounding box center [684, 589] width 4 height 37
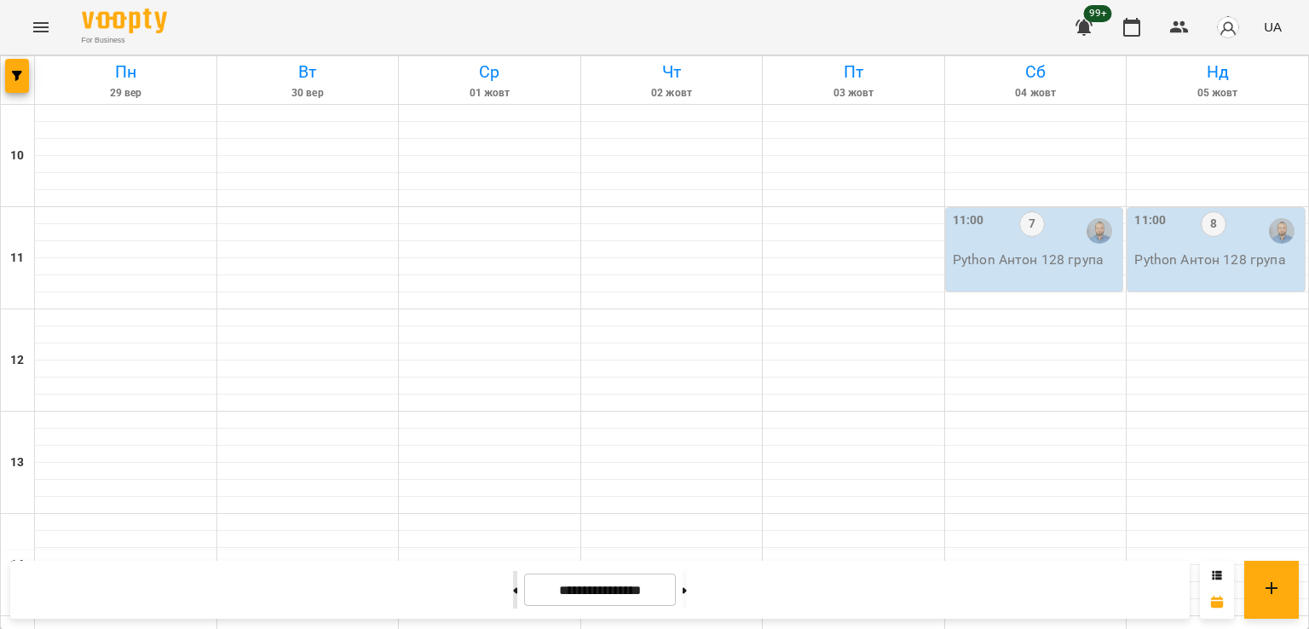
click at [513, 590] on button at bounding box center [515, 589] width 4 height 37
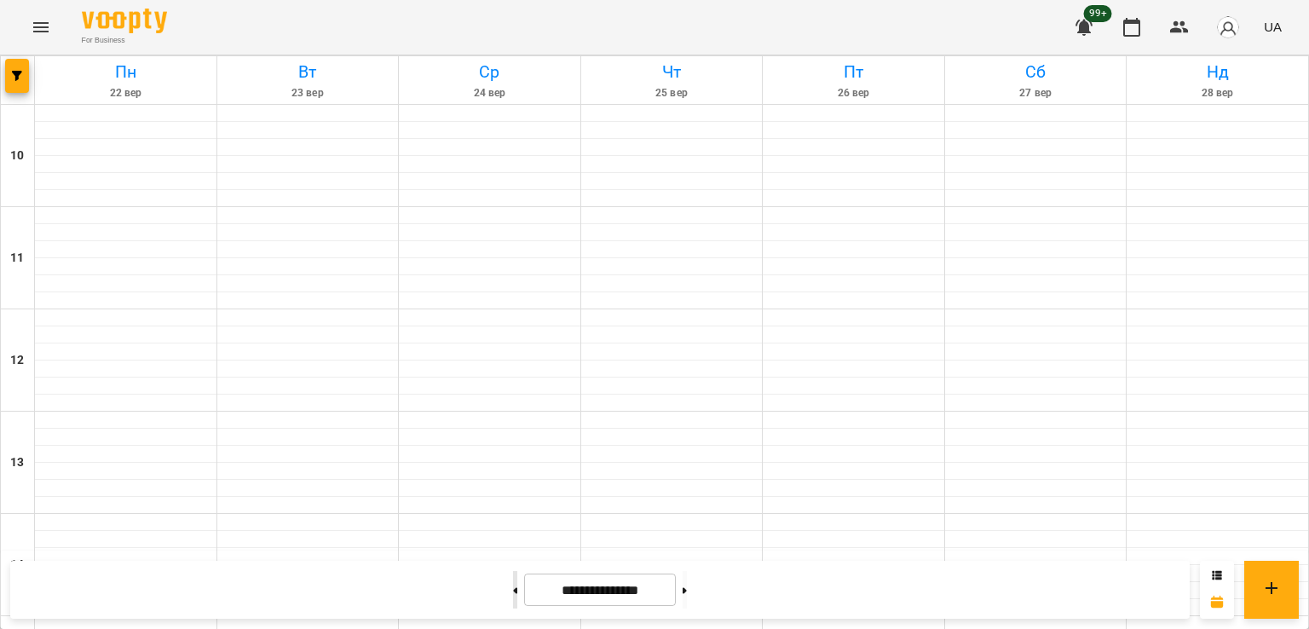
click at [513, 590] on button at bounding box center [515, 589] width 4 height 37
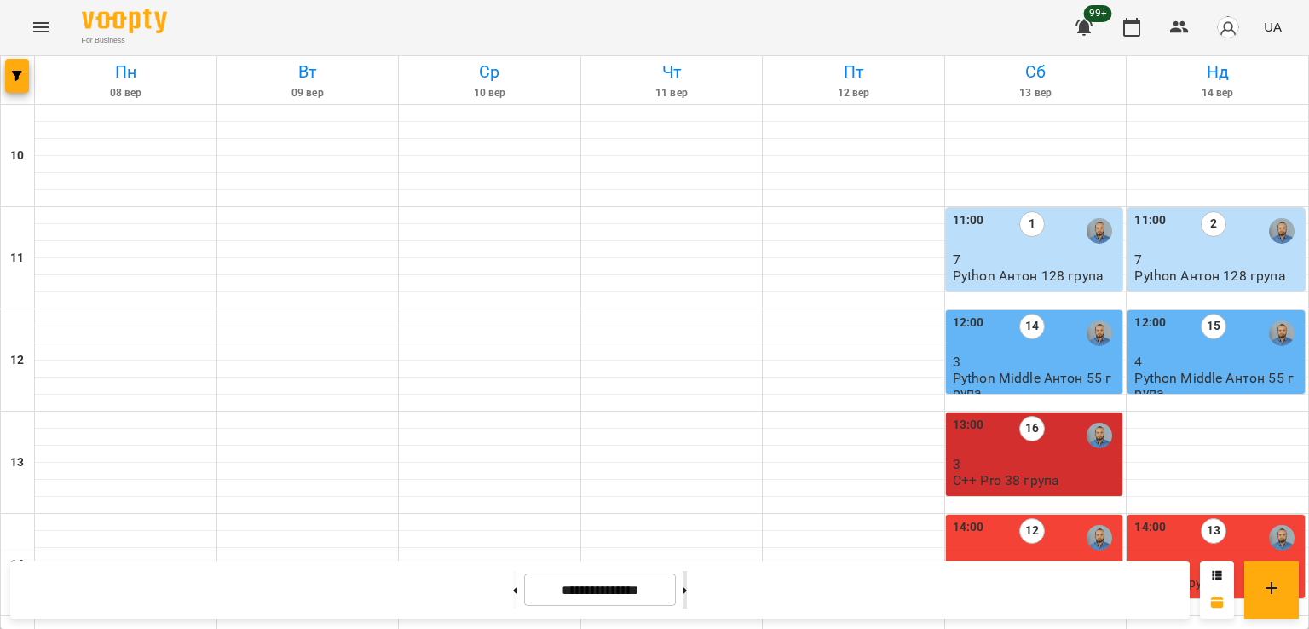
click at [687, 590] on icon at bounding box center [684, 590] width 4 height 7
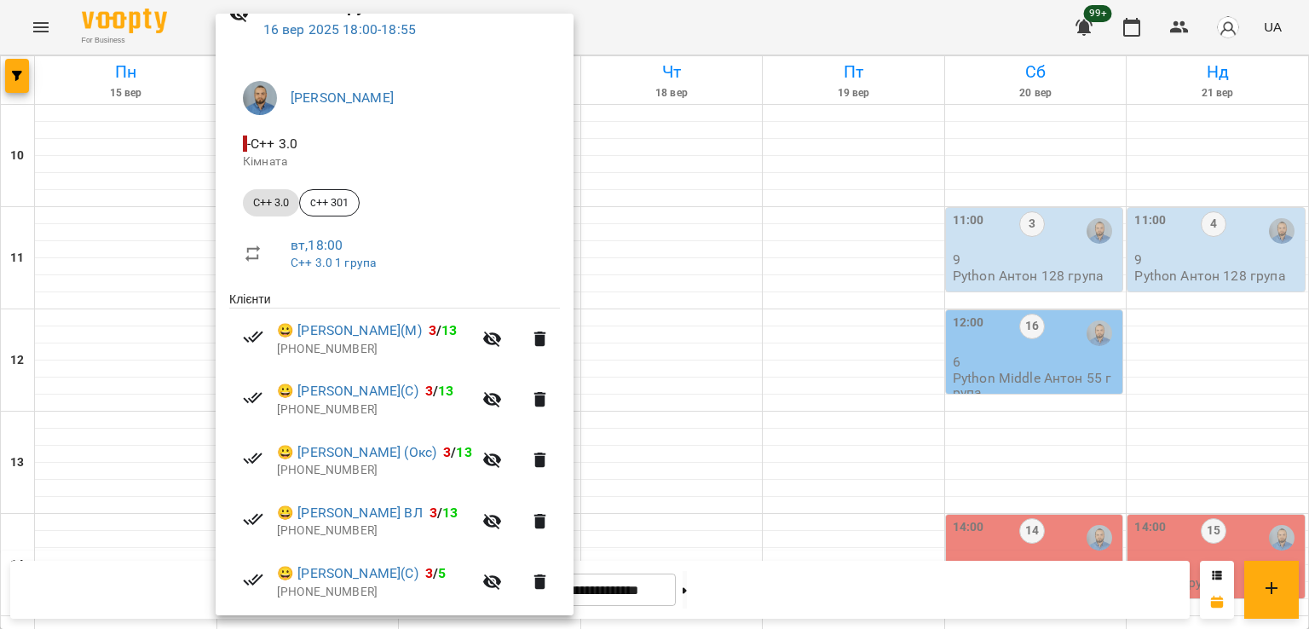
scroll to position [206, 0]
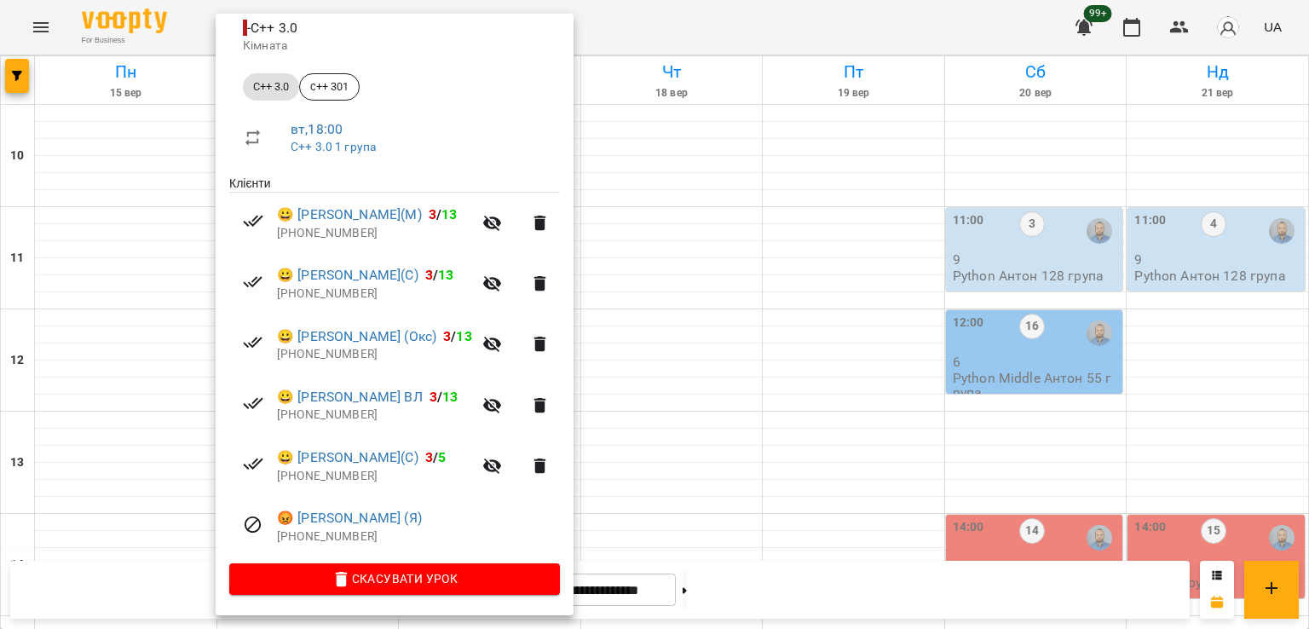
click at [92, 350] on div at bounding box center [654, 314] width 1309 height 629
